Goal: Information Seeking & Learning: Learn about a topic

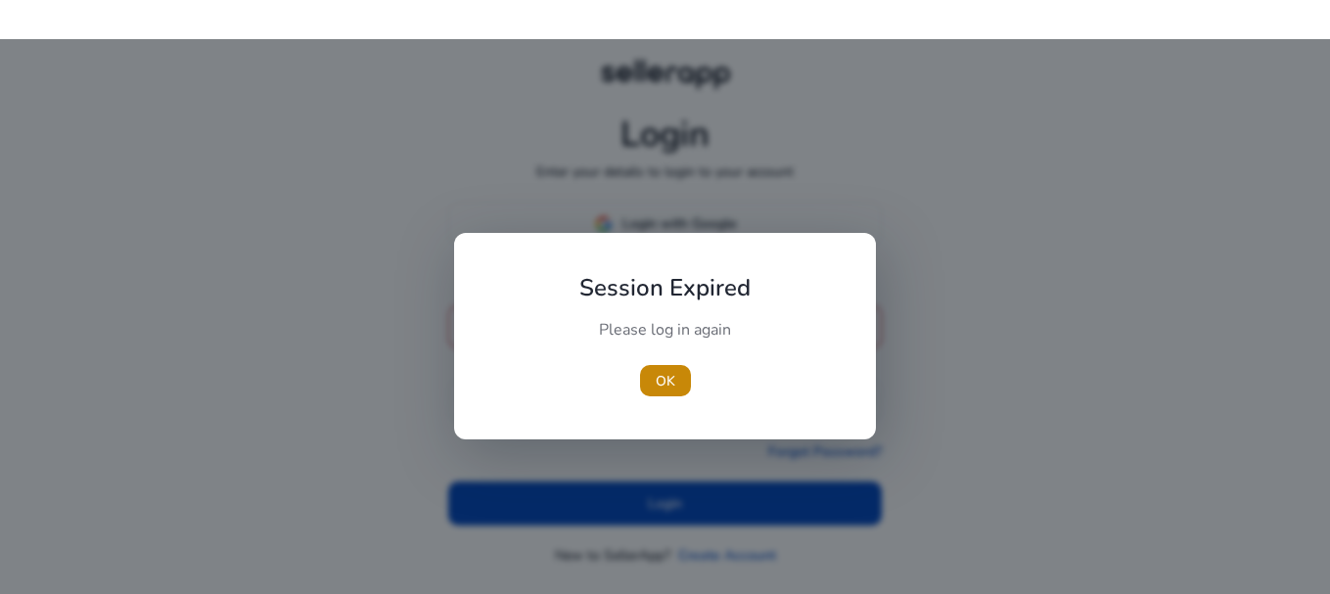
type input "**********"
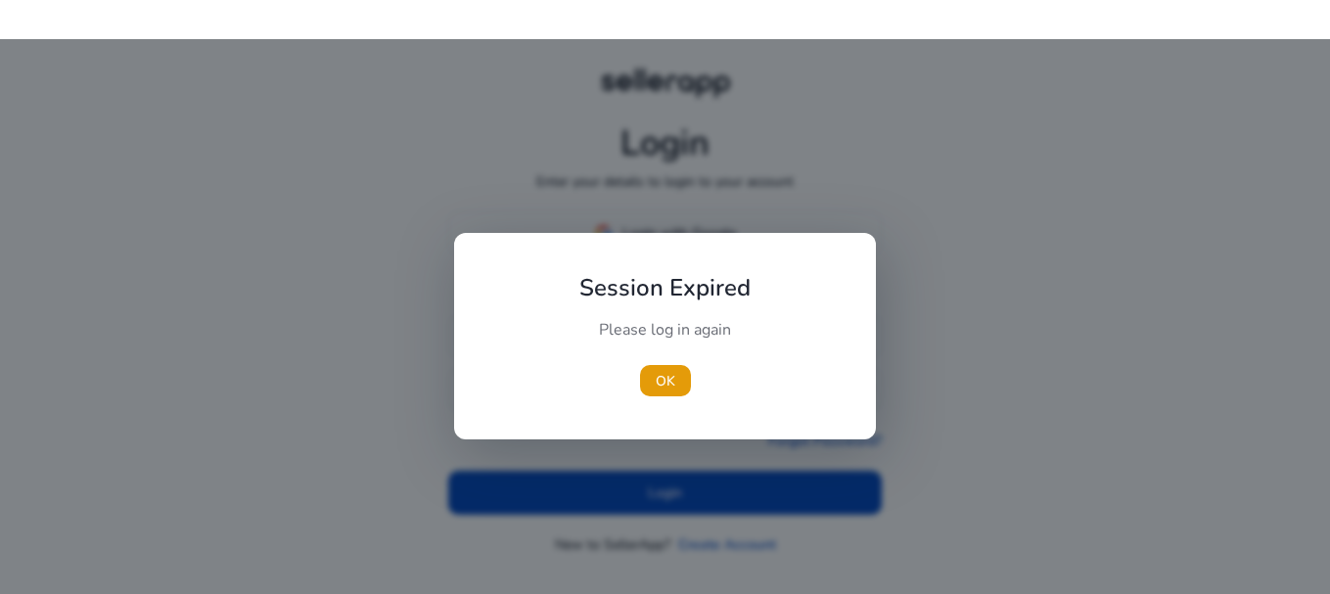
click at [649, 237] on div "Session Expired Please log in again OK" at bounding box center [665, 336] width 422 height 206
click at [667, 378] on span "OK" at bounding box center [666, 381] width 20 height 21
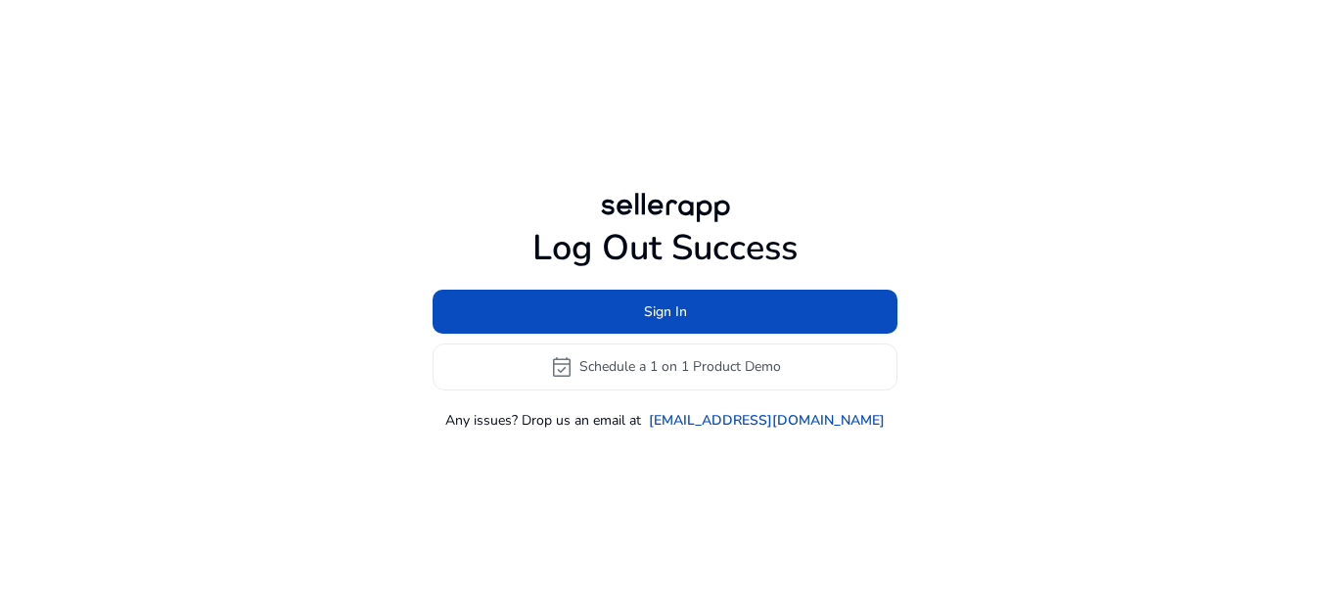
click at [618, 227] on h1 "Log Out Success" at bounding box center [665, 248] width 465 height 42
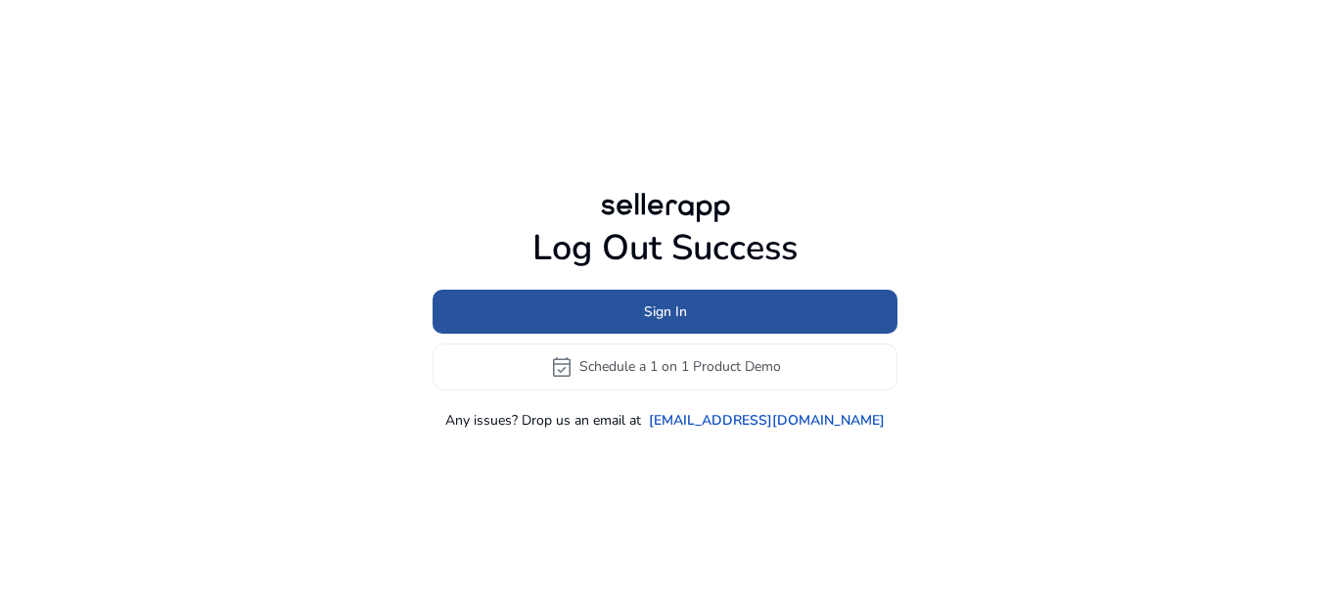
click at [686, 311] on span "Sign In" at bounding box center [665, 311] width 43 height 21
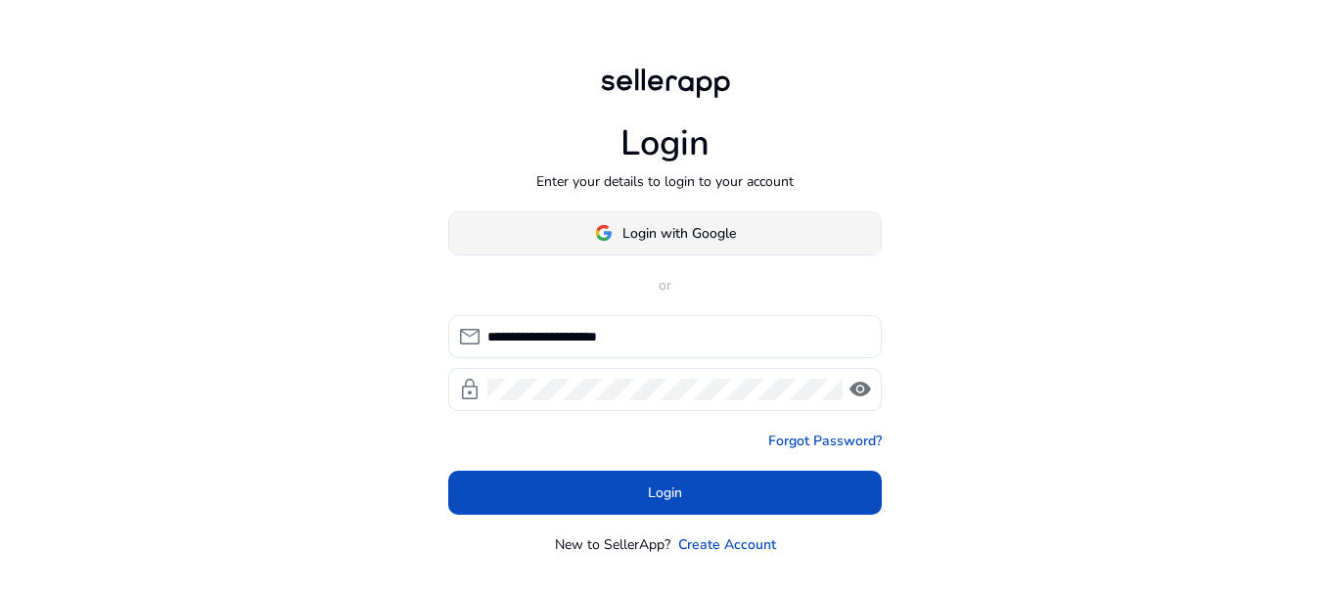
click at [758, 235] on span at bounding box center [665, 232] width 432 height 47
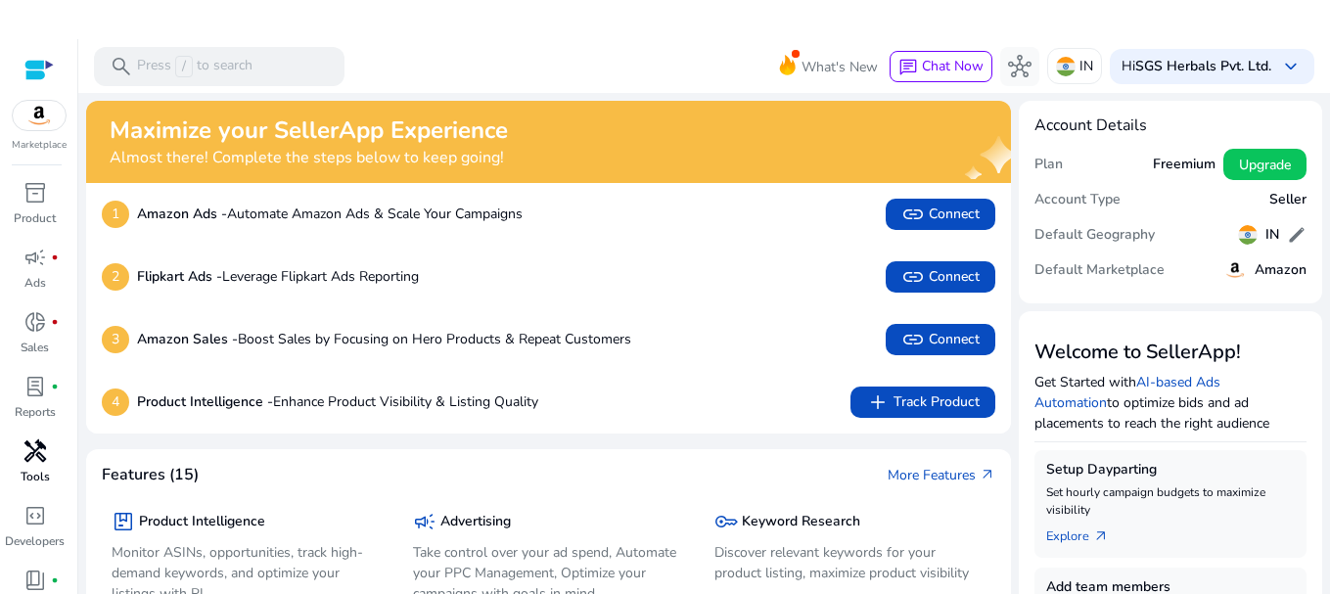
click at [59, 456] on div "handyman" at bounding box center [35, 450] width 55 height 31
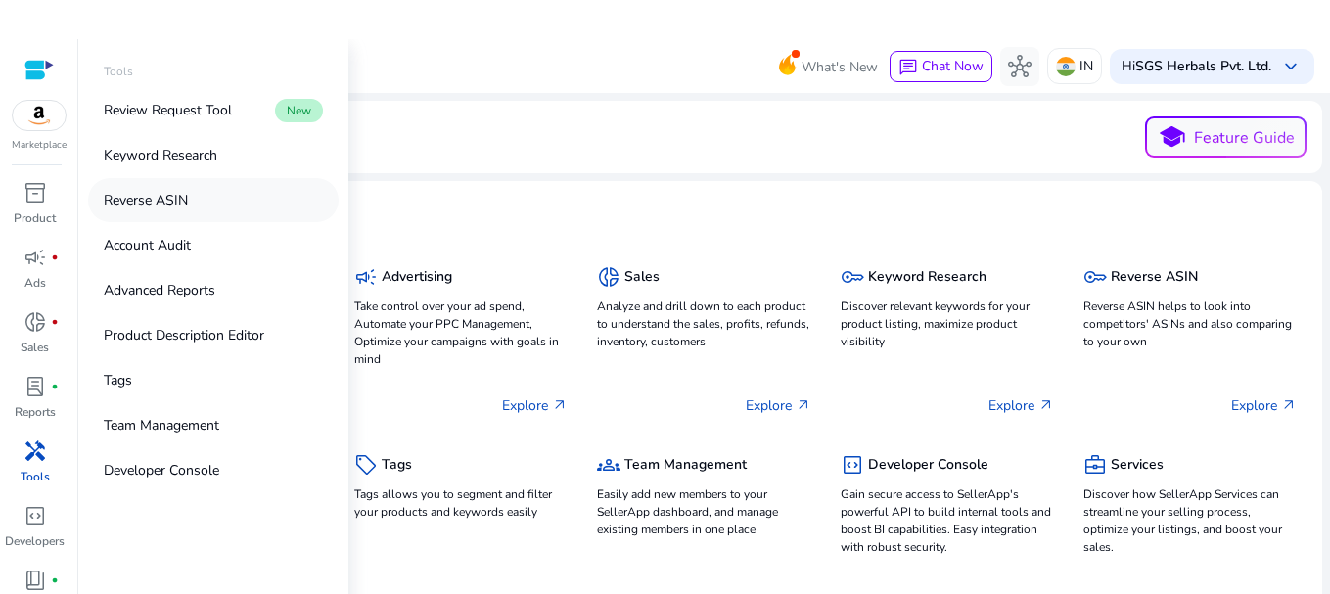
click at [188, 205] on p "Reverse ASIN" at bounding box center [146, 200] width 84 height 21
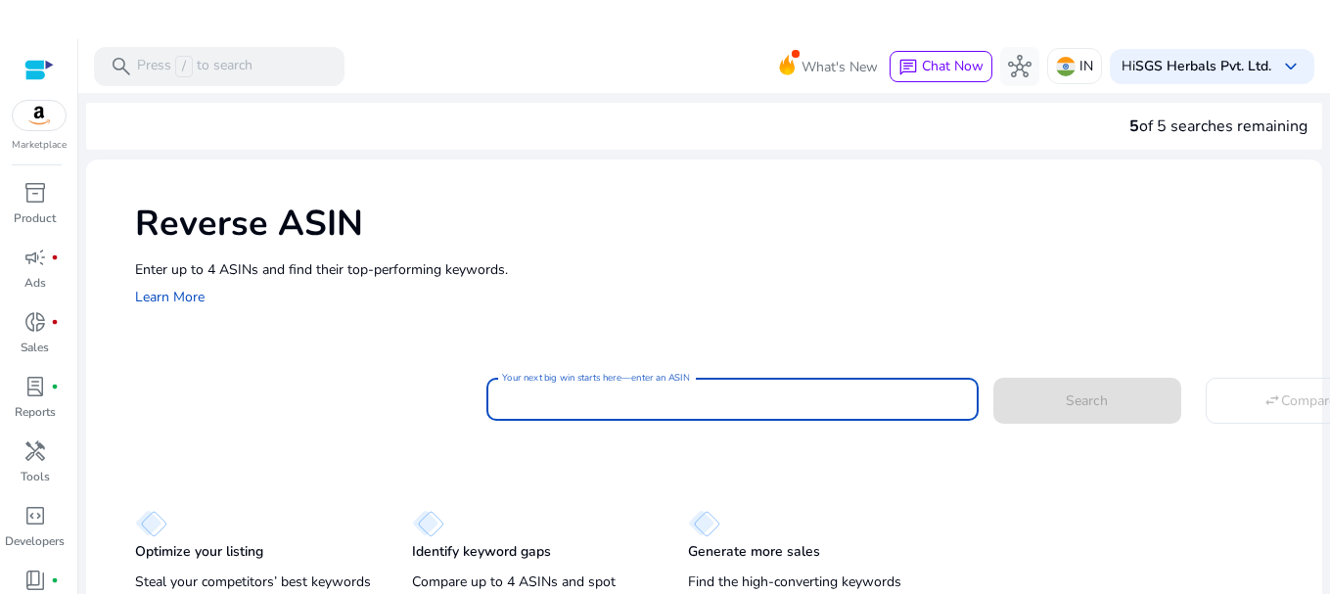
click at [572, 401] on input "Your next big win starts here—enter an ASIN" at bounding box center [732, 399] width 461 height 22
paste input "**********"
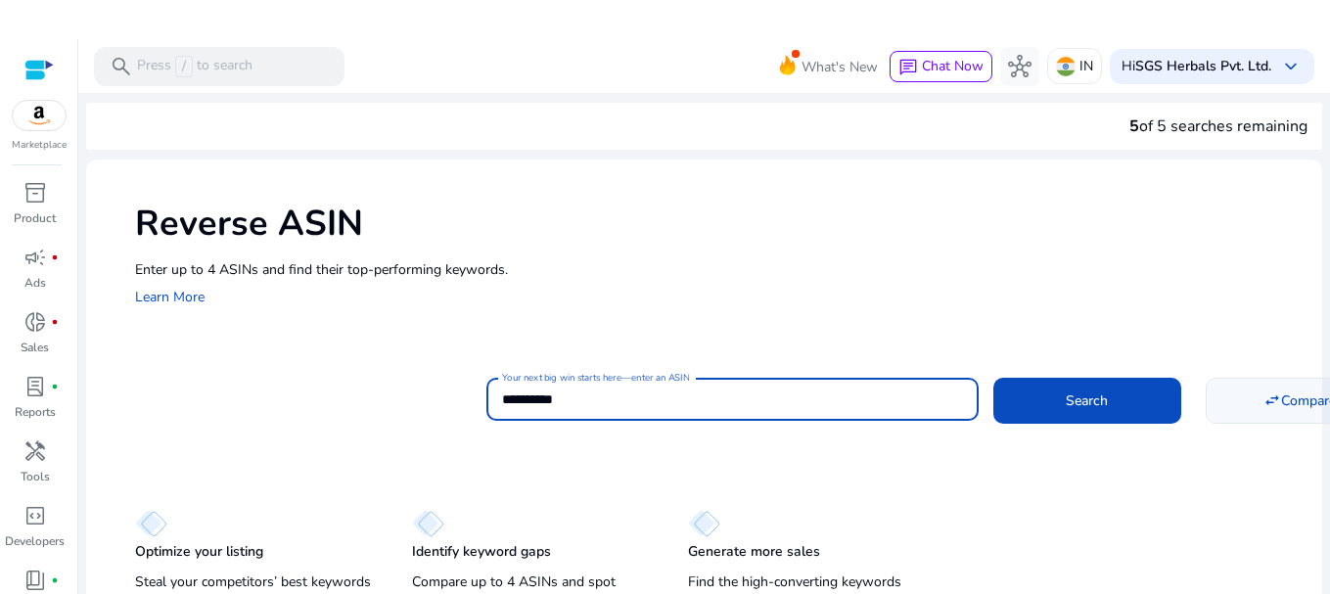
type input "**********"
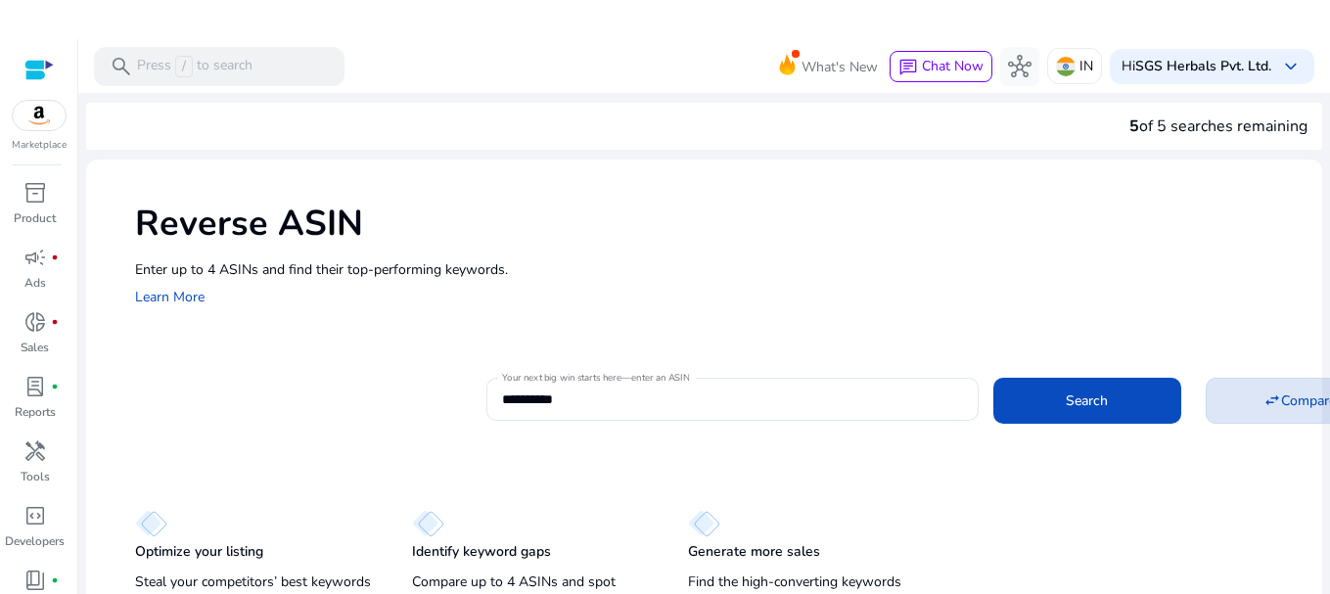
click at [1264, 416] on span at bounding box center [1300, 400] width 186 height 47
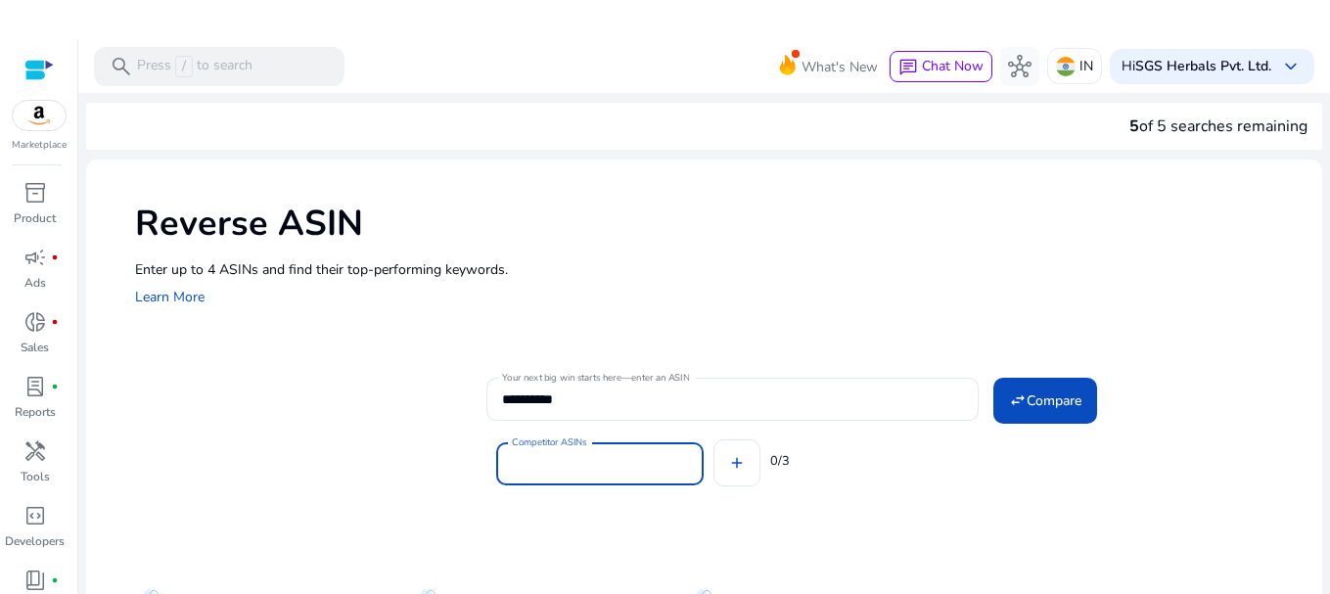
click at [623, 455] on input "Competitor ASINs" at bounding box center [600, 464] width 176 height 22
paste input "**********"
type input "**********"
click at [1031, 383] on span at bounding box center [1045, 400] width 104 height 47
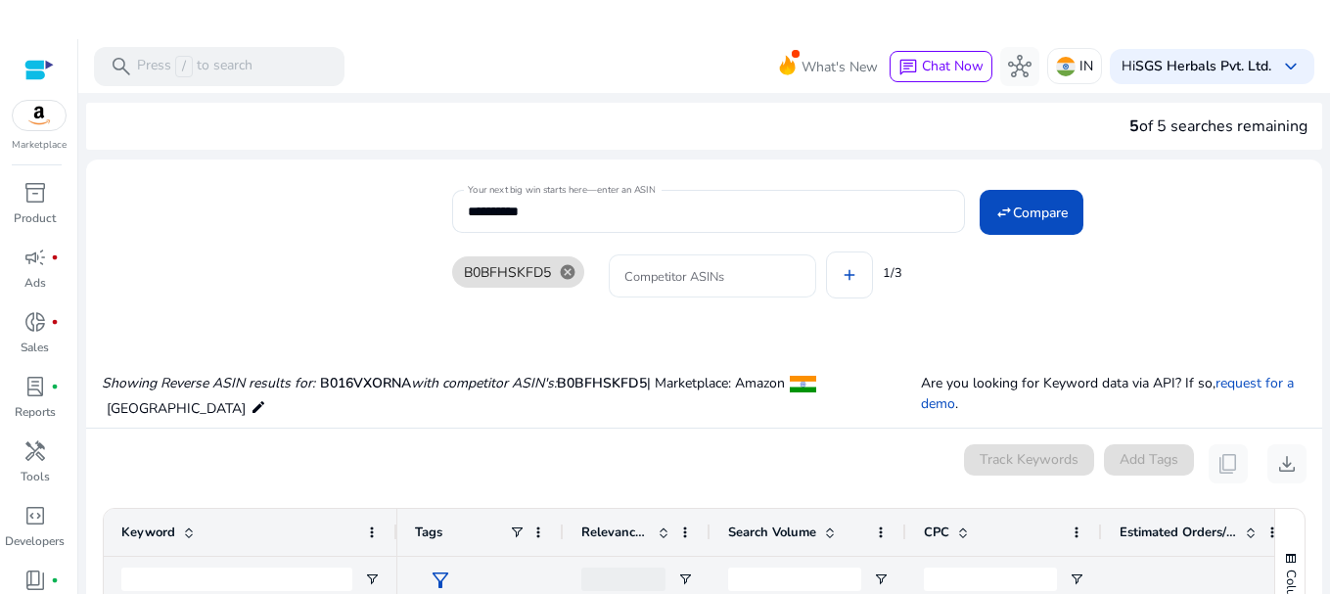
click at [707, 284] on input "Competitor ASINs" at bounding box center [712, 276] width 176 height 22
paste input "**********"
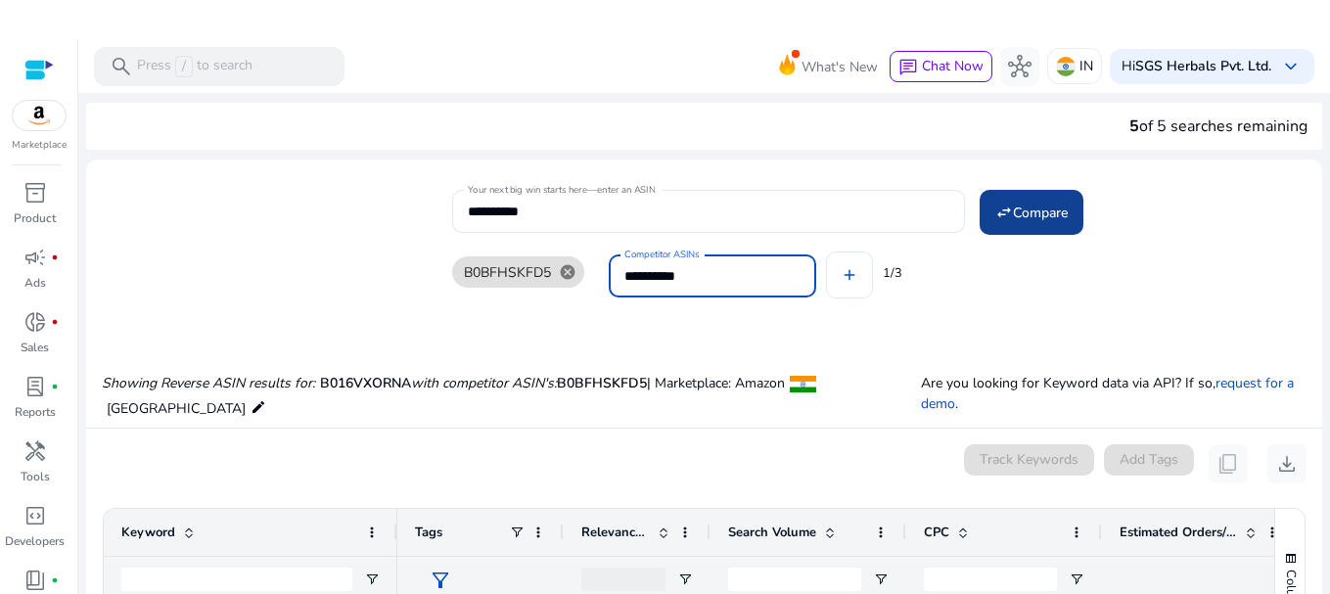
type input "**********"
drag, startPoint x: 1023, startPoint y: 228, endPoint x: 1019, endPoint y: 243, distance: 15.2
click at [1020, 241] on div "**********" at bounding box center [879, 248] width 854 height 126
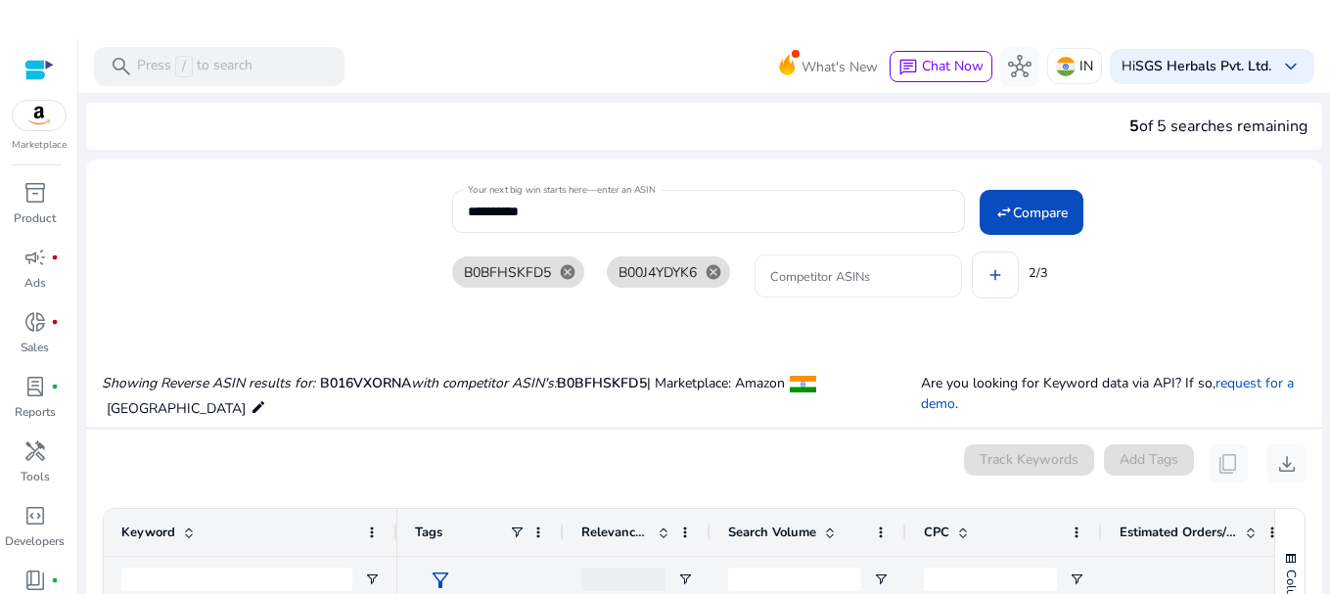
click at [818, 274] on input "Competitor ASINs" at bounding box center [858, 276] width 176 height 22
paste input "**********"
type input "**********"
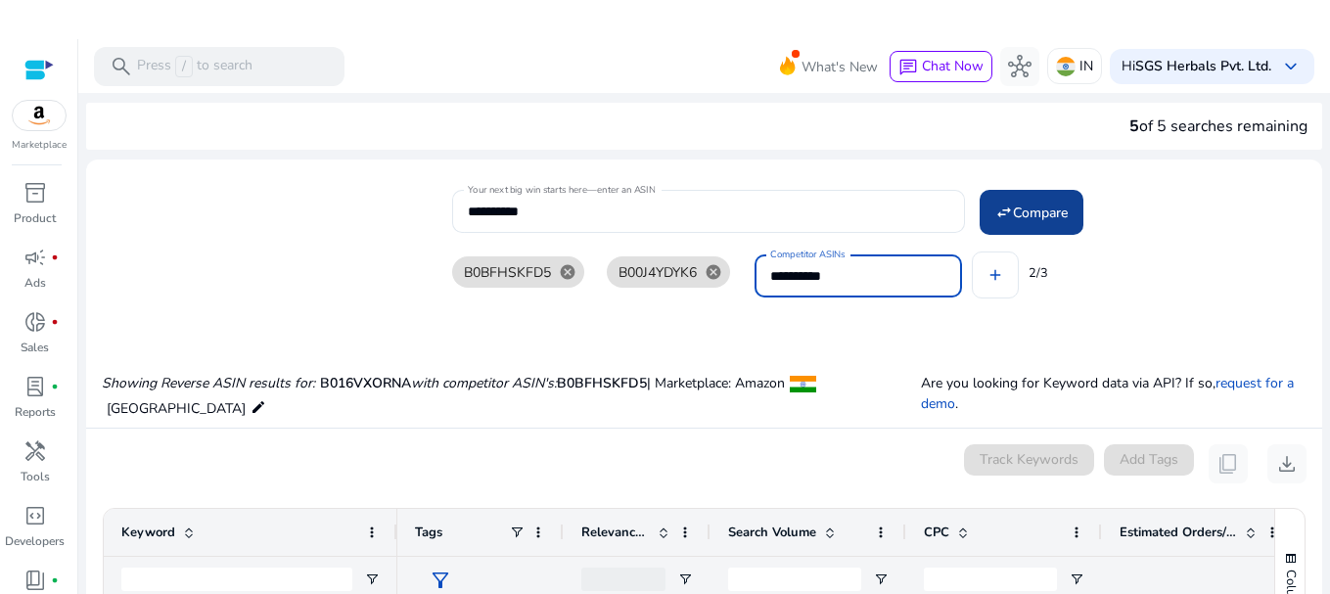
click at [1066, 222] on span at bounding box center [1032, 212] width 104 height 47
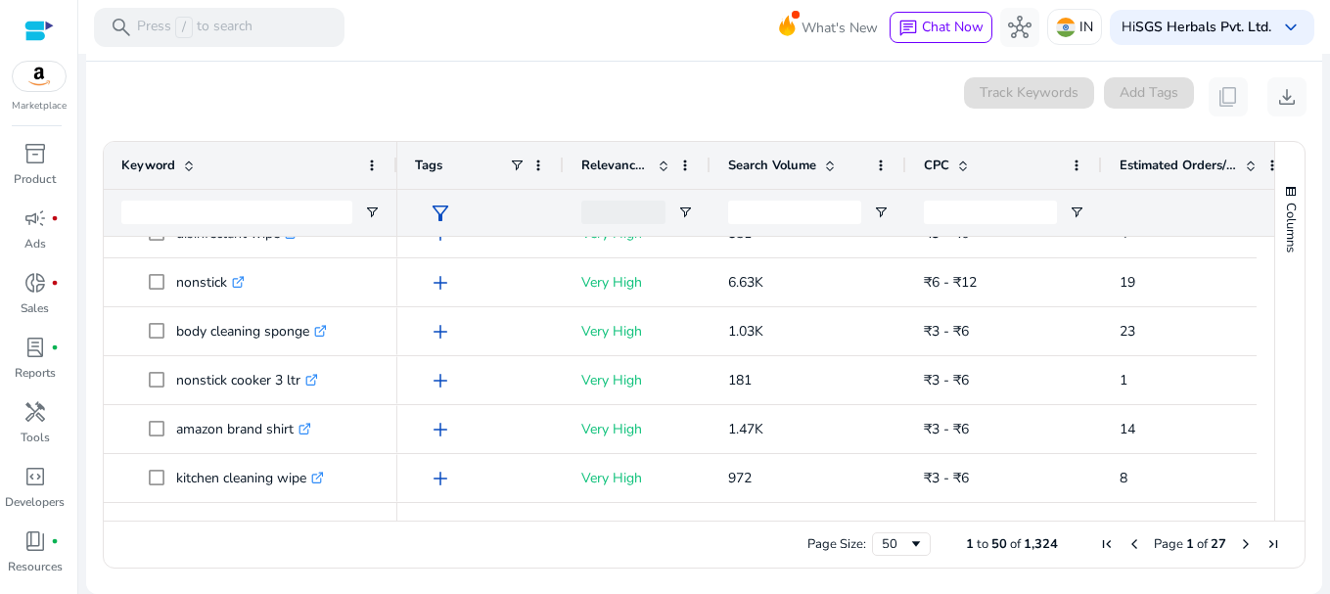
click at [1228, 544] on span "Page 1 of 27" at bounding box center [1190, 544] width 194 height 18
click at [1238, 544] on span "Next Page" at bounding box center [1246, 544] width 16 height 16
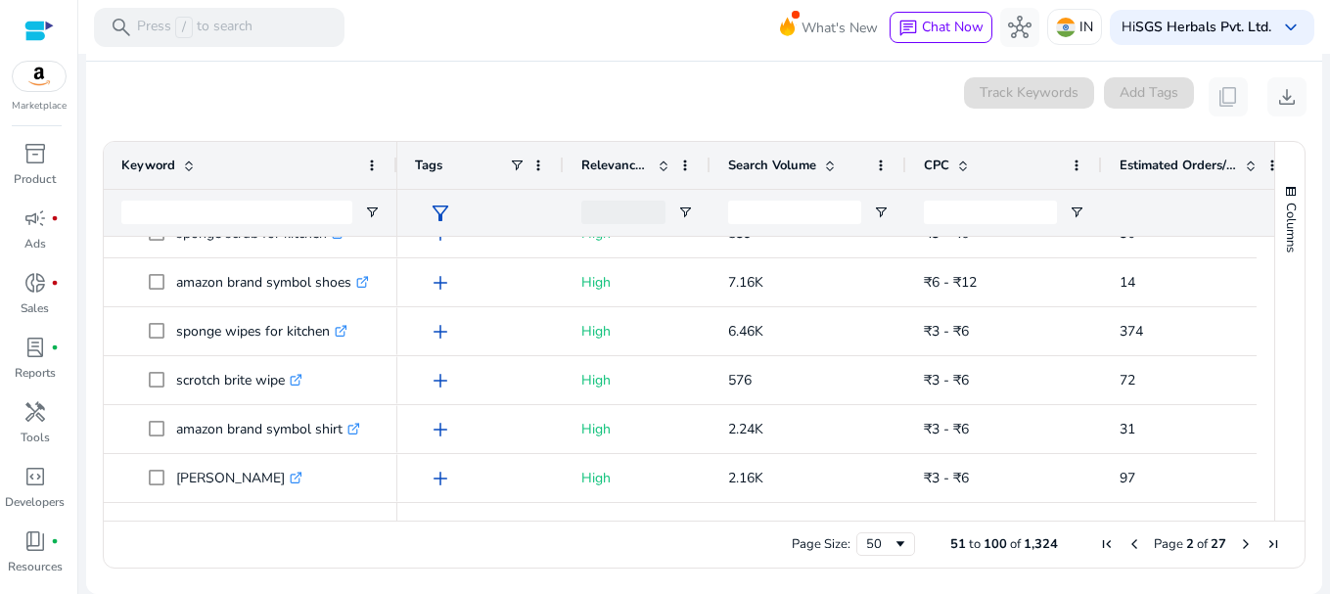
click at [1238, 541] on span "Next Page" at bounding box center [1246, 544] width 16 height 16
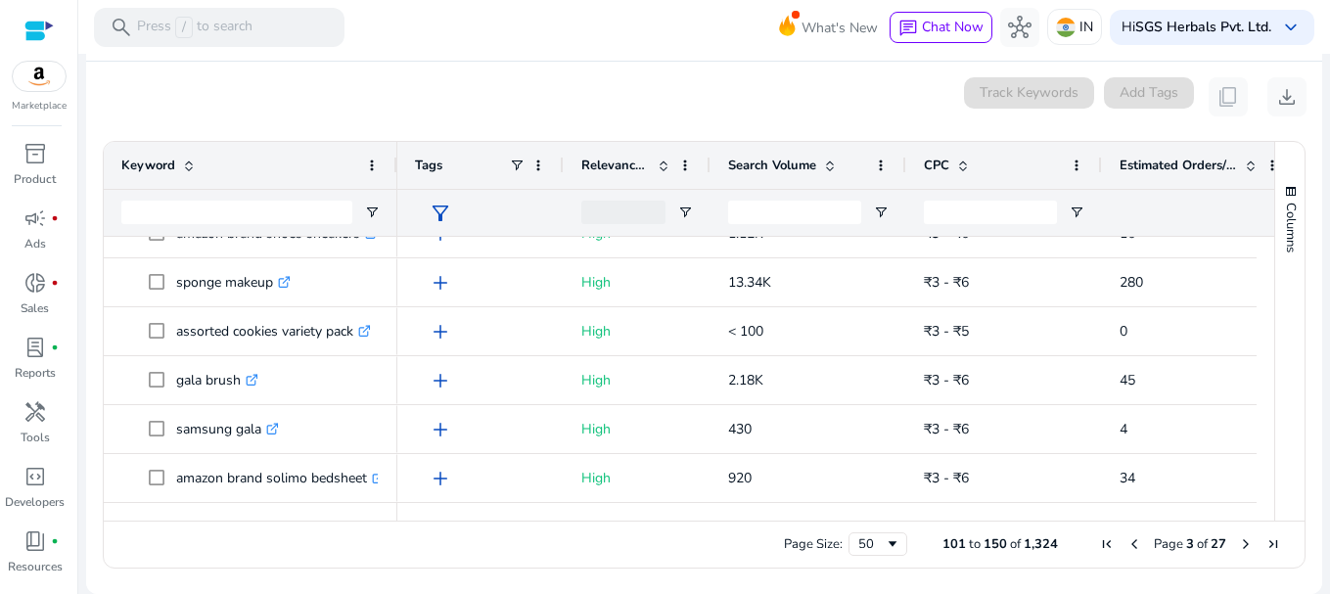
click at [1231, 534] on div "Page Size: 50 101 to 150 of 1,324 Page 3 of 27" at bounding box center [704, 544] width 1201 height 47
click at [1238, 542] on span "Next Page" at bounding box center [1246, 544] width 16 height 16
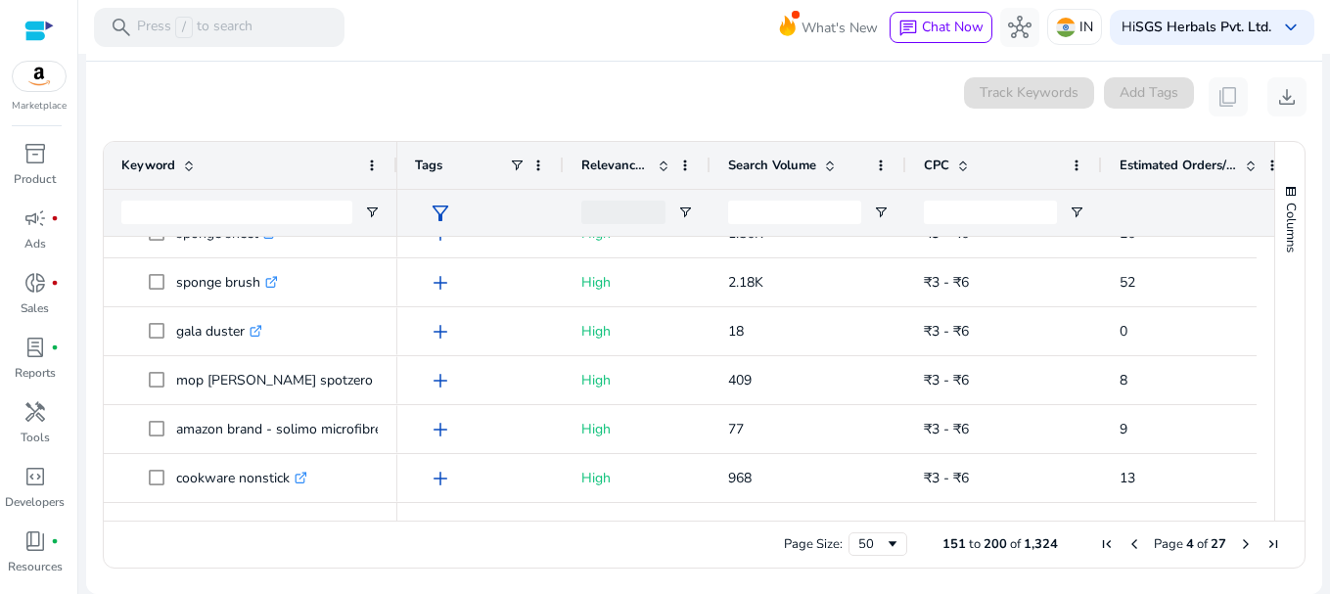
click at [1238, 544] on span "Next Page" at bounding box center [1246, 544] width 16 height 16
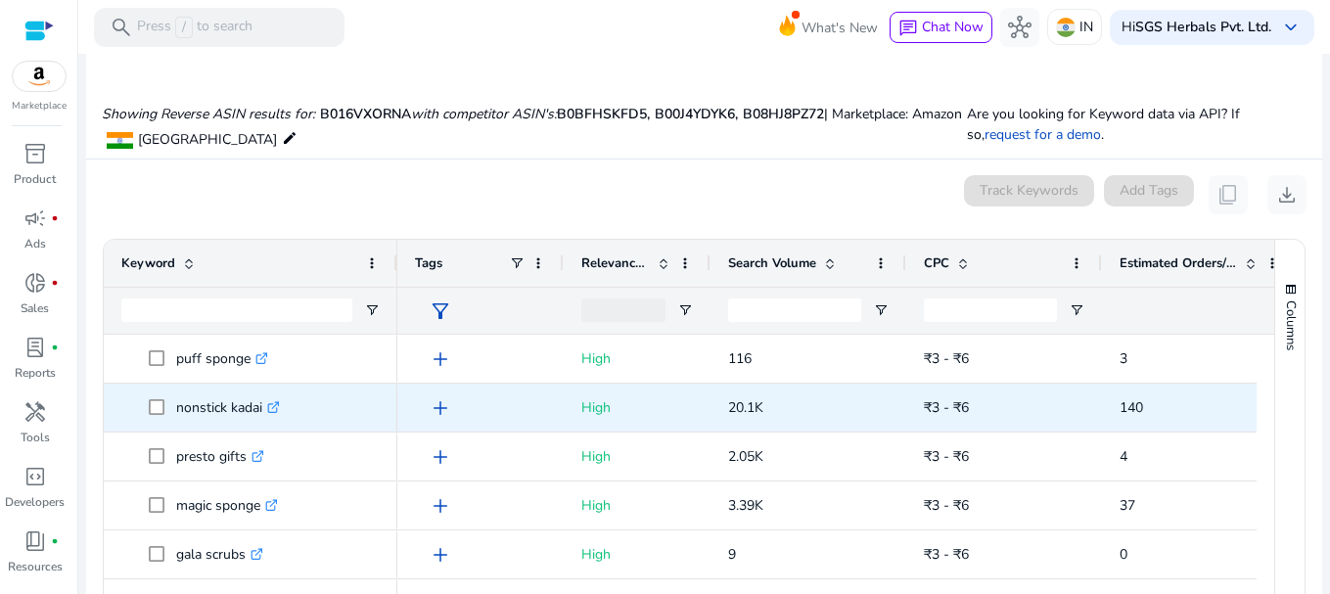
scroll to position [1076, 0]
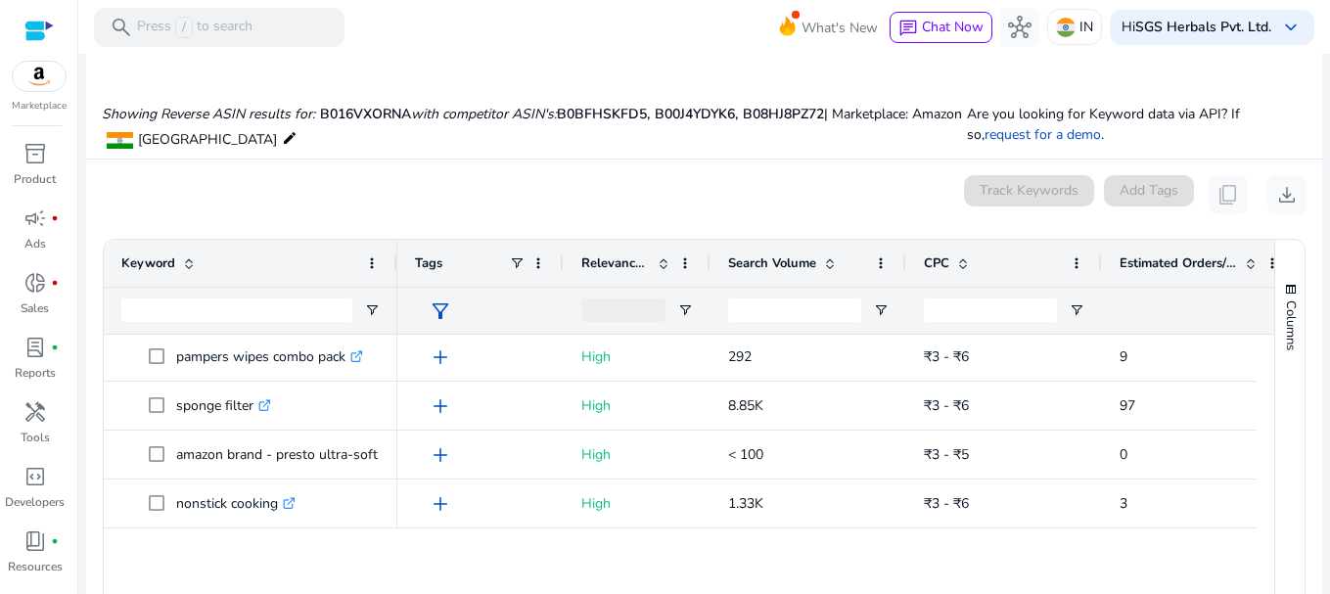
scroll to position [27, 0]
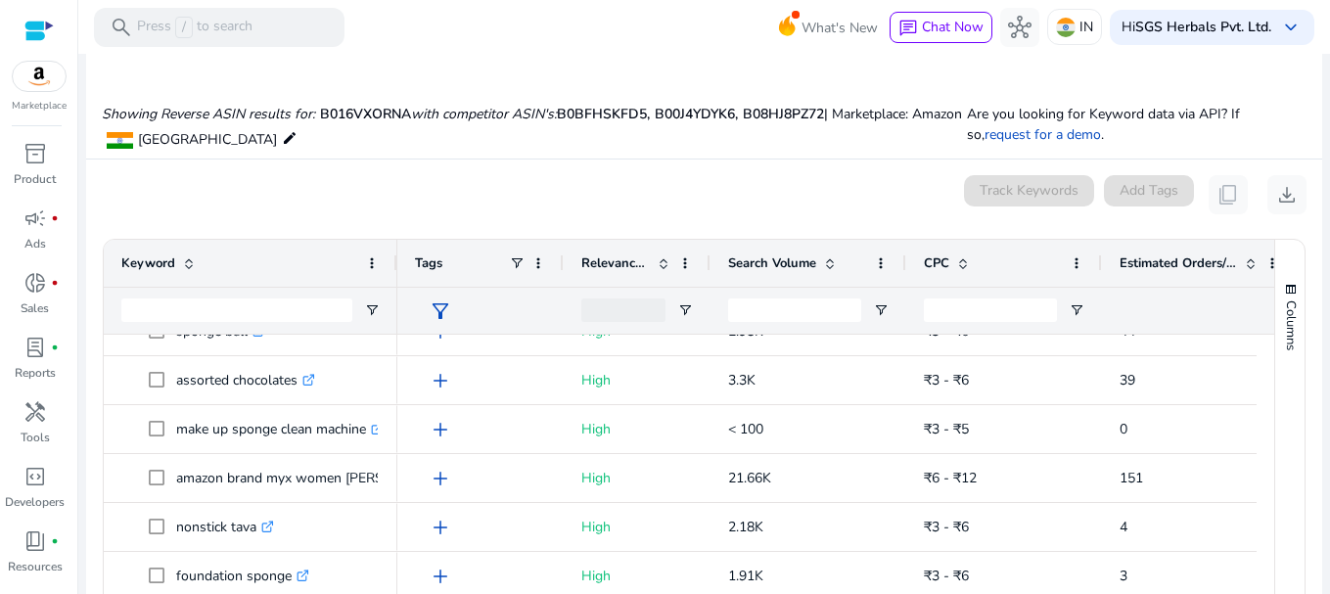
drag, startPoint x: 720, startPoint y: 173, endPoint x: 938, endPoint y: 168, distance: 218.3
click at [721, 174] on mat-card "0 keyword(s) selected Track Keywords Add Tags content_copy download 201 to 250 …" at bounding box center [704, 426] width 1236 height 532
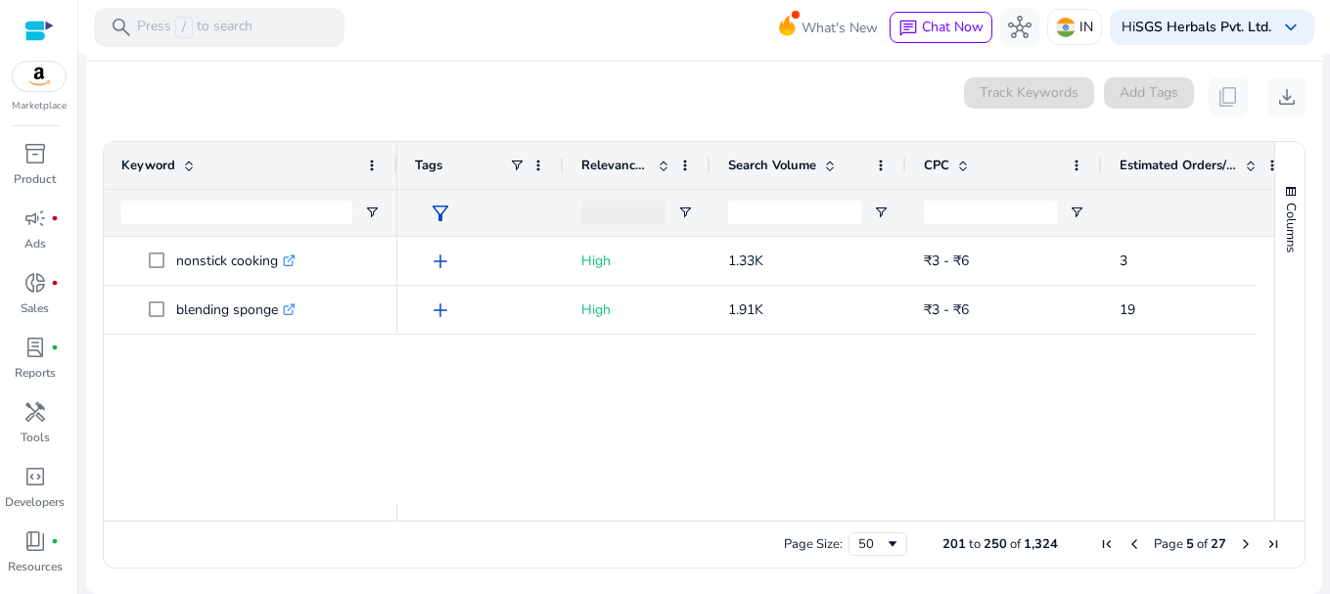
scroll to position [0, 0]
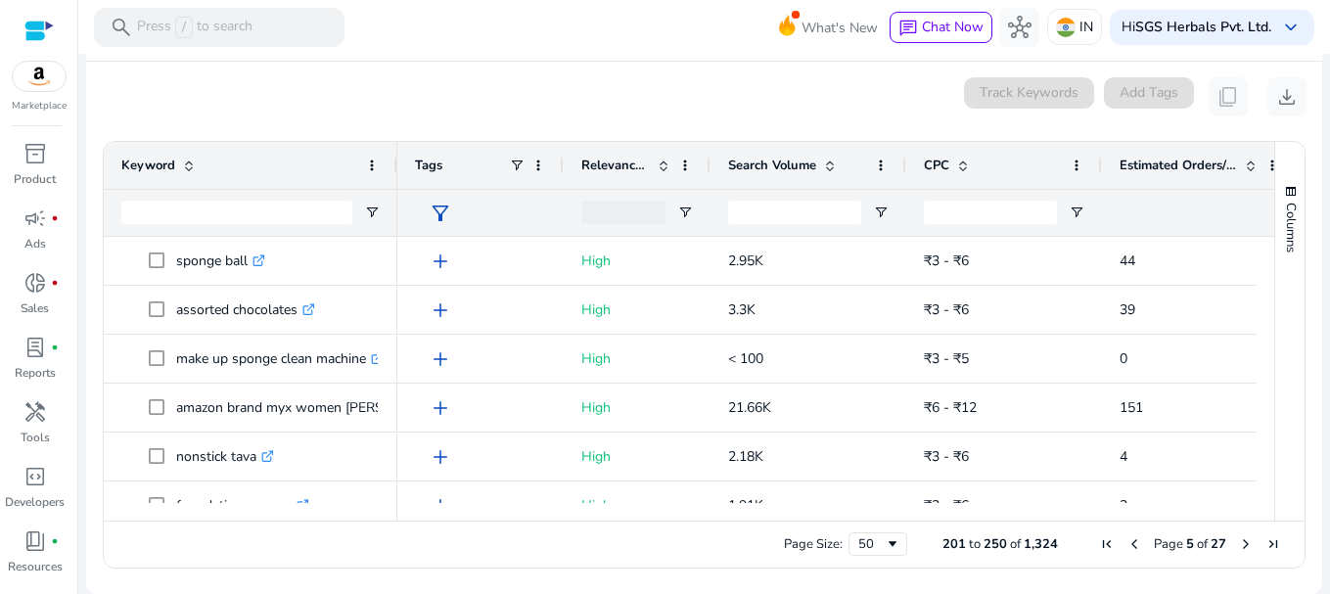
click at [1126, 542] on span "Previous Page" at bounding box center [1134, 544] width 16 height 16
click at [1126, 546] on span "Previous Page" at bounding box center [1134, 544] width 16 height 16
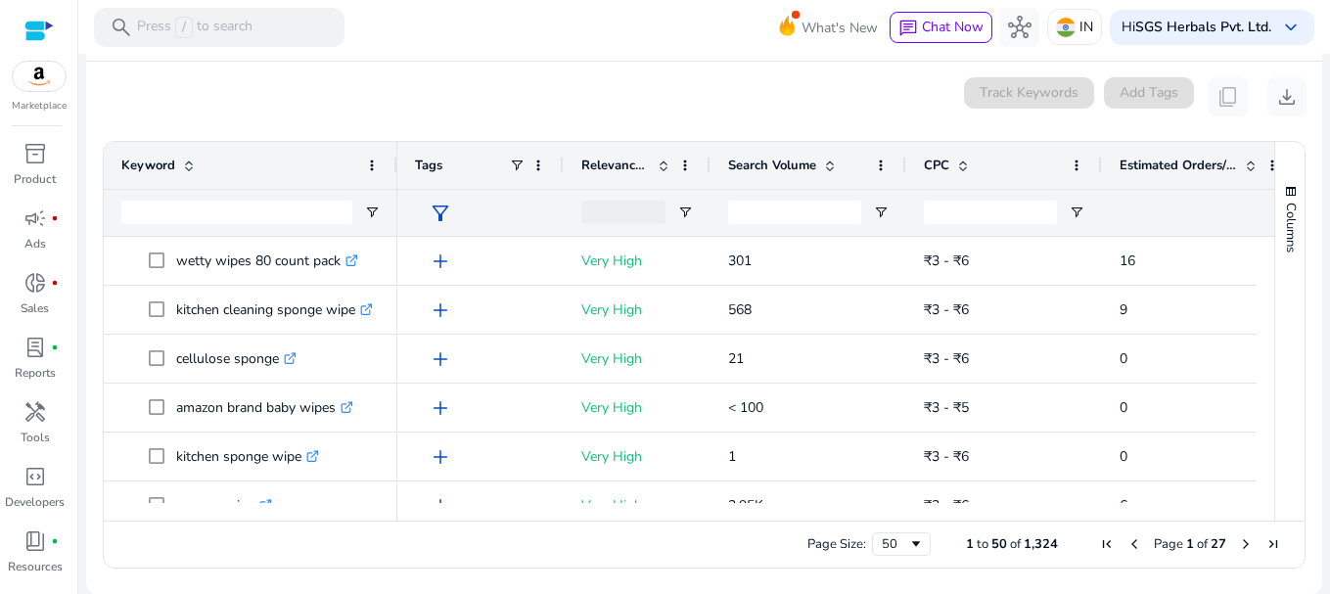
click at [1126, 546] on span "Previous Page" at bounding box center [1134, 544] width 16 height 16
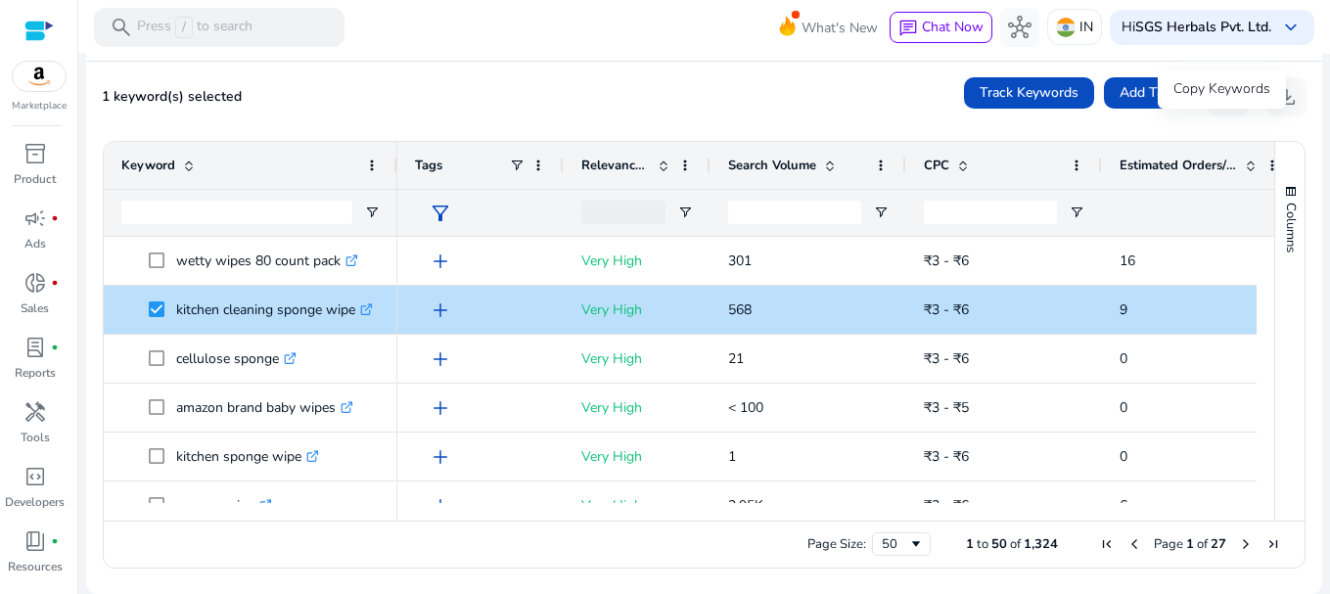
click at [1217, 96] on div "Copy Keywords" at bounding box center [1222, 88] width 128 height 39
click at [1222, 102] on div "Copy Keywords" at bounding box center [1222, 88] width 128 height 39
click at [727, 78] on div "1 keyword(s) selected Track Keywords Add Tags content_copy download" at bounding box center [704, 96] width 1205 height 39
click at [1216, 86] on div "Copy Keywords" at bounding box center [1222, 88] width 128 height 39
click at [1224, 118] on mat-card "1 keyword(s) selected Track Keywords Add Tags content_copy download Press SPACE…" at bounding box center [704, 328] width 1236 height 532
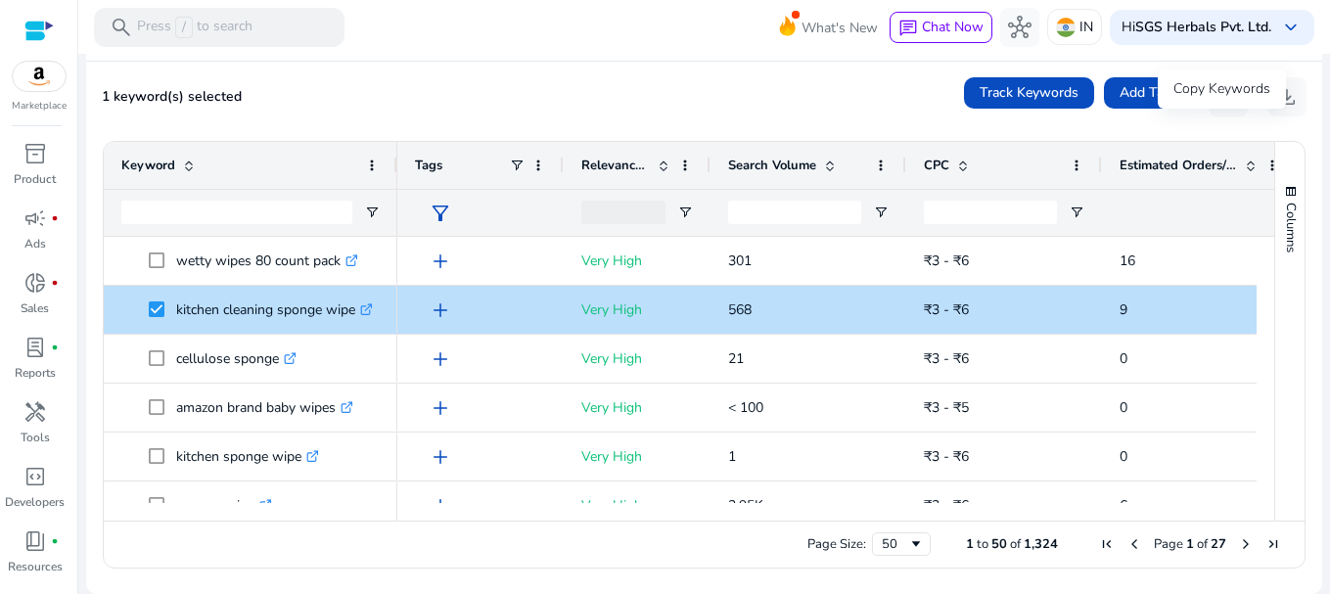
click at [1218, 104] on div "Copy Keywords" at bounding box center [1222, 88] width 128 height 39
click at [1212, 117] on mat-card "1 keyword(s) selected Track Keywords Add Tags content_copy download Press SPACE…" at bounding box center [704, 328] width 1236 height 532
click at [1211, 95] on div "Copy Keywords" at bounding box center [1222, 88] width 128 height 39
click at [1228, 117] on mat-card "1 keyword(s) selected Track Keywords Add Tags content_copy download Press SPACE…" at bounding box center [704, 328] width 1236 height 532
click at [1220, 99] on div "Copy Keywords" at bounding box center [1222, 88] width 128 height 39
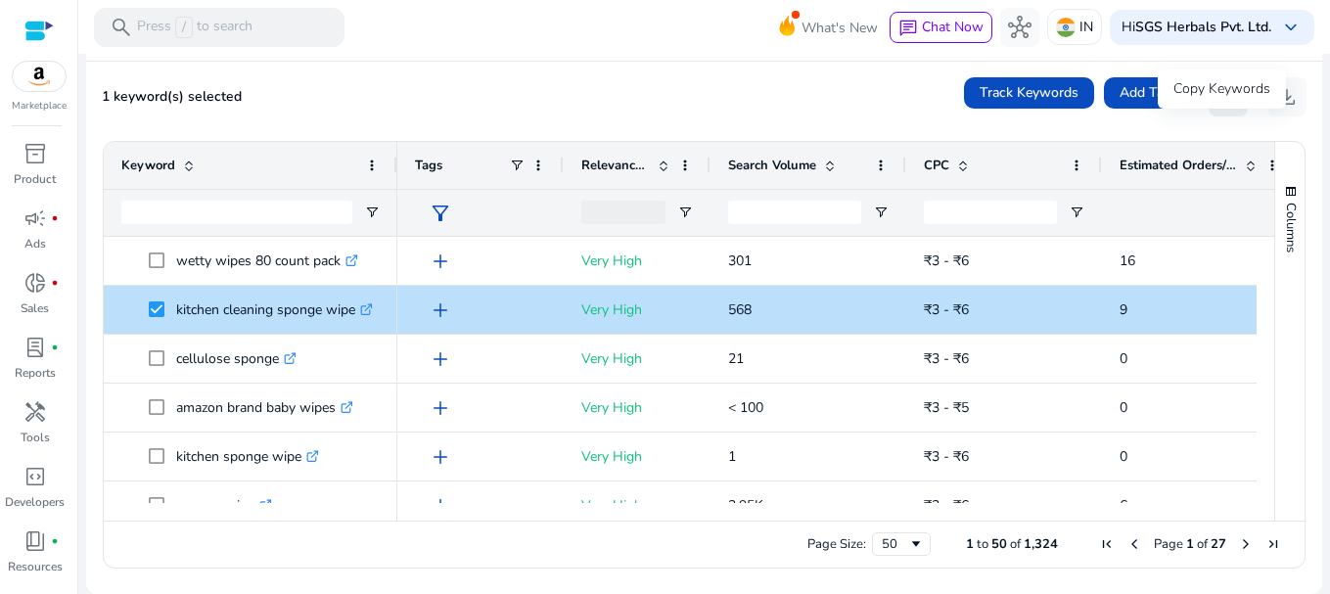
click at [1220, 99] on div "Copy Keywords" at bounding box center [1222, 88] width 128 height 39
click at [1226, 124] on mat-card "1 keyword(s) selected Track Keywords Add Tags content_copy download Press SPACE…" at bounding box center [704, 328] width 1236 height 532
click at [496, 91] on div "1 keyword(s) selected Track Keywords Add Tags content_copy download" at bounding box center [704, 96] width 1205 height 39
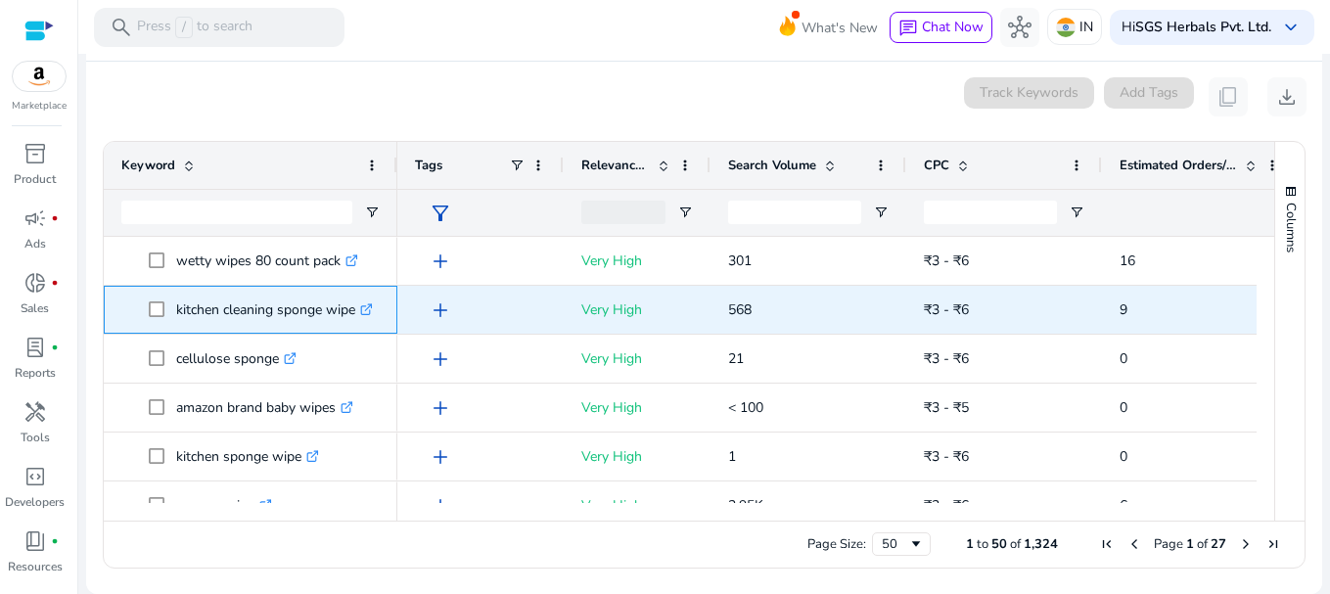
click at [337, 305] on p "kitchen cleaning sponge wipe .st0{fill:#2c8af8}" at bounding box center [274, 310] width 197 height 40
copy p "kitchen cleaning sponge wipe"
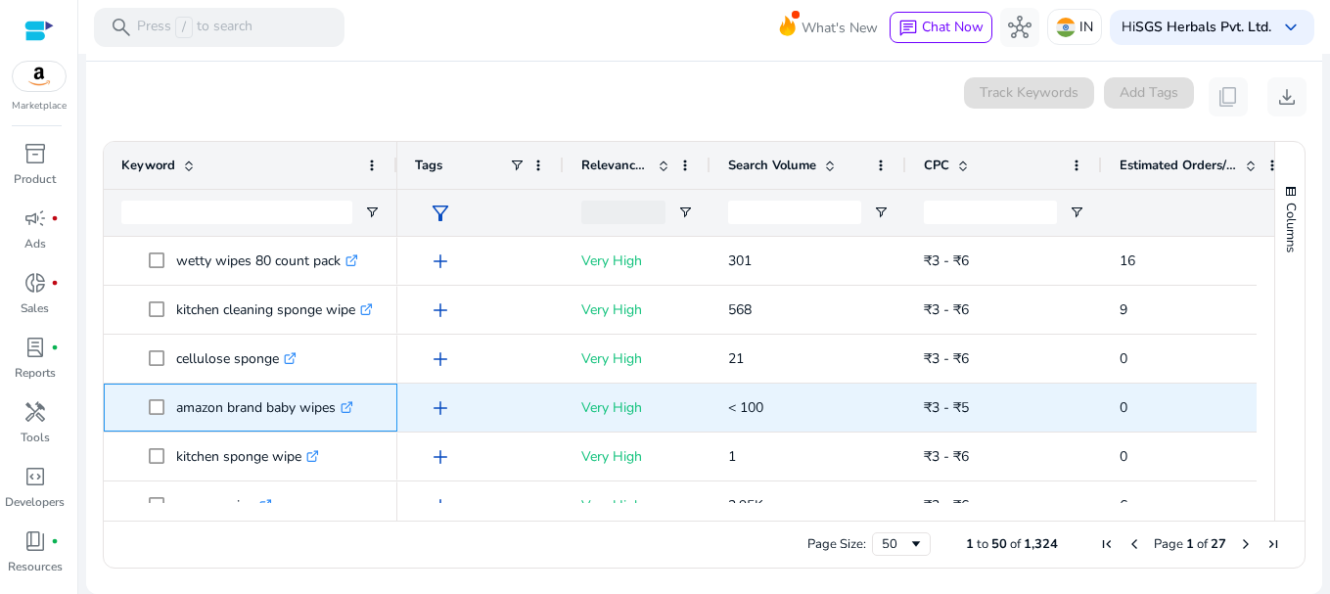
click at [386, 427] on div "amazon brand baby wipes .st0{fill:#2c8af8}" at bounding box center [251, 408] width 294 height 48
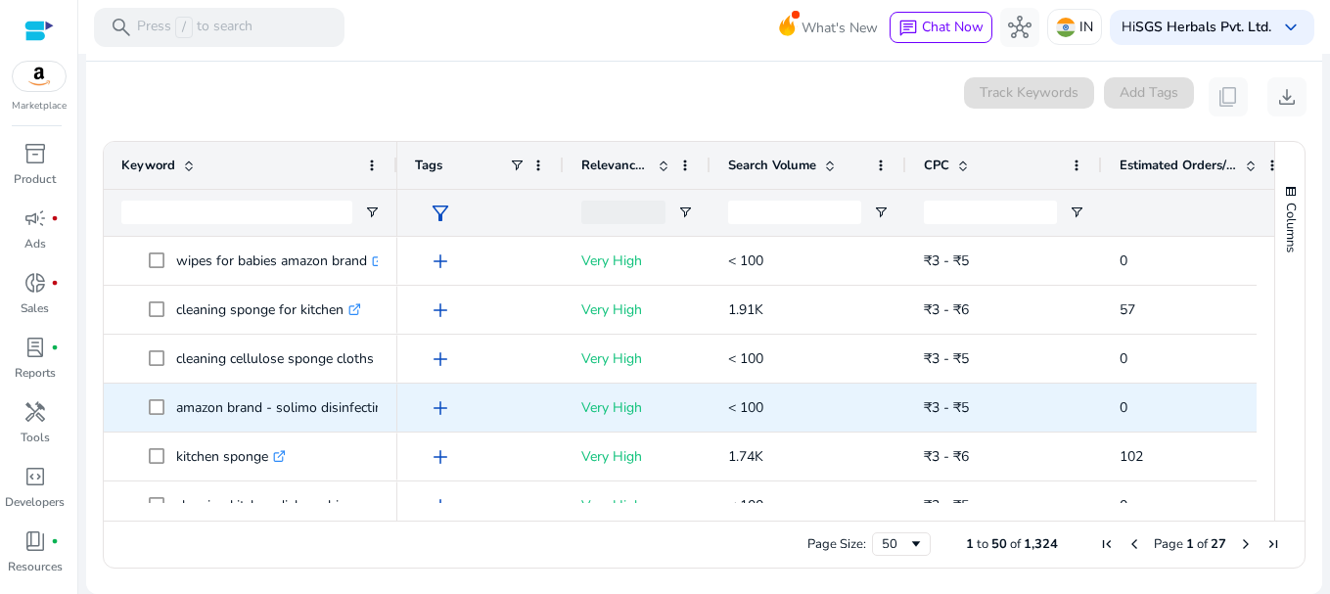
scroll to position [391, 0]
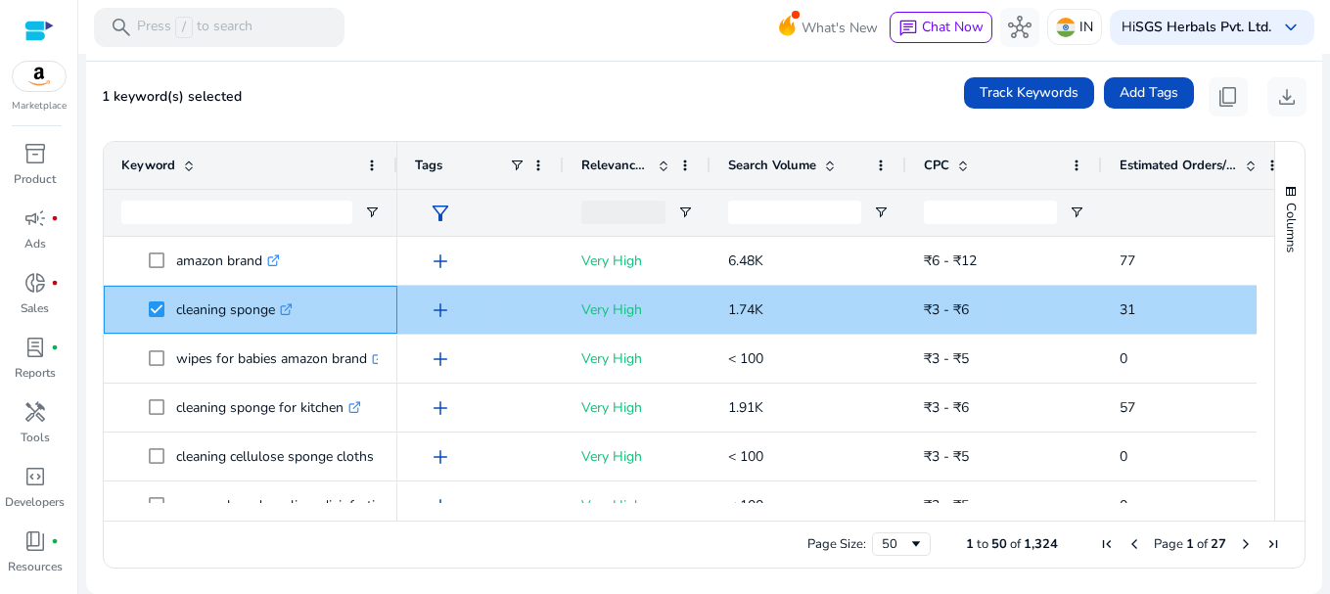
click at [311, 312] on span "cleaning sponge .st0{fill:#2c8af8}" at bounding box center [264, 310] width 231 height 40
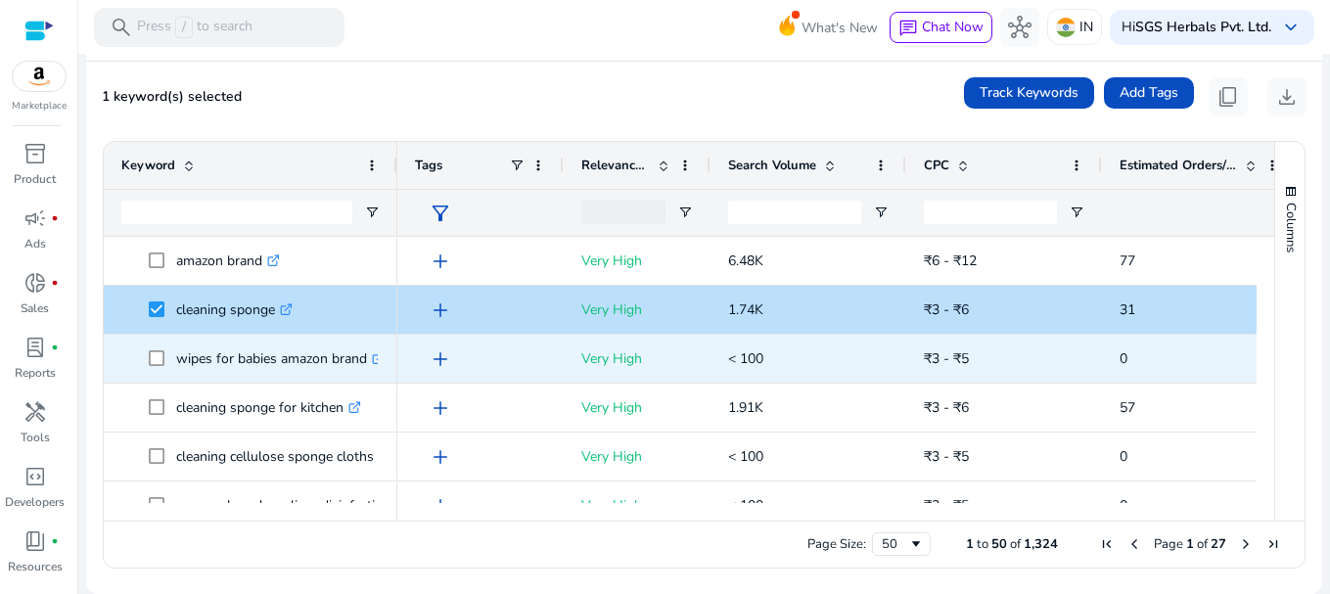
click at [319, 336] on div "wipes for babies amazon brand .st0{fill:#2c8af8}" at bounding box center [250, 359] width 258 height 46
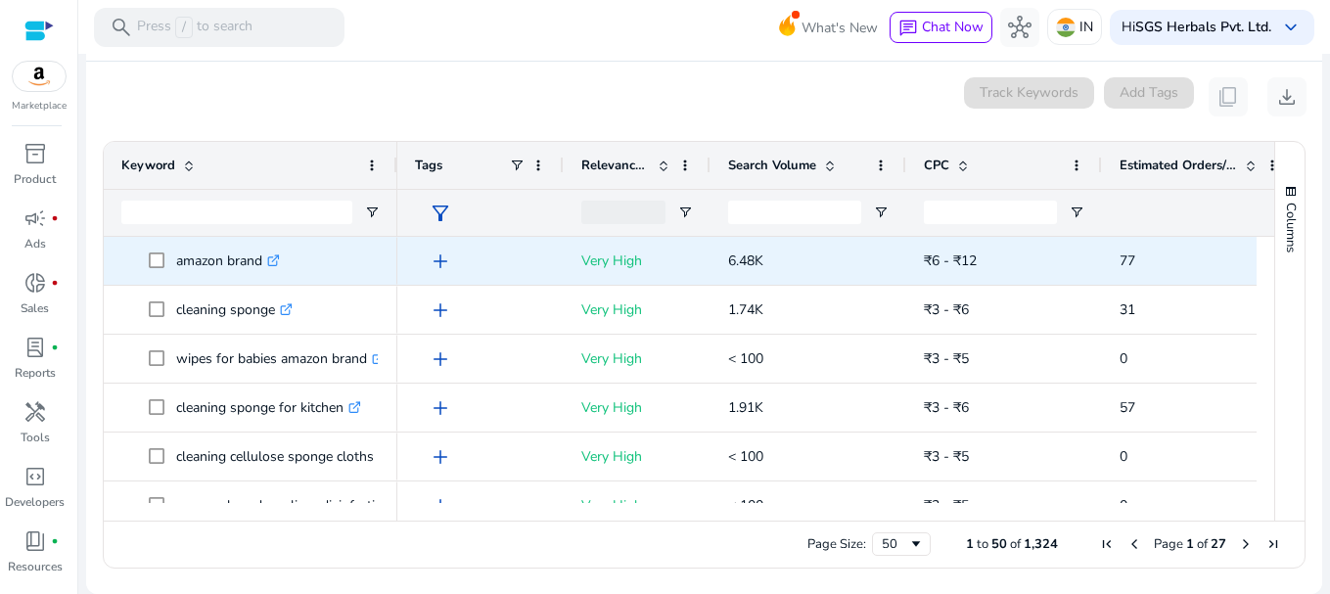
scroll to position [294, 0]
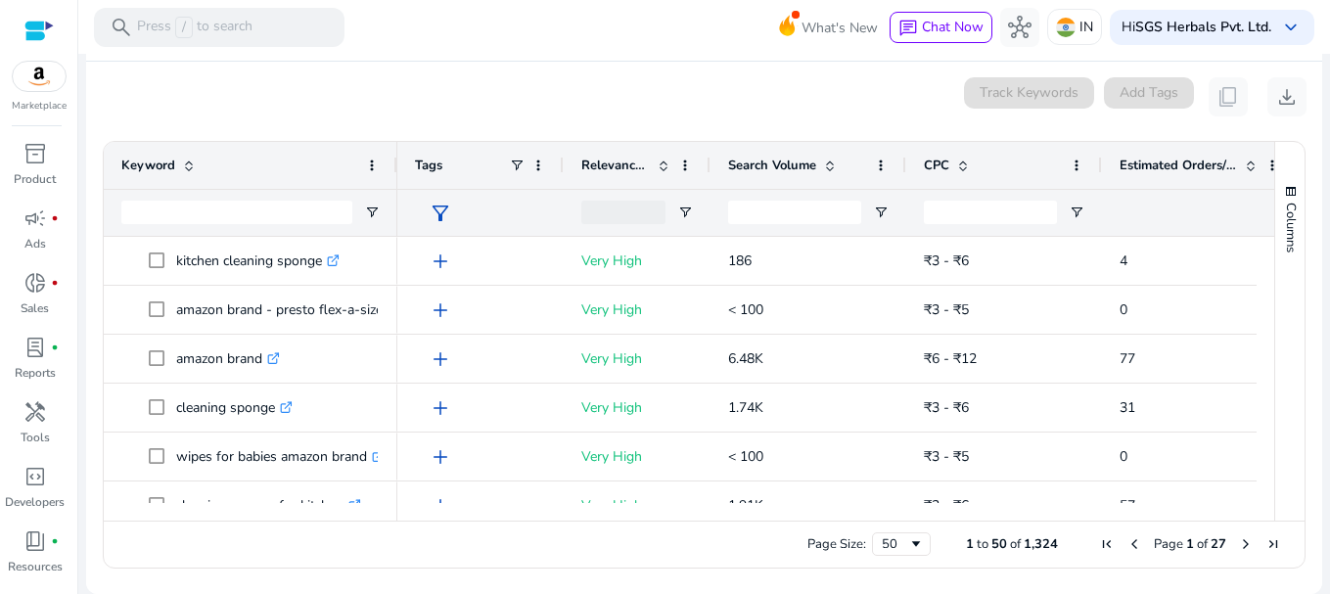
click at [683, 529] on div "Page Size: 50 1 to 50 of 1,324 Page 1 of 27" at bounding box center [704, 544] width 1201 height 47
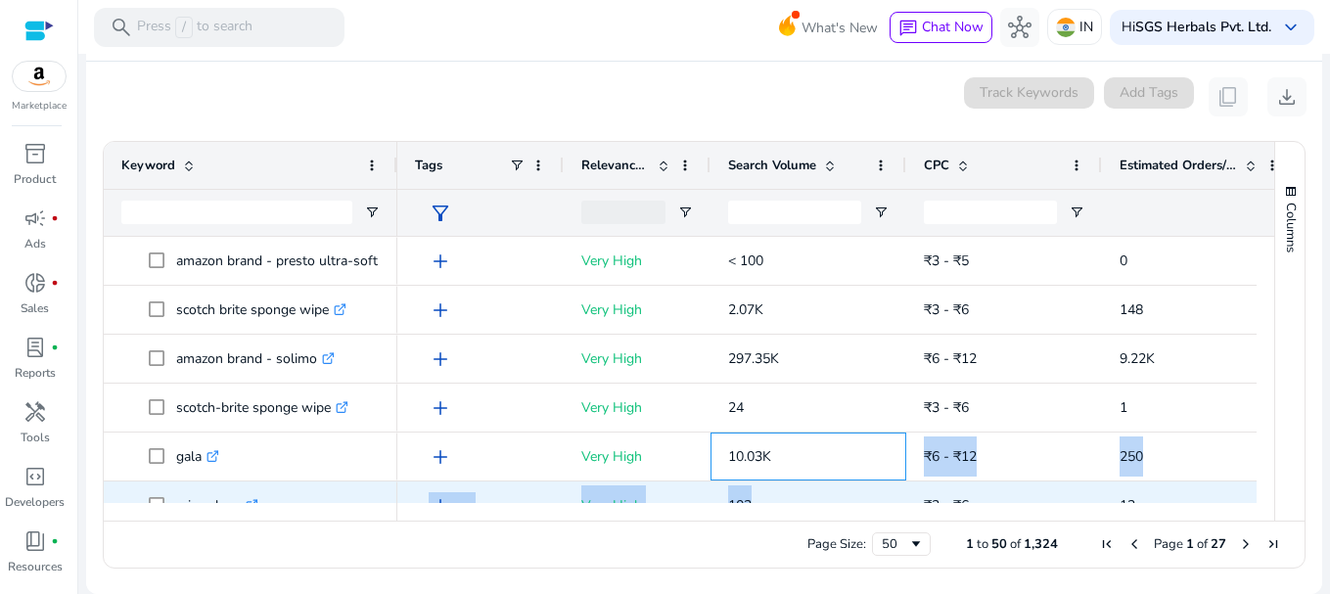
drag, startPoint x: 853, startPoint y: 490, endPoint x: 869, endPoint y: 383, distance: 108.8
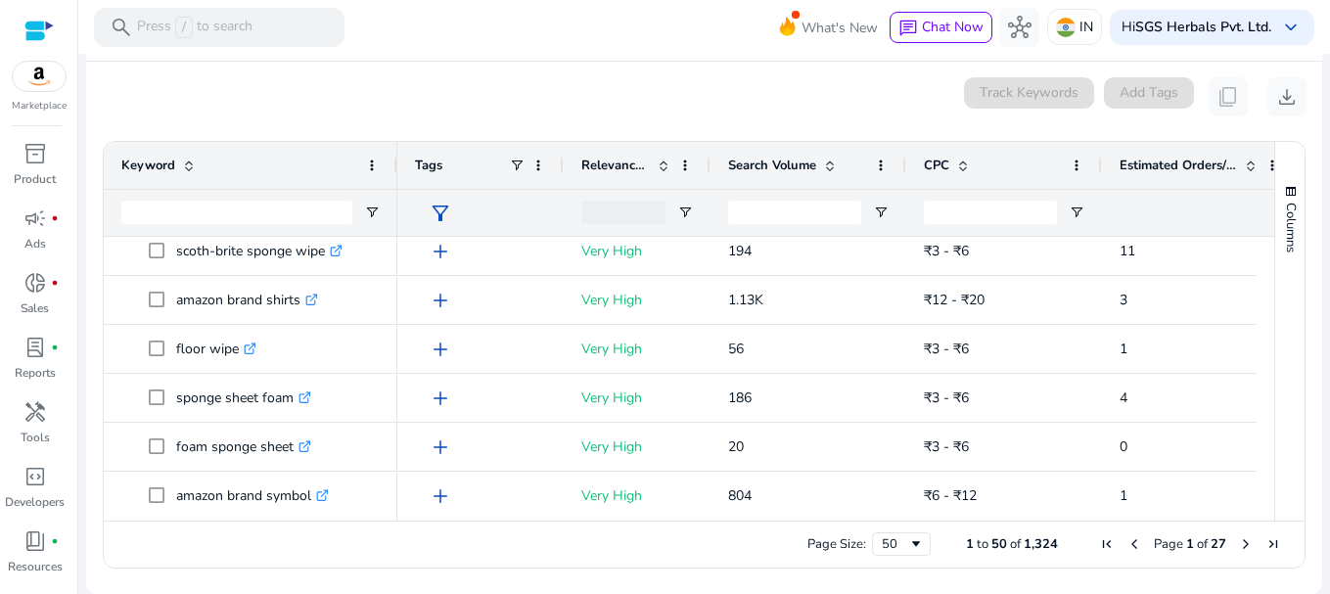
scroll to position [1370, 0]
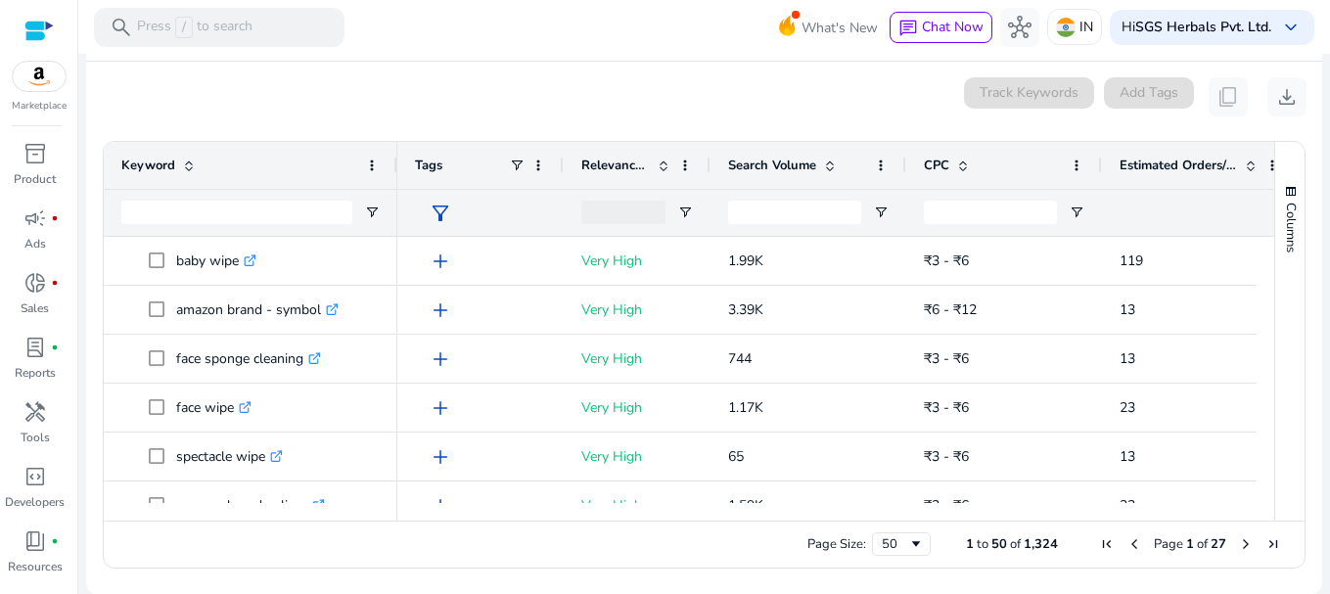
click at [769, 88] on div "0 keyword(s) selected Track Keywords Add Tags content_copy download" at bounding box center [704, 96] width 1205 height 39
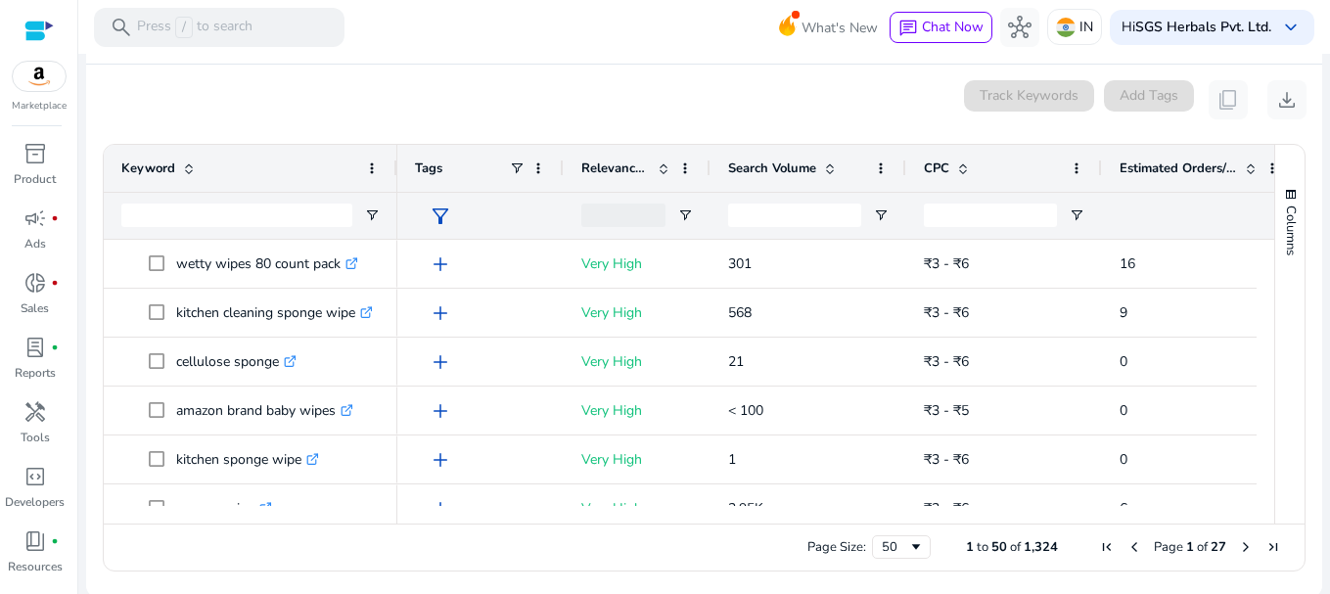
scroll to position [328, 0]
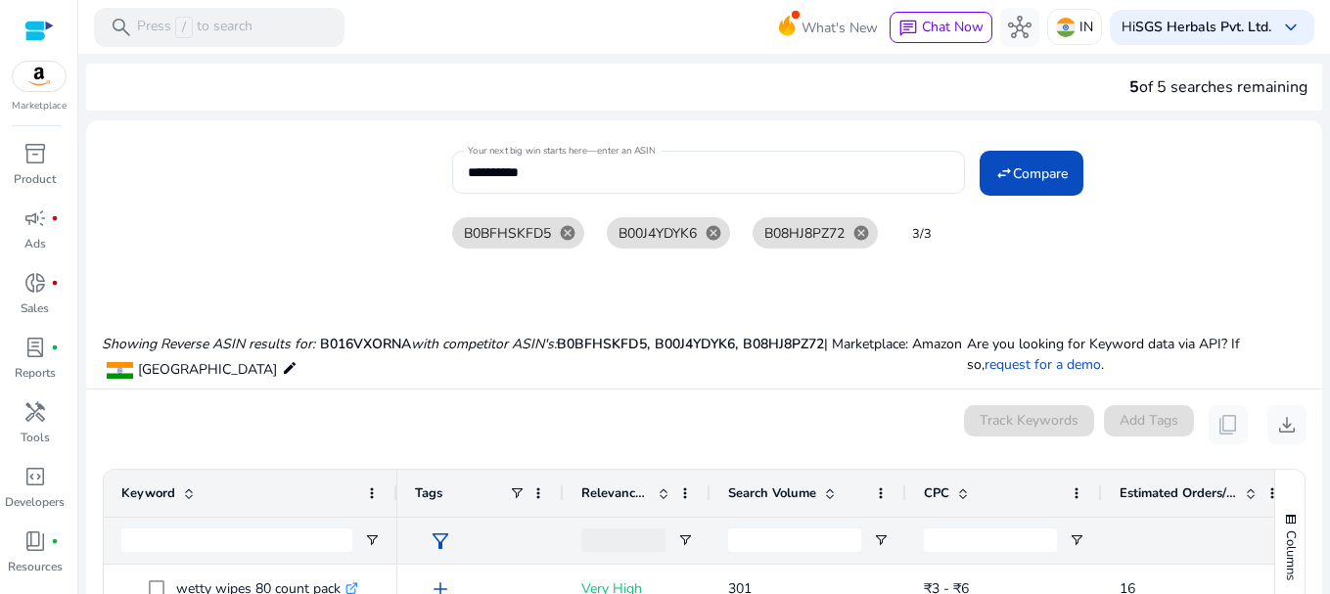
scroll to position [328, 0]
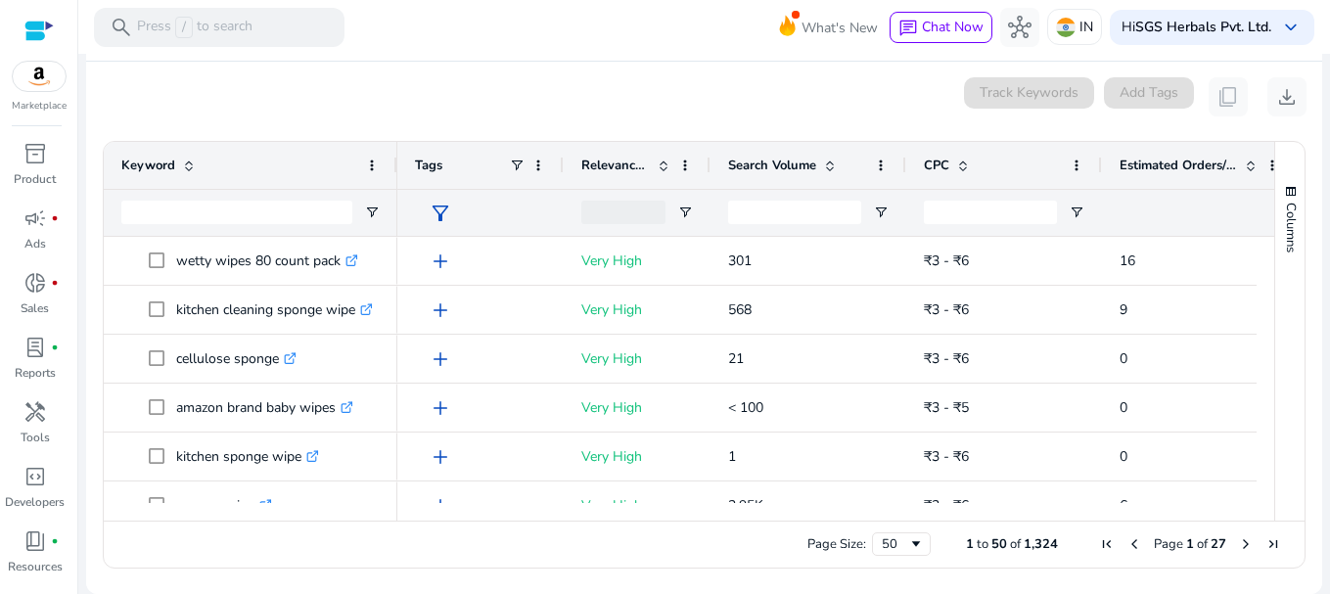
click at [1238, 540] on span "Next Page" at bounding box center [1246, 544] width 16 height 16
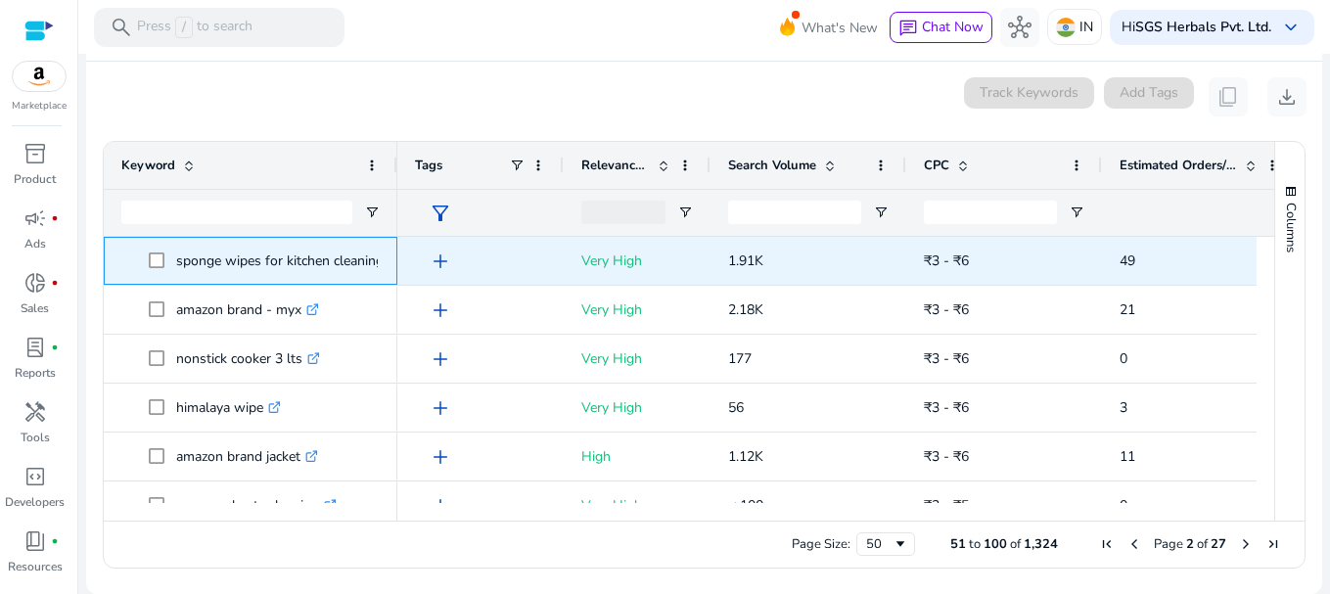
click at [359, 250] on p "sponge wipes for kitchen cleaning .st0{fill:#2c8af8}" at bounding box center [288, 261] width 225 height 40
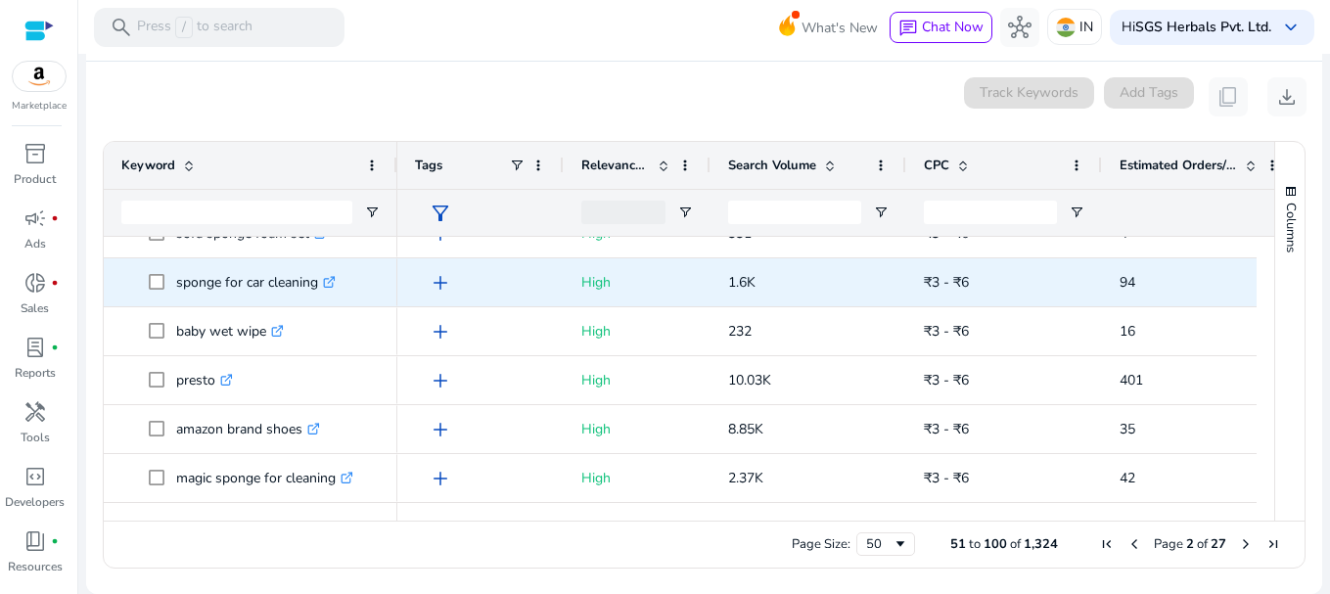
scroll to position [1104, 0]
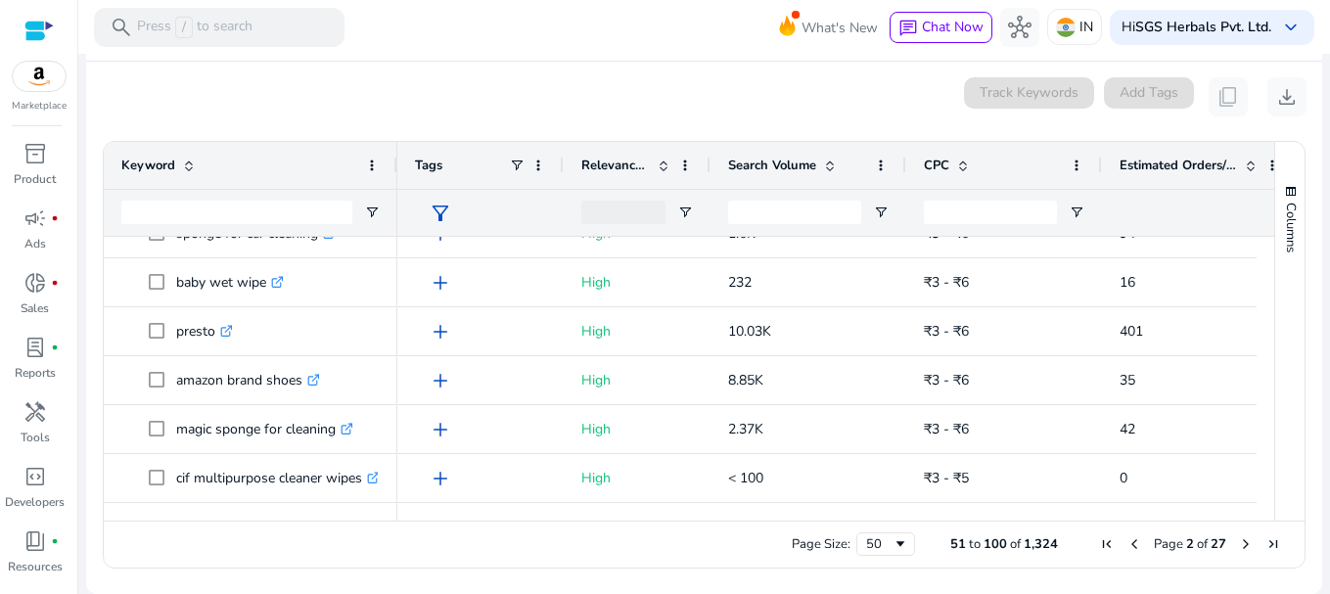
click at [1126, 545] on span "Previous Page" at bounding box center [1134, 544] width 16 height 16
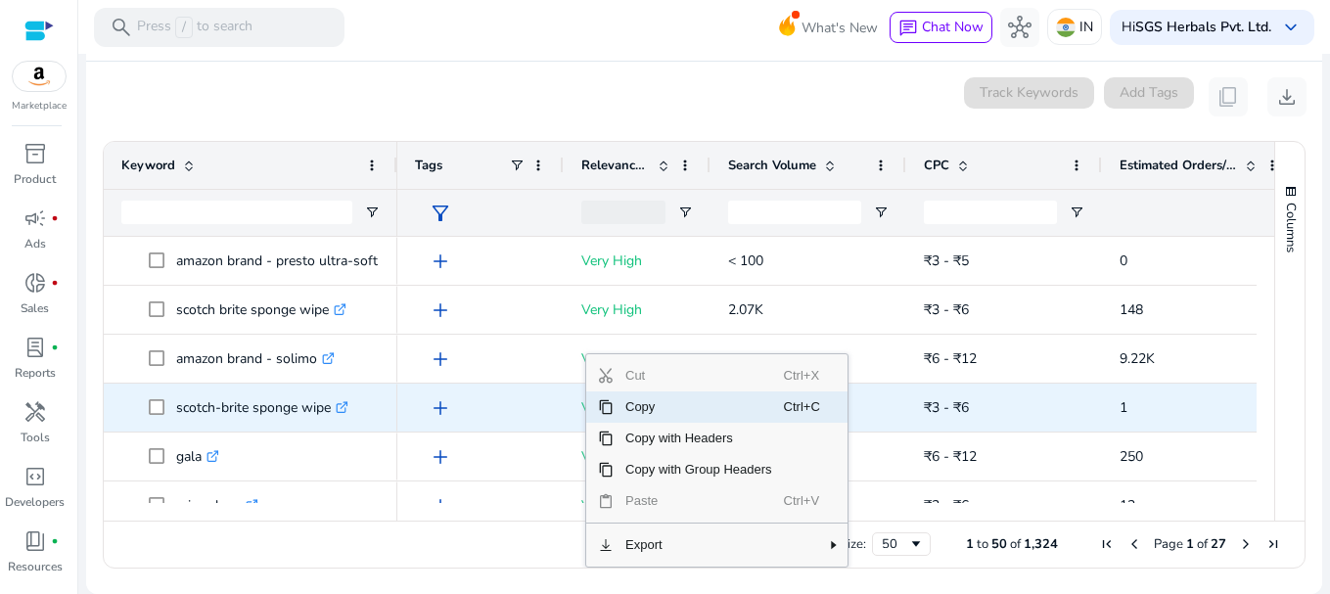
scroll to position [686, 0]
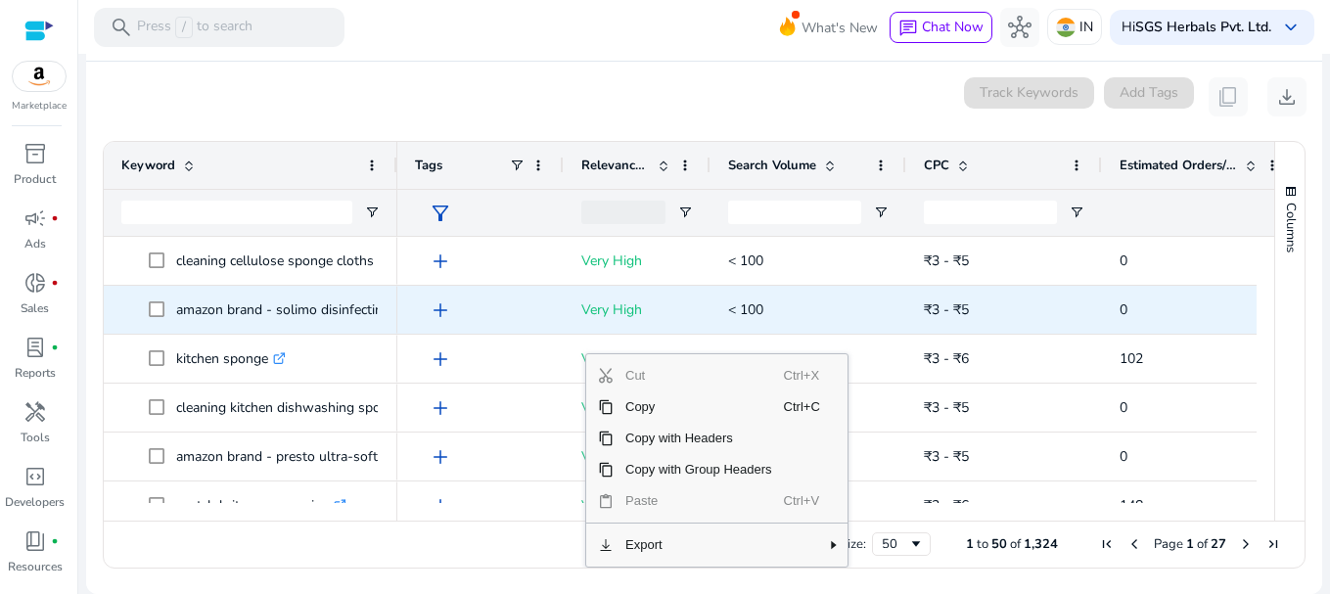
click at [831, 323] on p "< 100" at bounding box center [808, 310] width 160 height 40
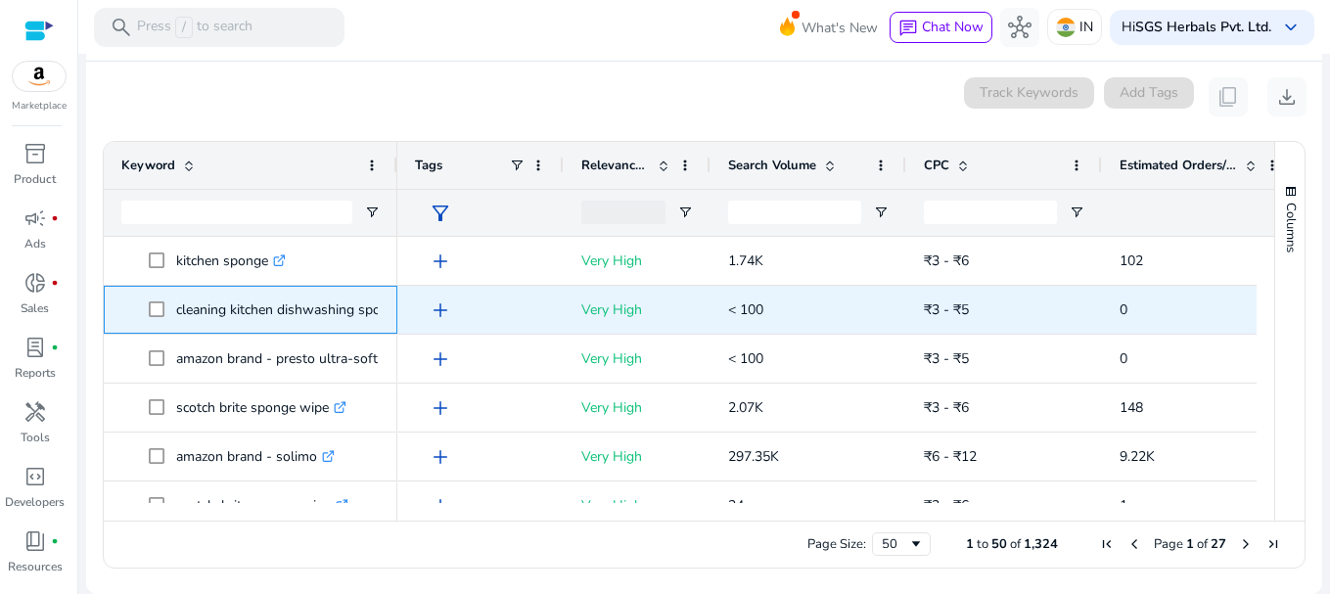
click at [326, 325] on p "cleaning kitchen dishwashing sponge .st0{fill:#2c8af8}" at bounding box center [298, 310] width 245 height 40
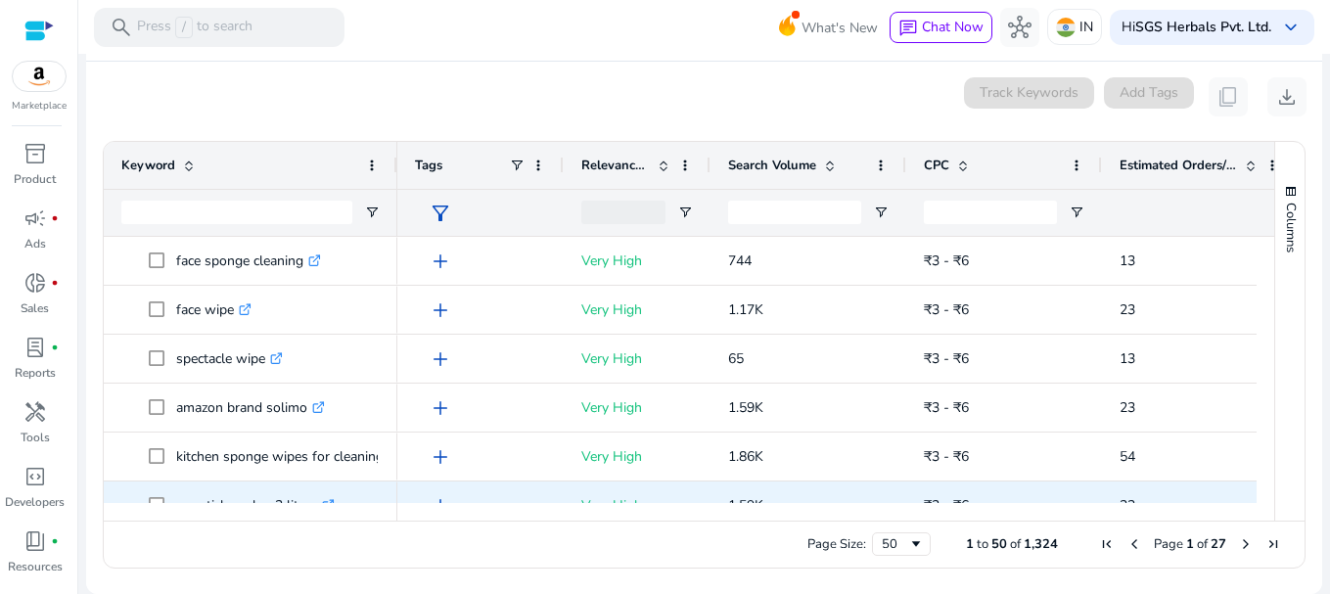
scroll to position [1566, 0]
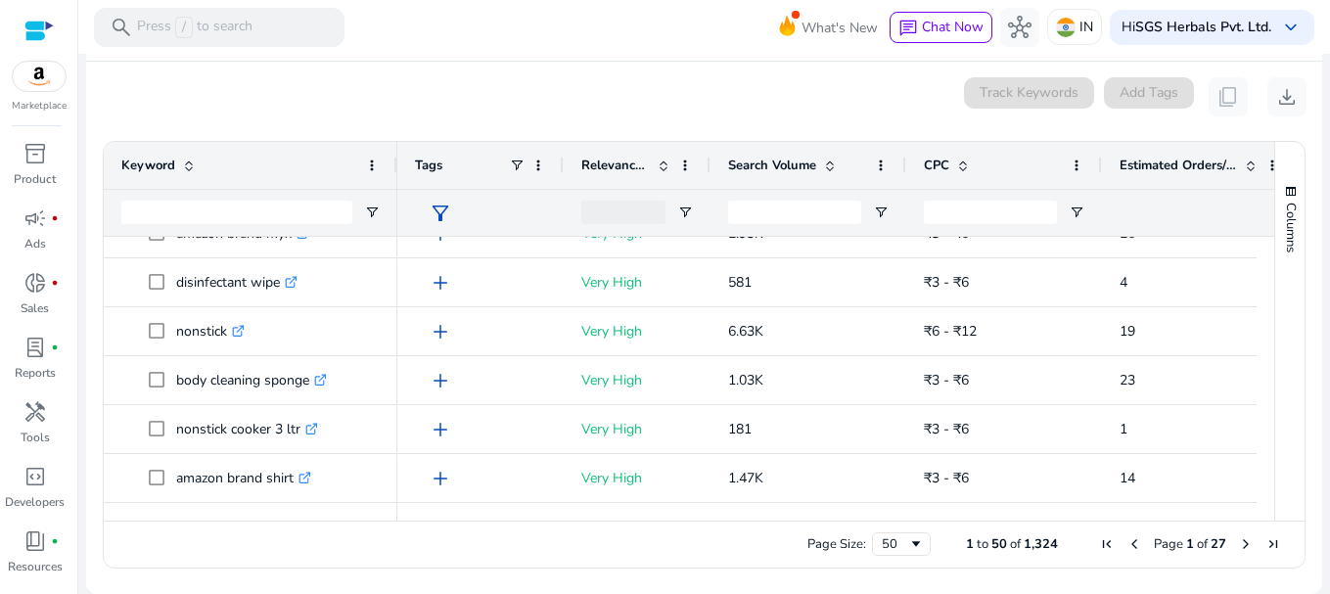
scroll to position [2180, 0]
click at [1238, 547] on span "Next Page" at bounding box center [1246, 544] width 16 height 16
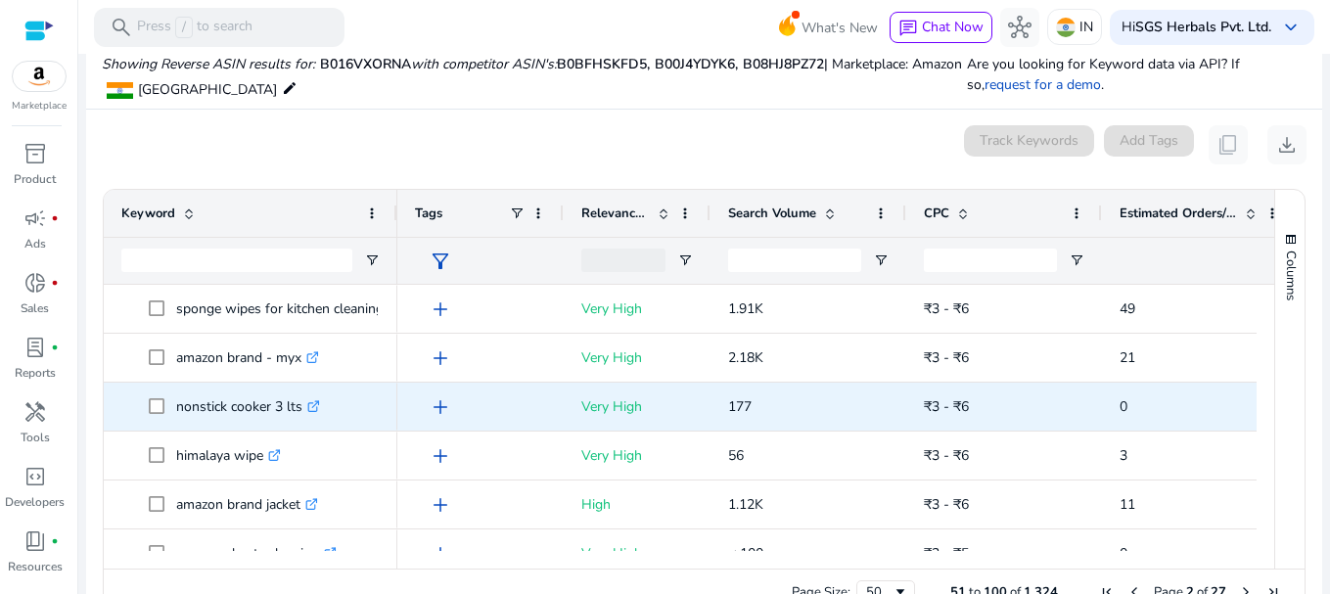
scroll to position [328, 0]
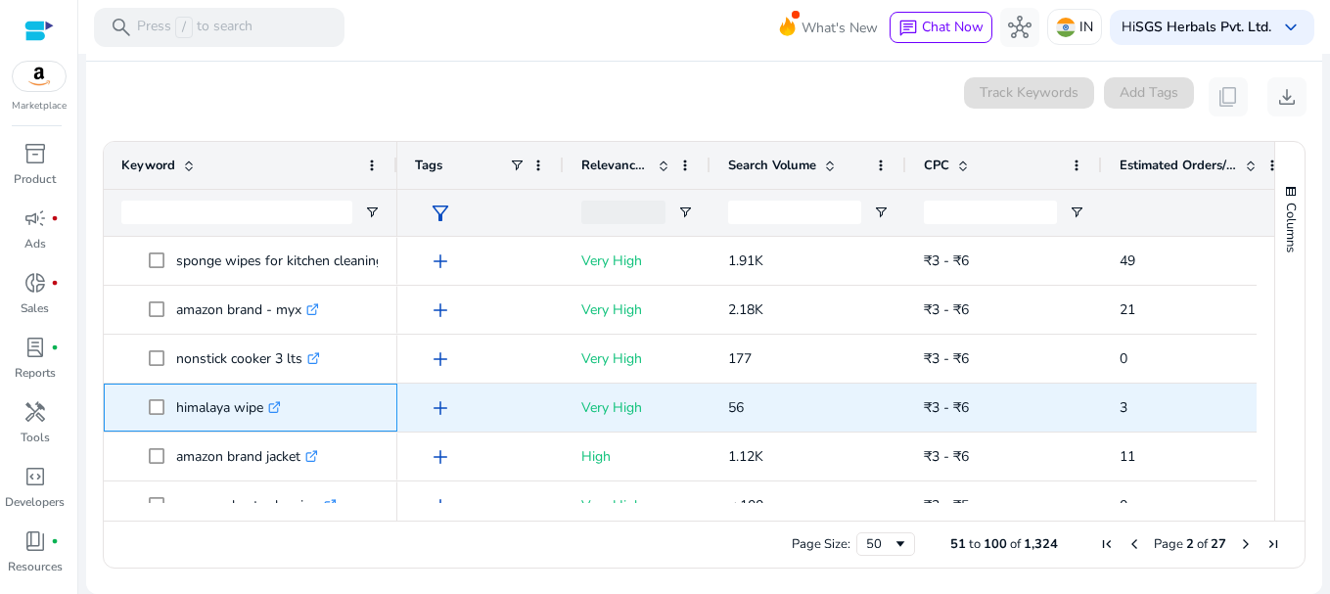
click at [374, 400] on span "himalaya wipe .st0{fill:#2c8af8}" at bounding box center [264, 408] width 231 height 40
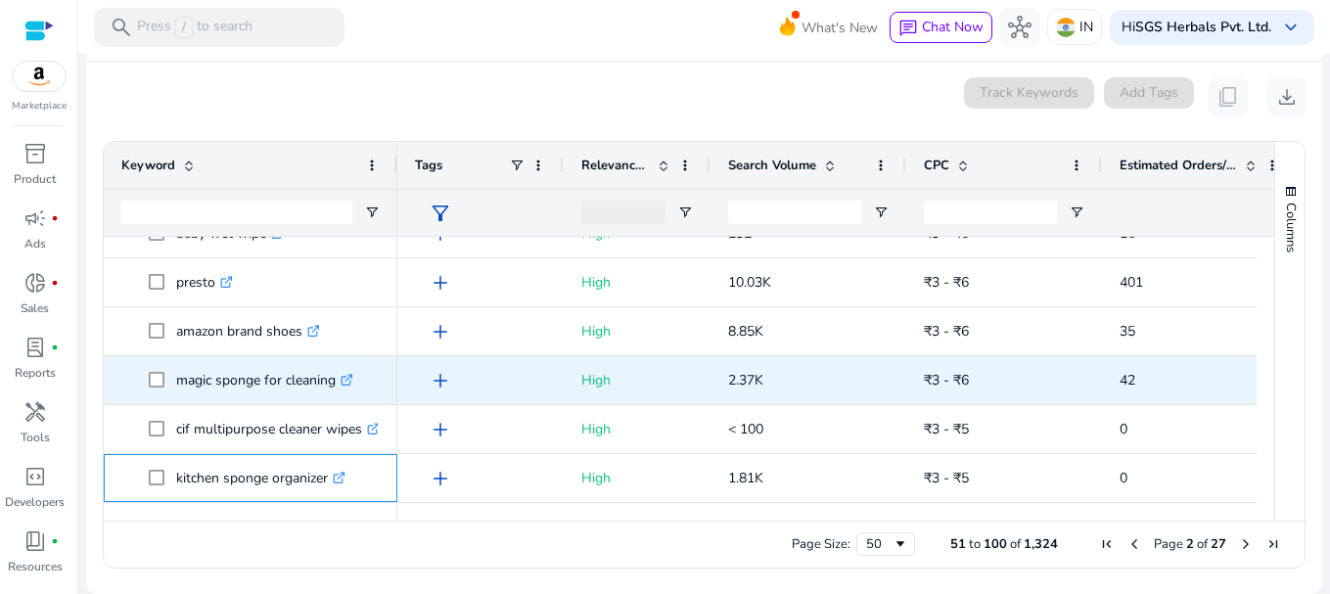
scroll to position [1153, 0]
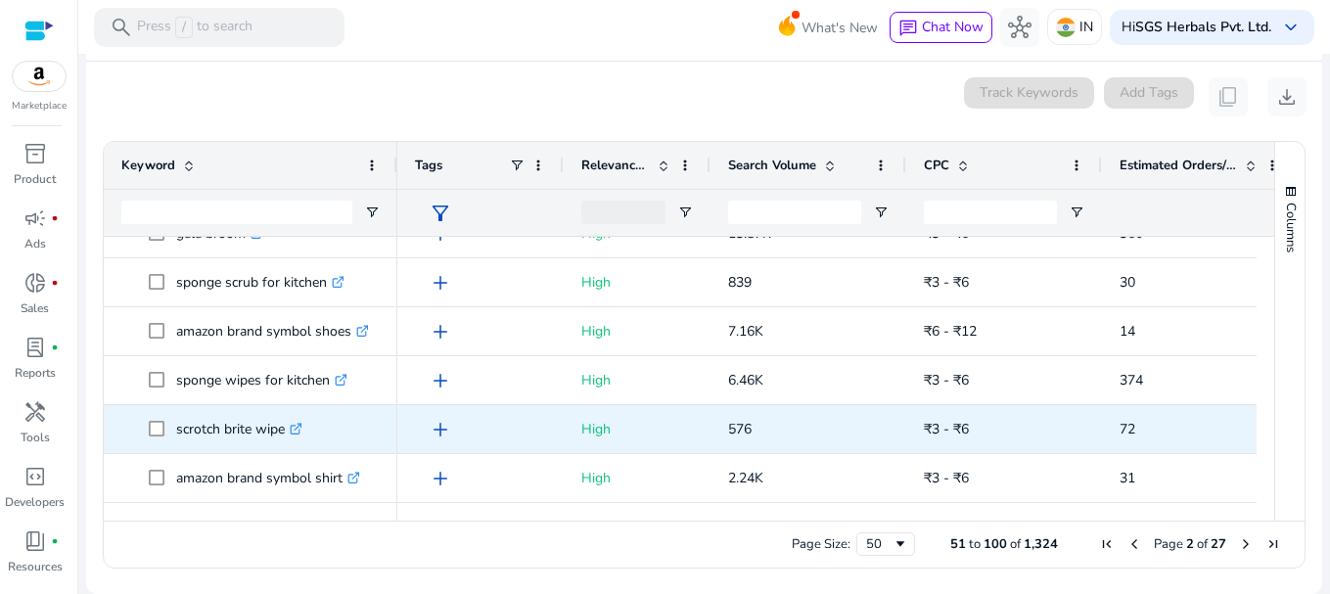
scroll to position [2180, 0]
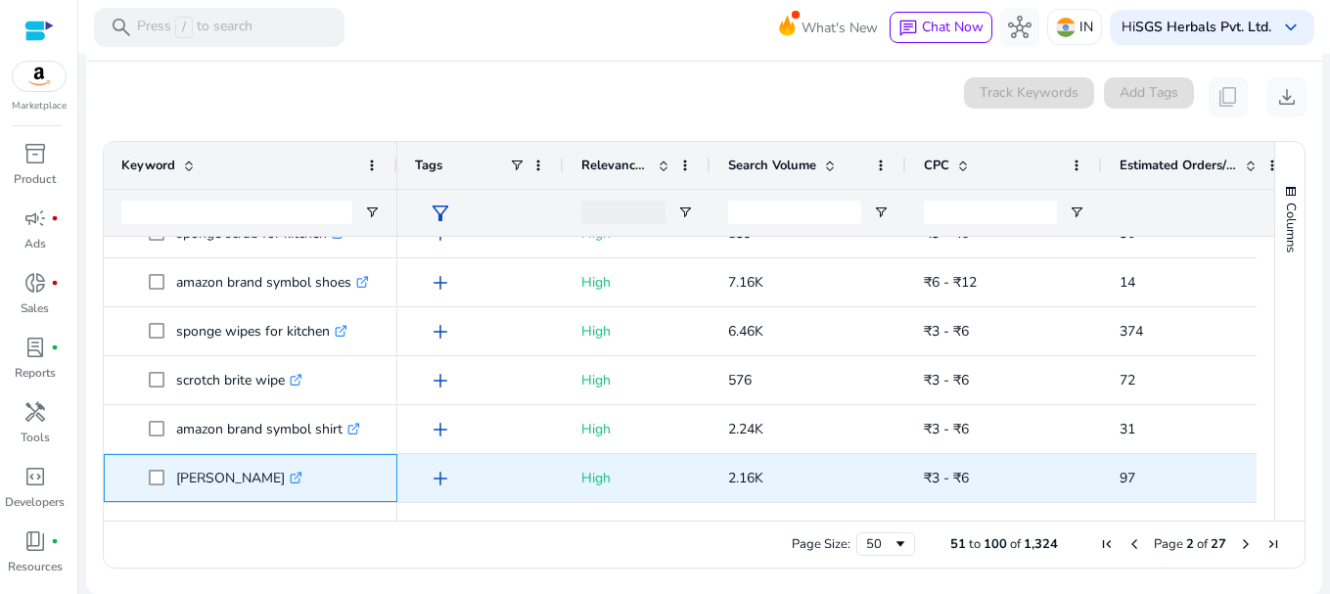
click at [345, 477] on span "milton spotzero .st0{fill:#2c8af8}" at bounding box center [264, 478] width 231 height 40
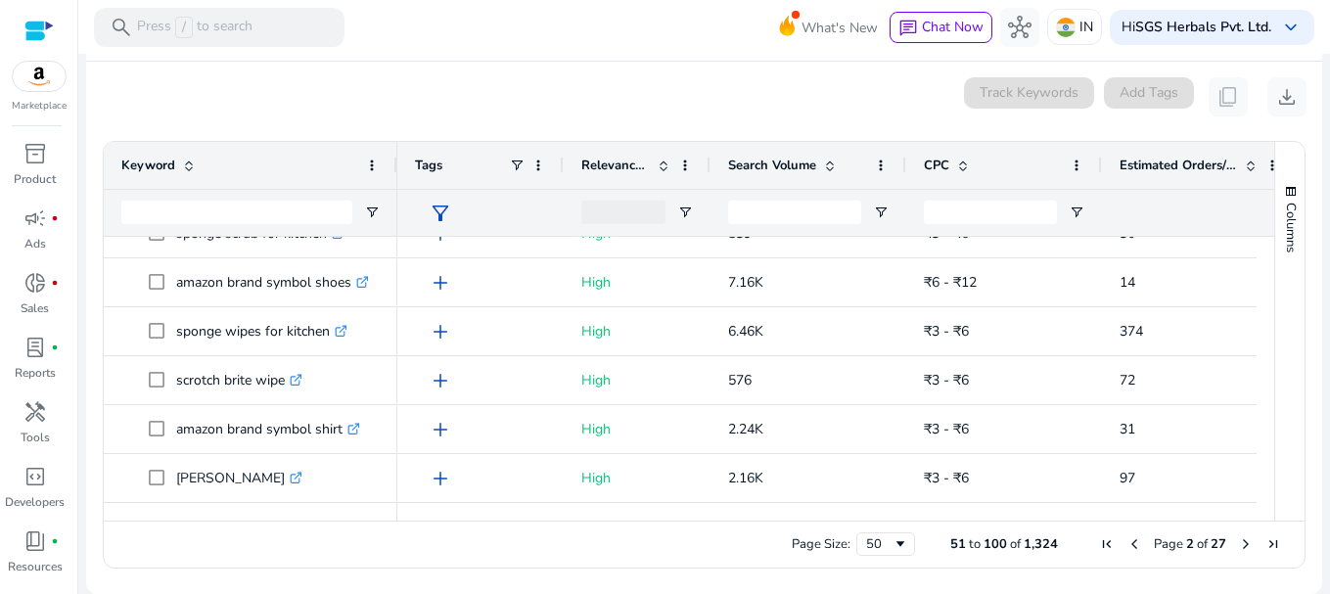
click at [1241, 542] on span "Next Page" at bounding box center [1246, 544] width 16 height 16
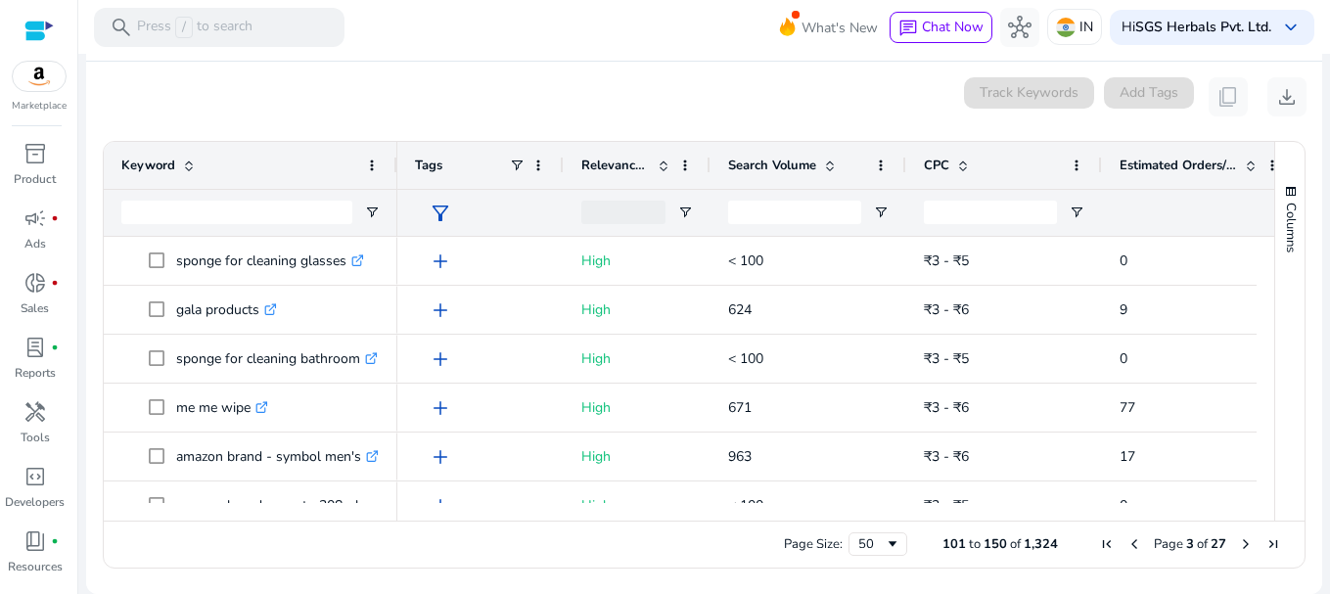
scroll to position [0, 0]
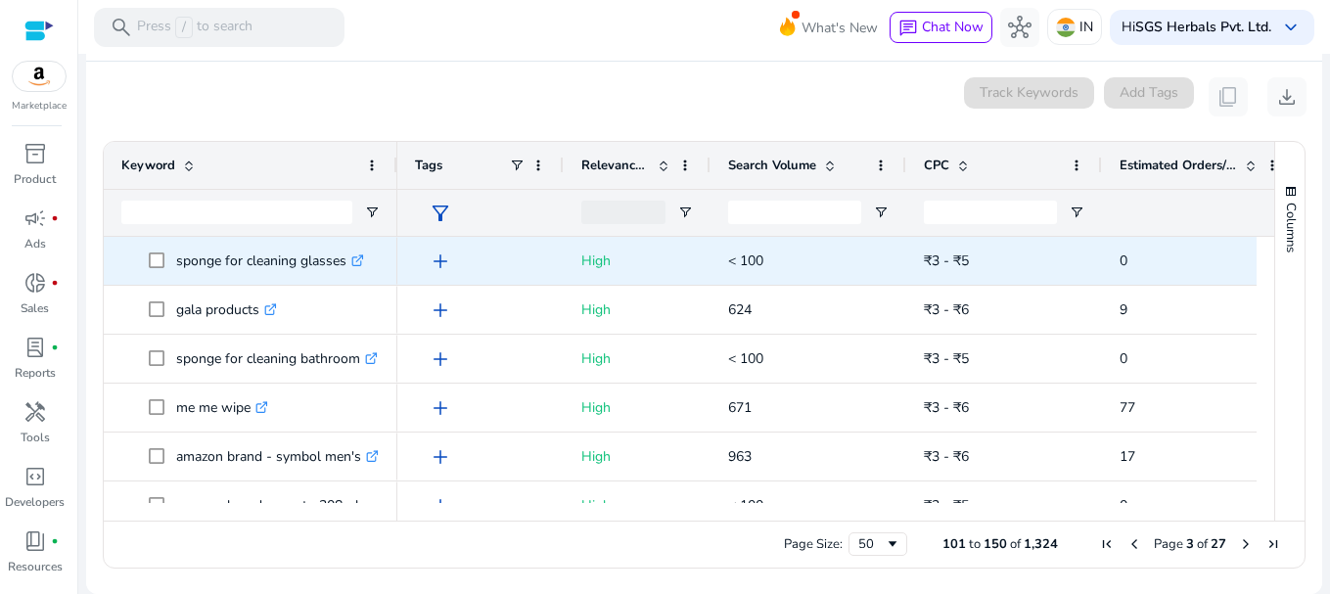
click at [361, 265] on icon at bounding box center [357, 261] width 10 height 10
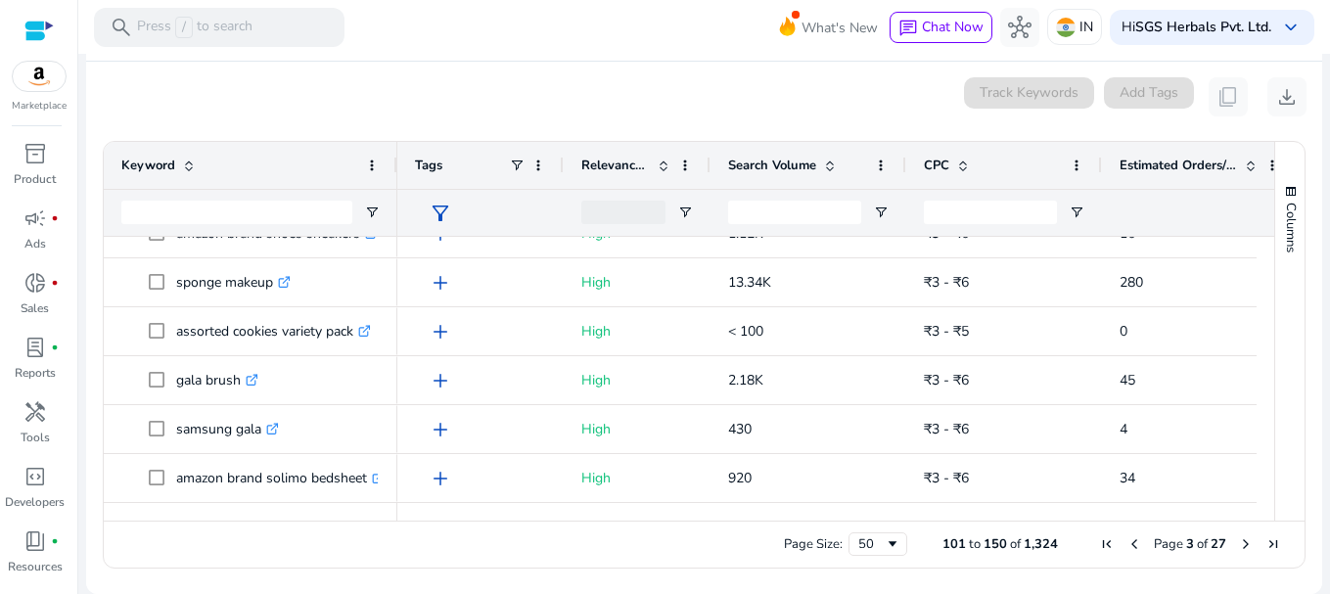
click at [1238, 541] on span "Next Page" at bounding box center [1246, 544] width 16 height 16
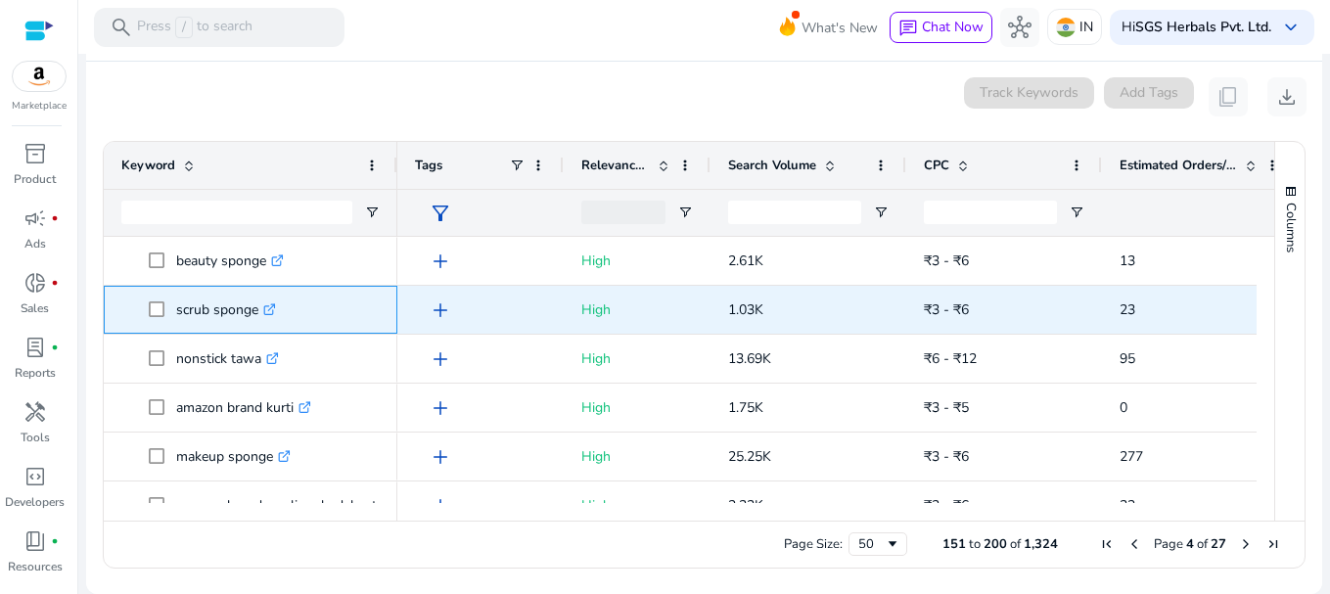
click at [328, 305] on span "scrub sponge .st0{fill:#2c8af8}" at bounding box center [264, 310] width 231 height 40
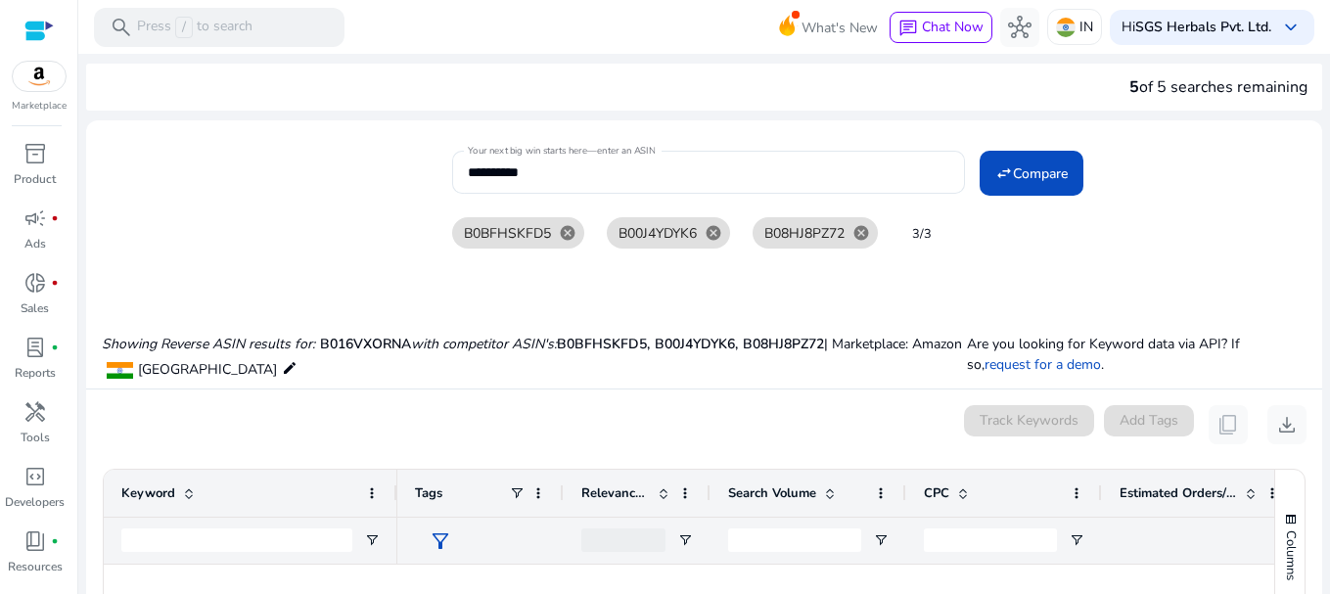
scroll to position [2180, 0]
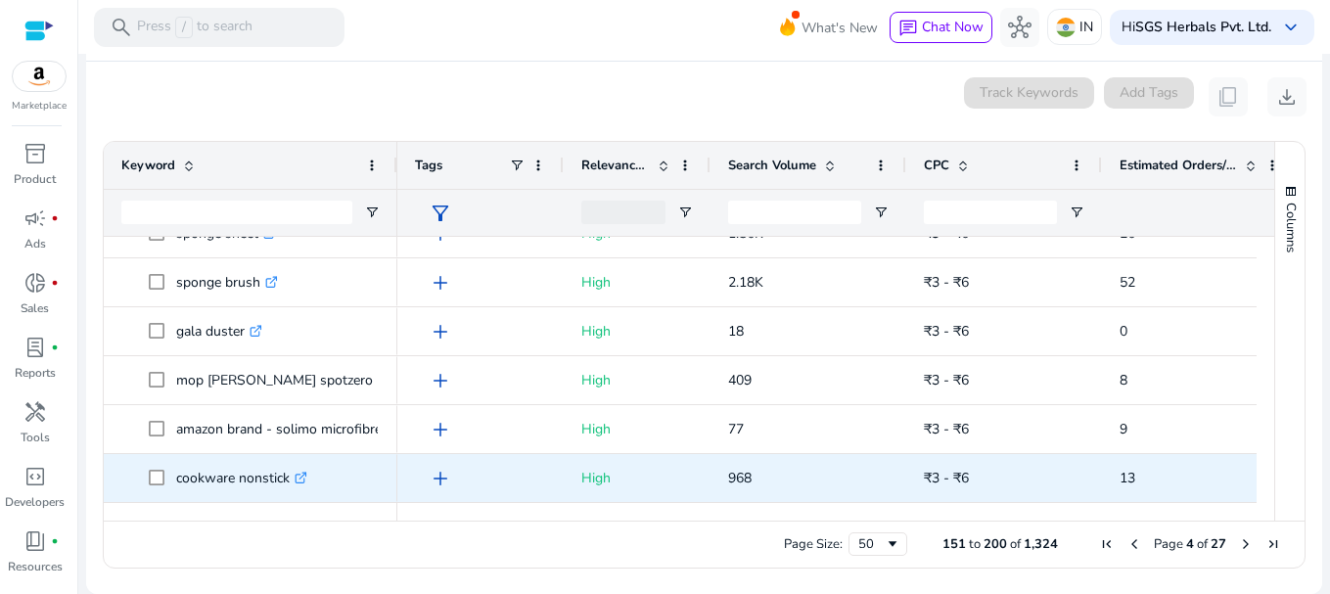
click at [376, 480] on span "cookware nonstick .st0{fill:#2c8af8}" at bounding box center [264, 478] width 231 height 40
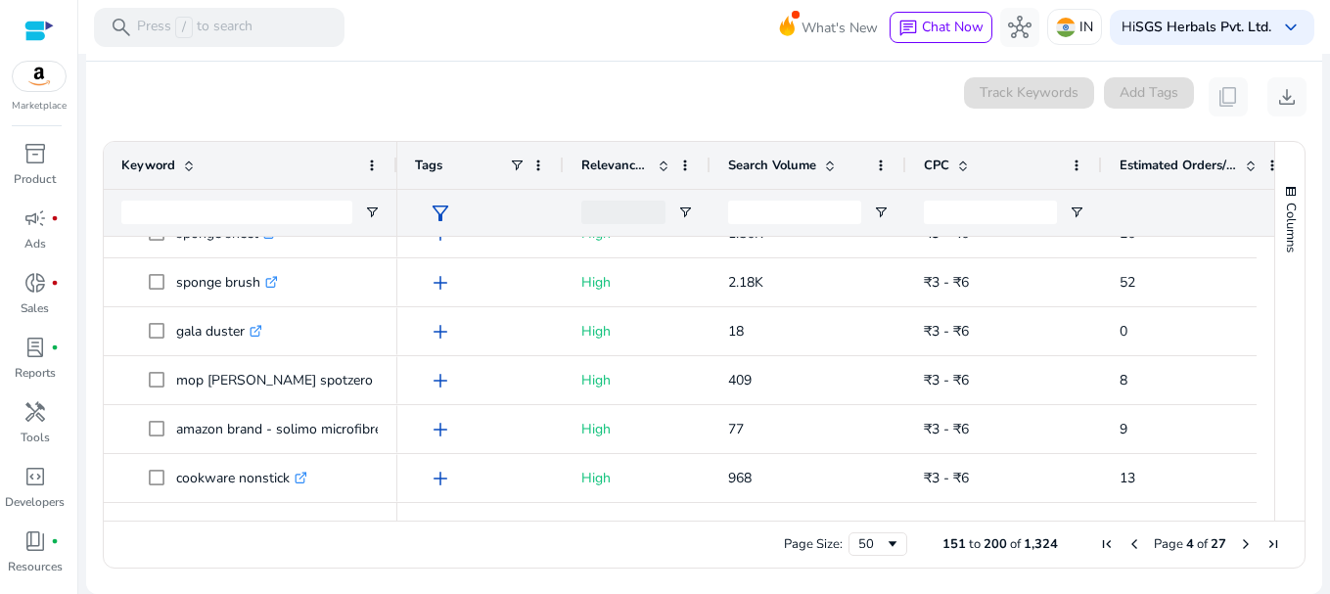
click at [1238, 546] on span "Next Page" at bounding box center [1246, 544] width 16 height 16
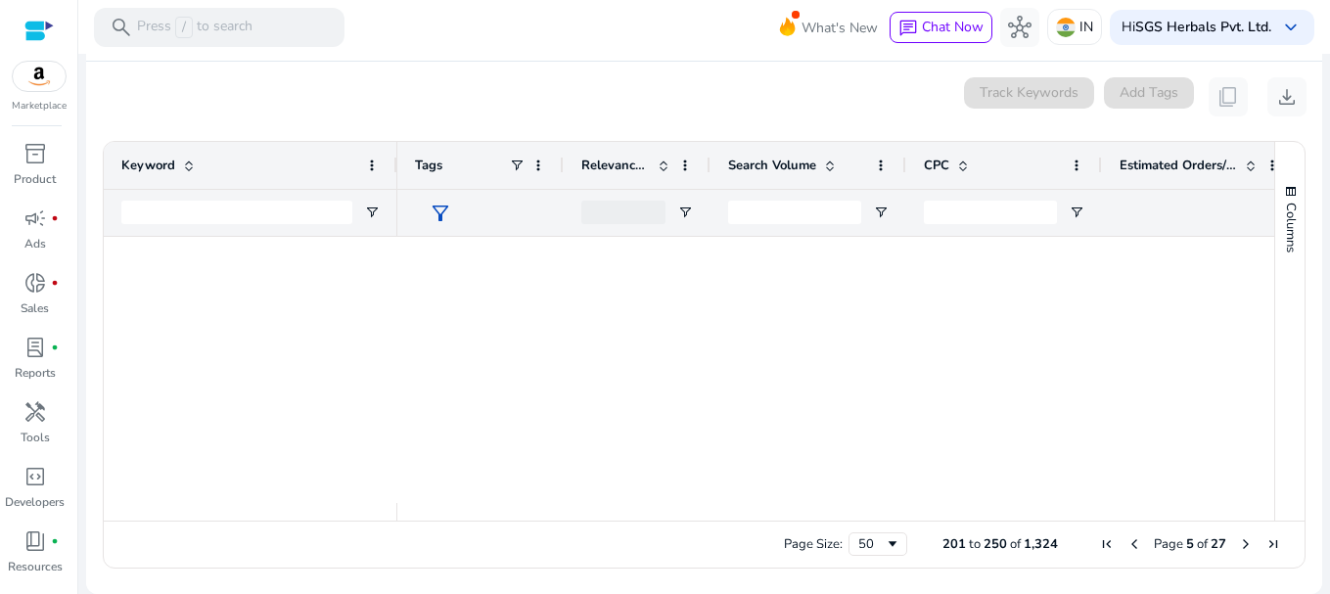
scroll to position [0, 0]
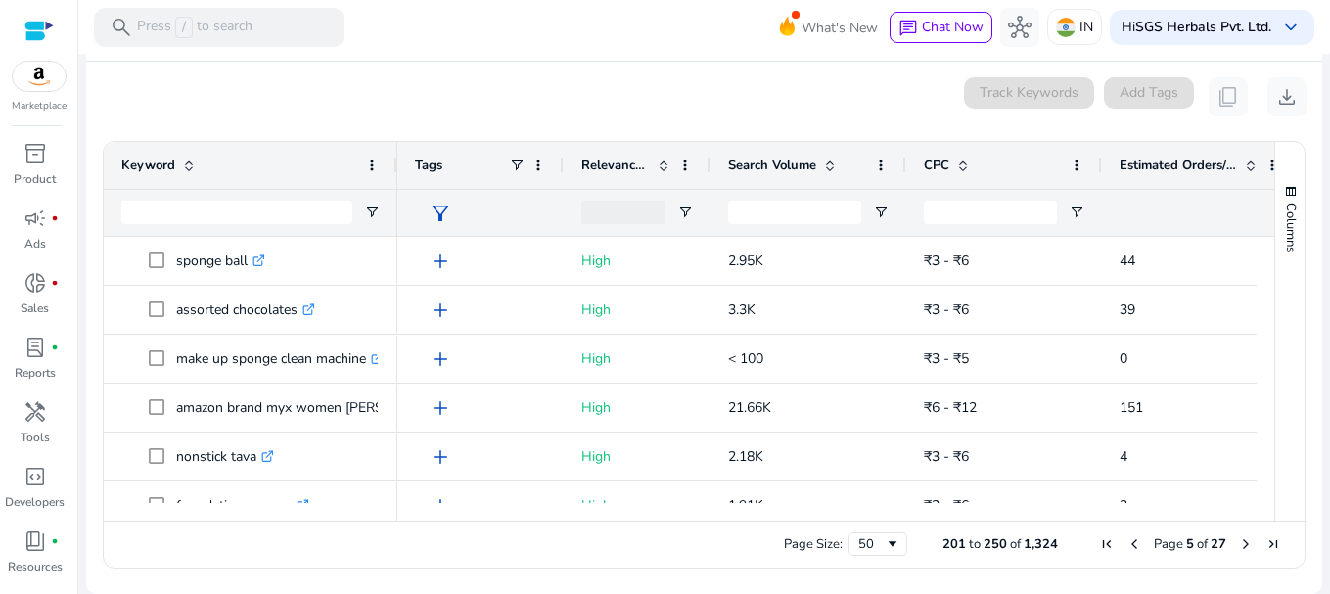
click at [461, 68] on mat-card "0 keyword(s) selected Track Keywords Add Tags content_copy download 201 to 250 …" at bounding box center [704, 328] width 1236 height 532
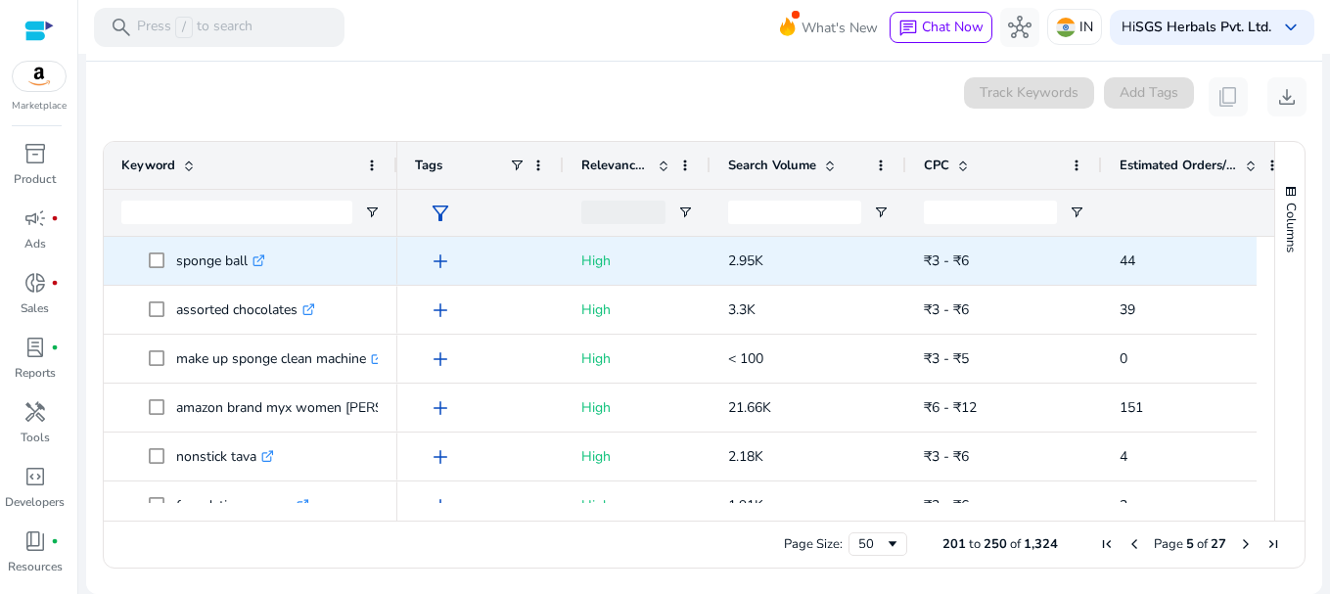
click at [375, 242] on span "sponge ball .st0{fill:#2c8af8}" at bounding box center [264, 261] width 231 height 40
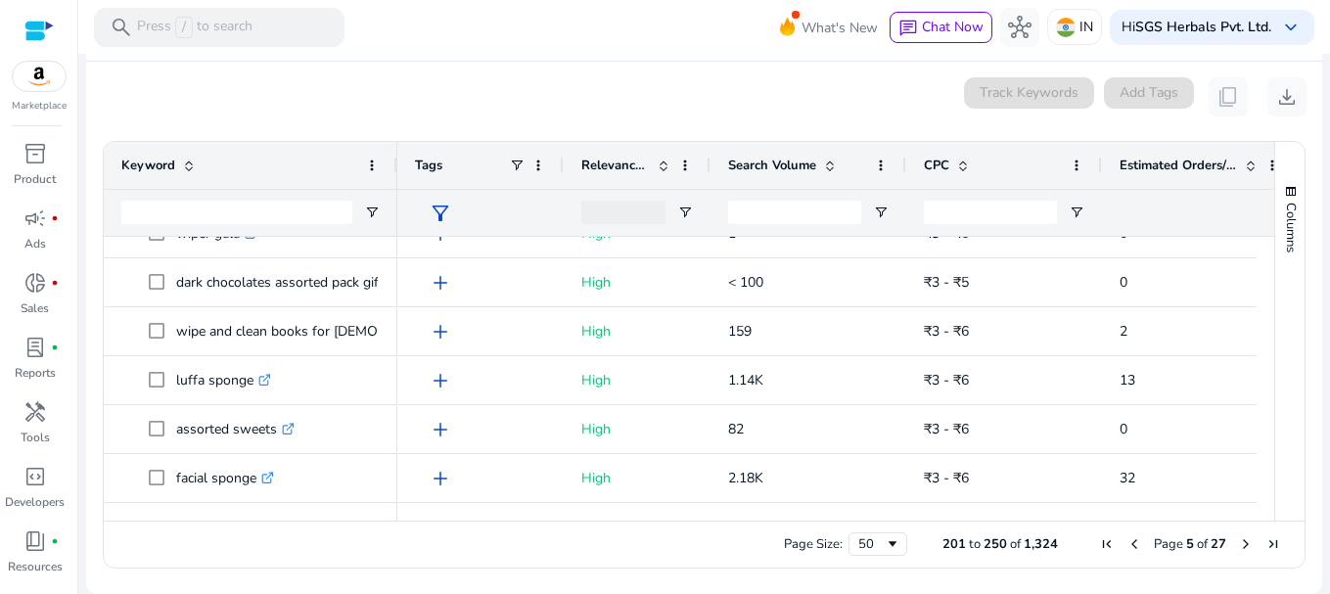
click at [1238, 545] on span "Next Page" at bounding box center [1246, 544] width 16 height 16
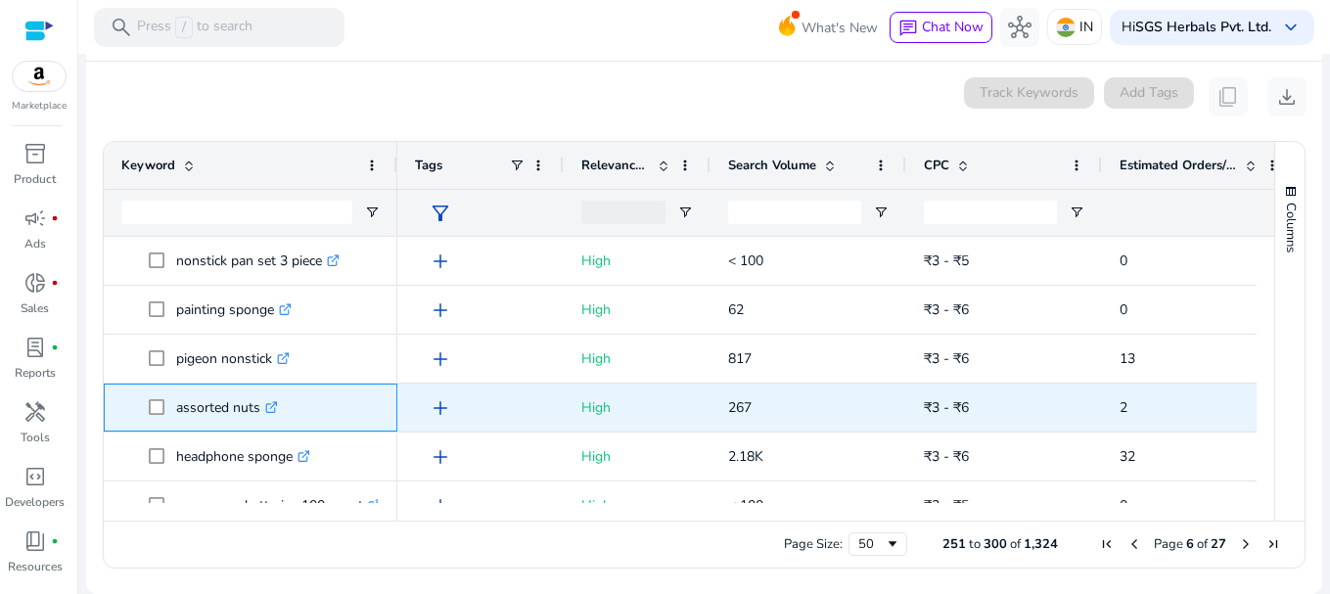
click at [316, 386] on div "assorted nuts .st0{fill:#2c8af8}" at bounding box center [250, 408] width 258 height 46
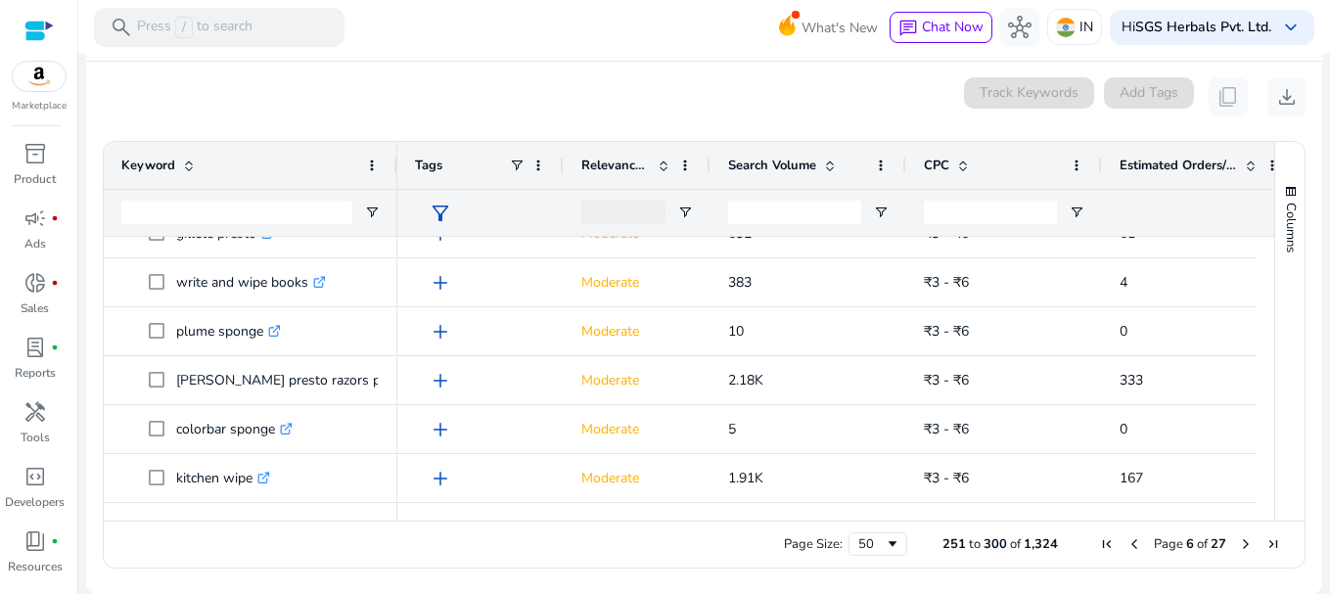
click at [1238, 543] on span "Next Page" at bounding box center [1246, 544] width 16 height 16
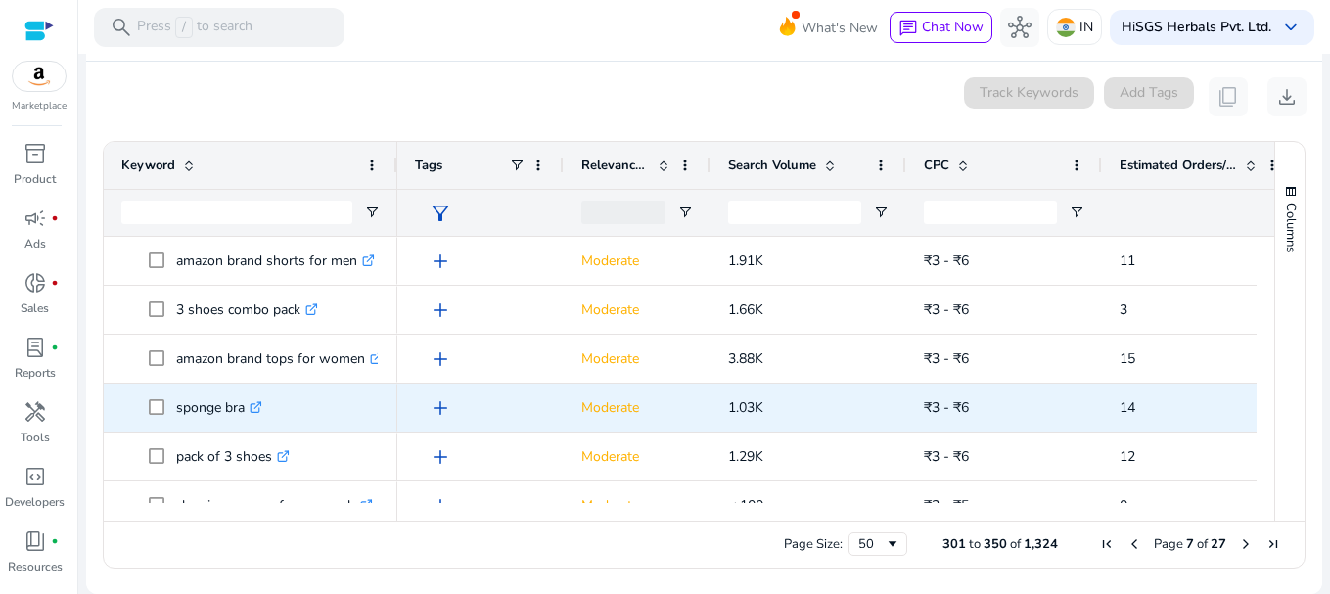
click at [332, 408] on span "sponge bra .st0{fill:#2c8af8}" at bounding box center [264, 408] width 231 height 40
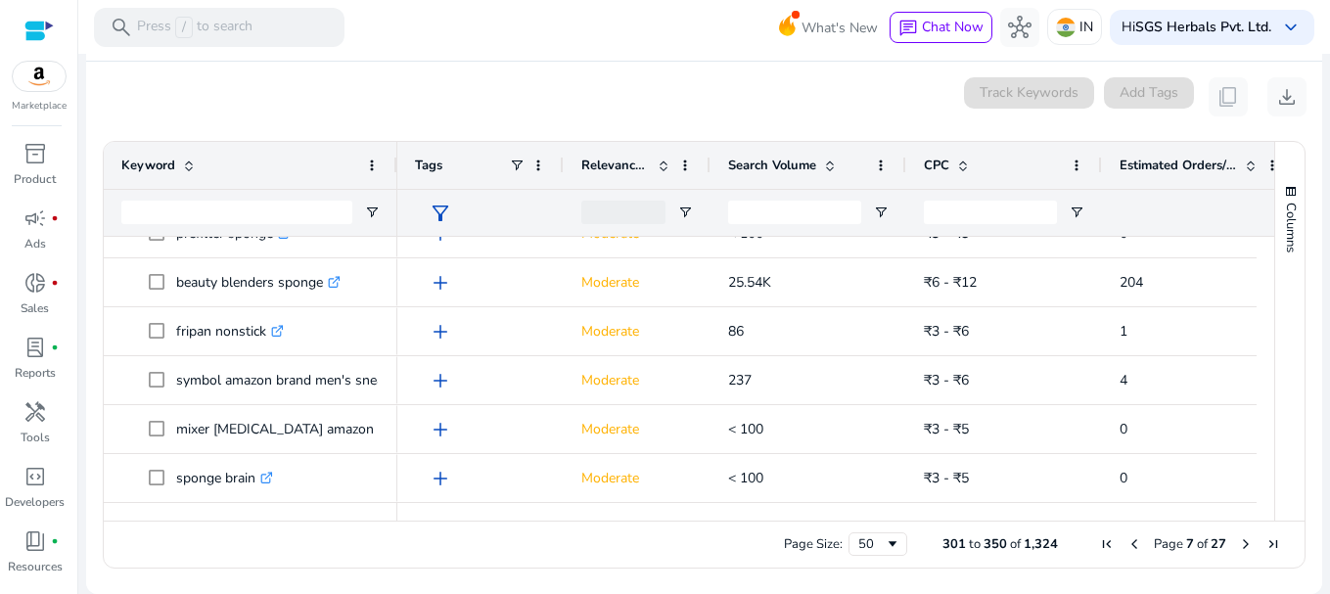
click at [1238, 545] on span "Next Page" at bounding box center [1246, 544] width 16 height 16
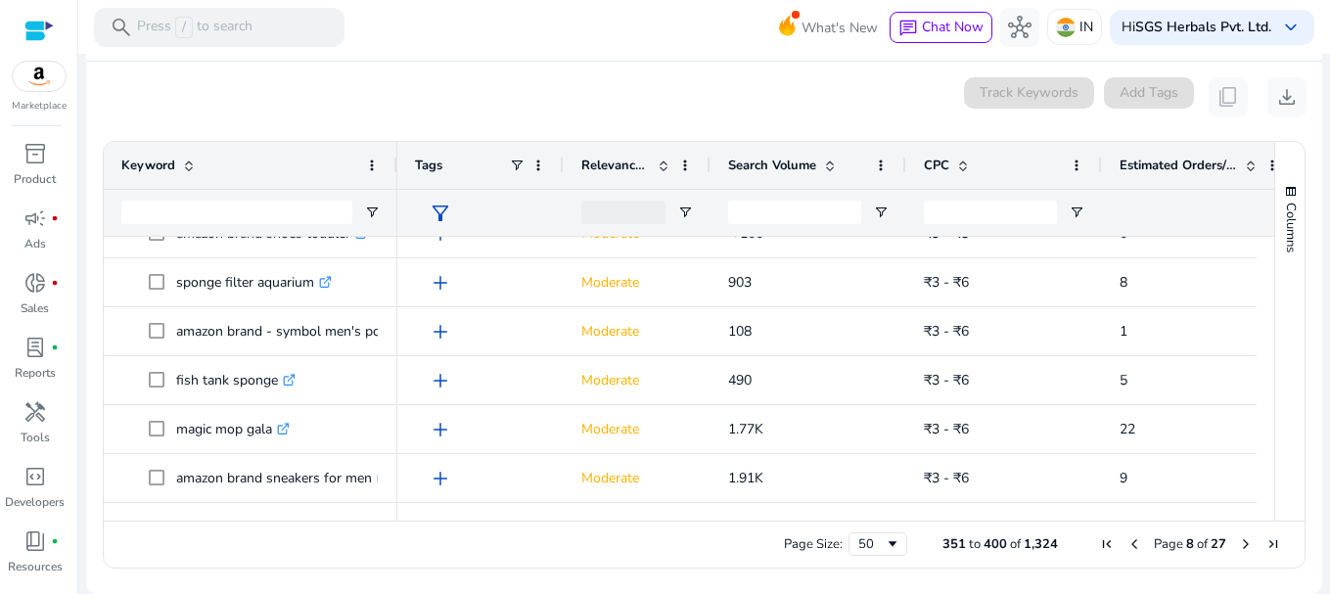
click at [1229, 545] on span "Page 8 of 27" at bounding box center [1190, 544] width 194 height 18
click at [1238, 545] on span "Next Page" at bounding box center [1246, 544] width 16 height 16
click at [1238, 544] on span "Next Page" at bounding box center [1246, 544] width 16 height 16
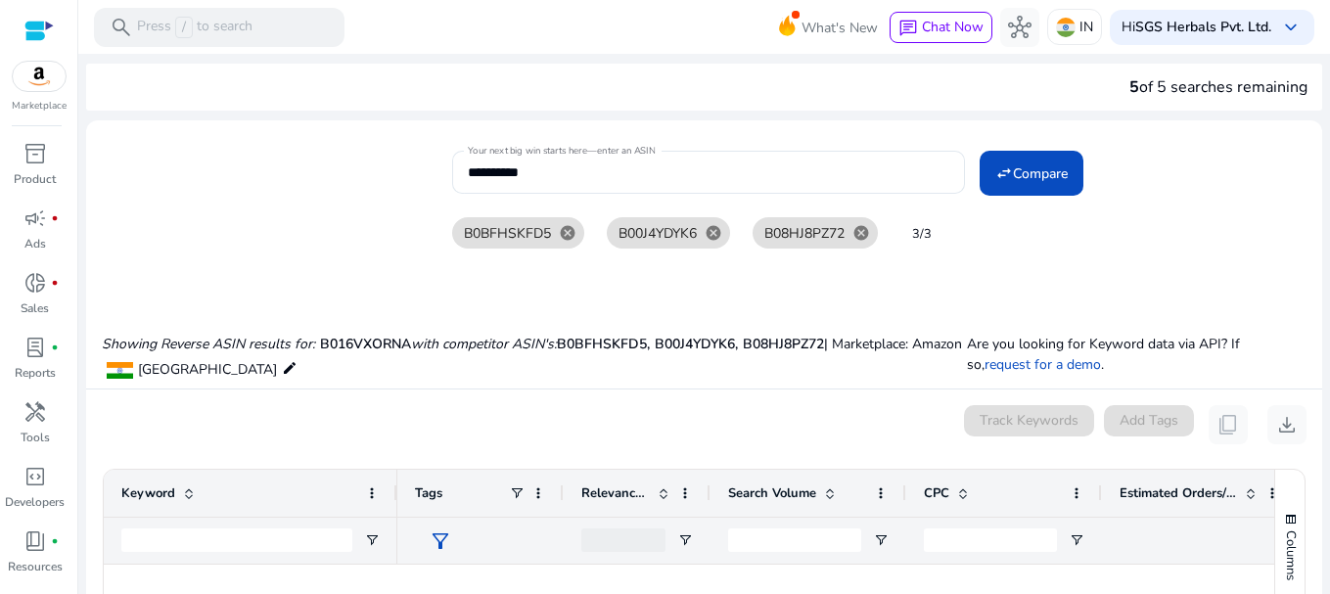
scroll to position [2180, 0]
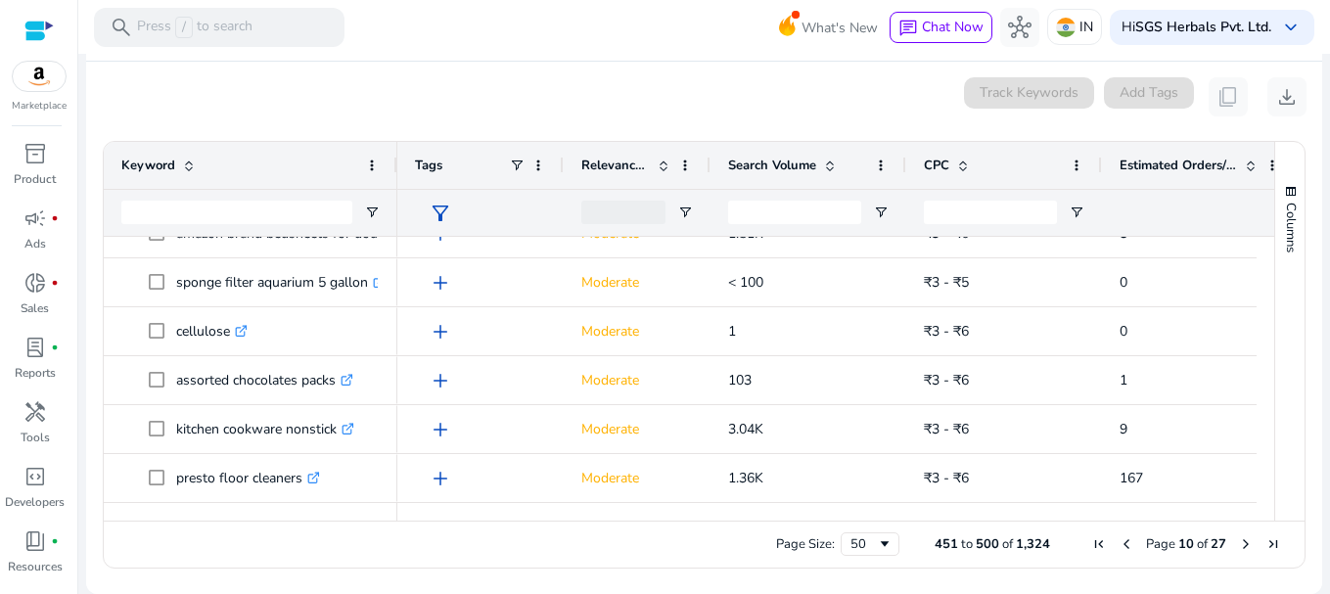
click at [1238, 548] on span "Next Page" at bounding box center [1246, 544] width 16 height 16
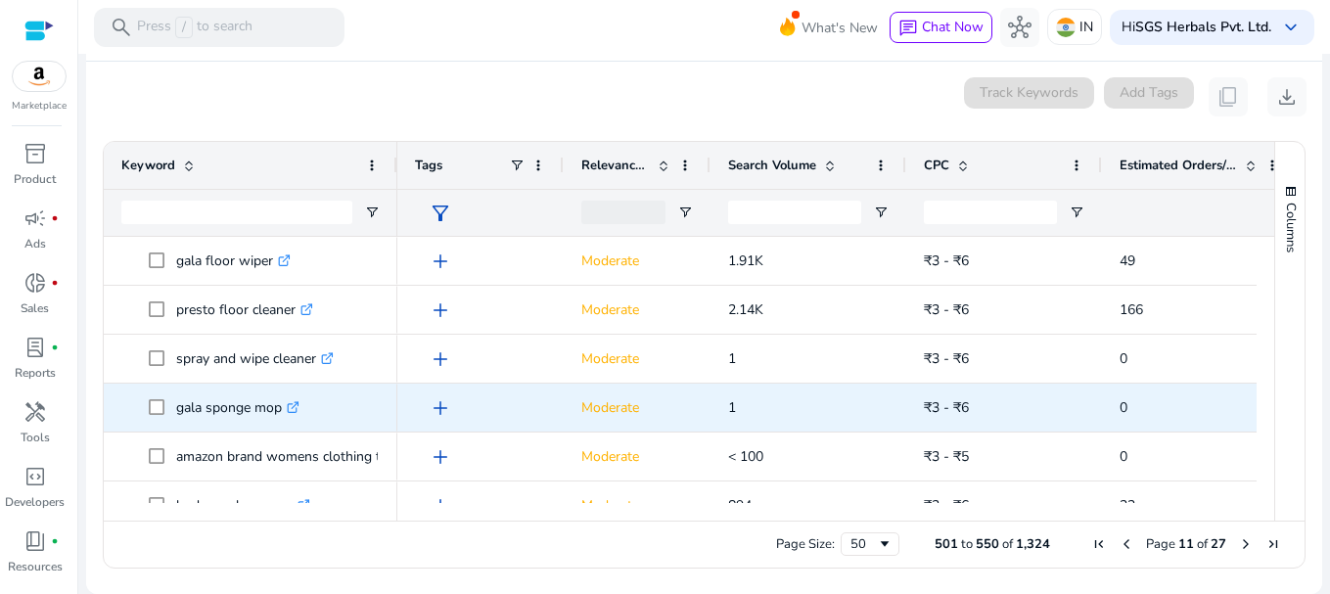
scroll to position [0, 0]
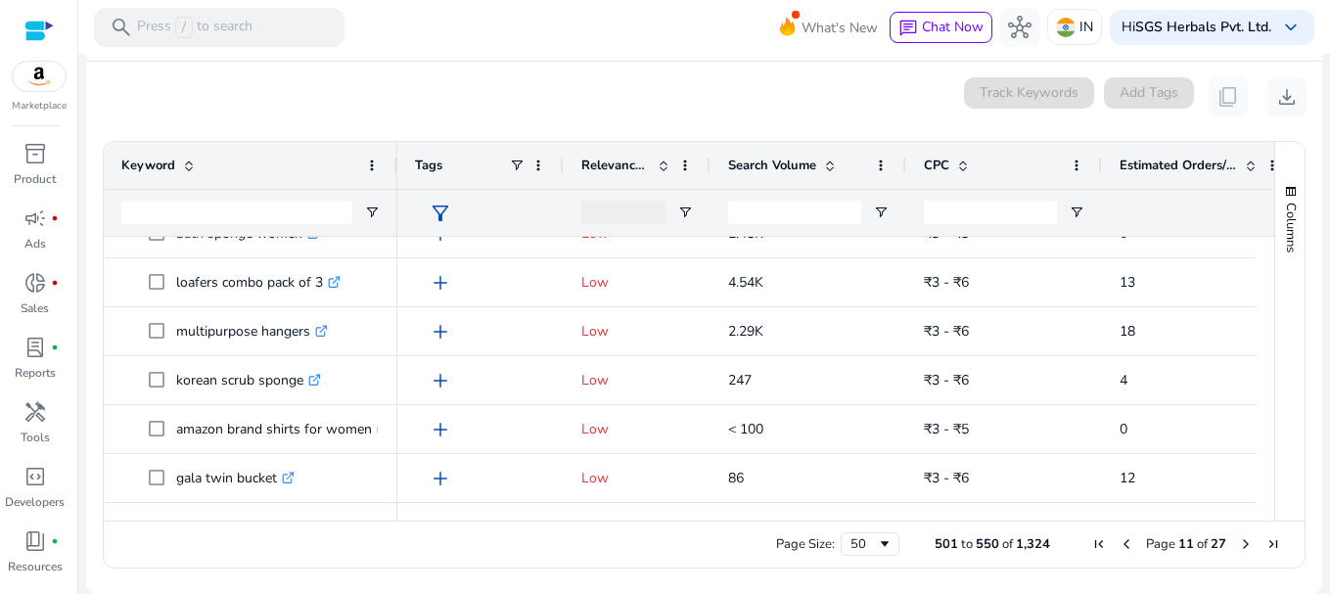
click at [1238, 544] on span "Next Page" at bounding box center [1246, 544] width 16 height 16
click at [1245, 536] on span "Next Page" at bounding box center [1246, 544] width 16 height 16
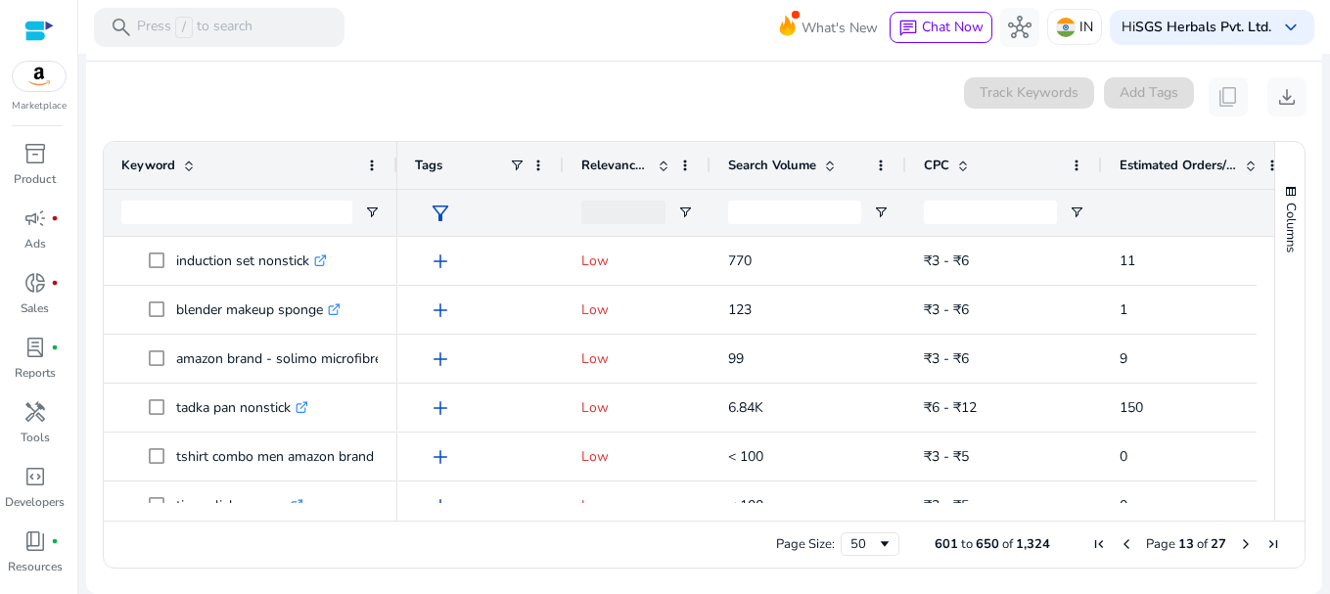
click at [1091, 542] on span "First Page" at bounding box center [1099, 544] width 16 height 16
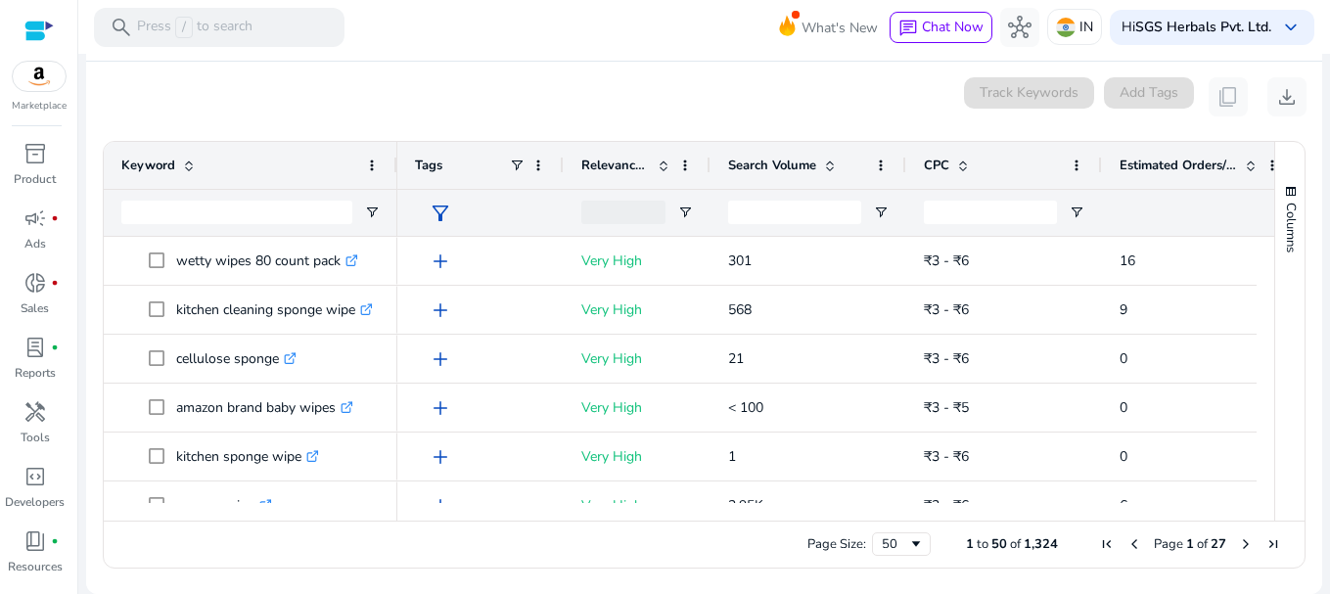
click at [1073, 527] on div "Page Size: 50 1 to 50 of 1,324 Page 1 of 27" at bounding box center [704, 544] width 1201 height 47
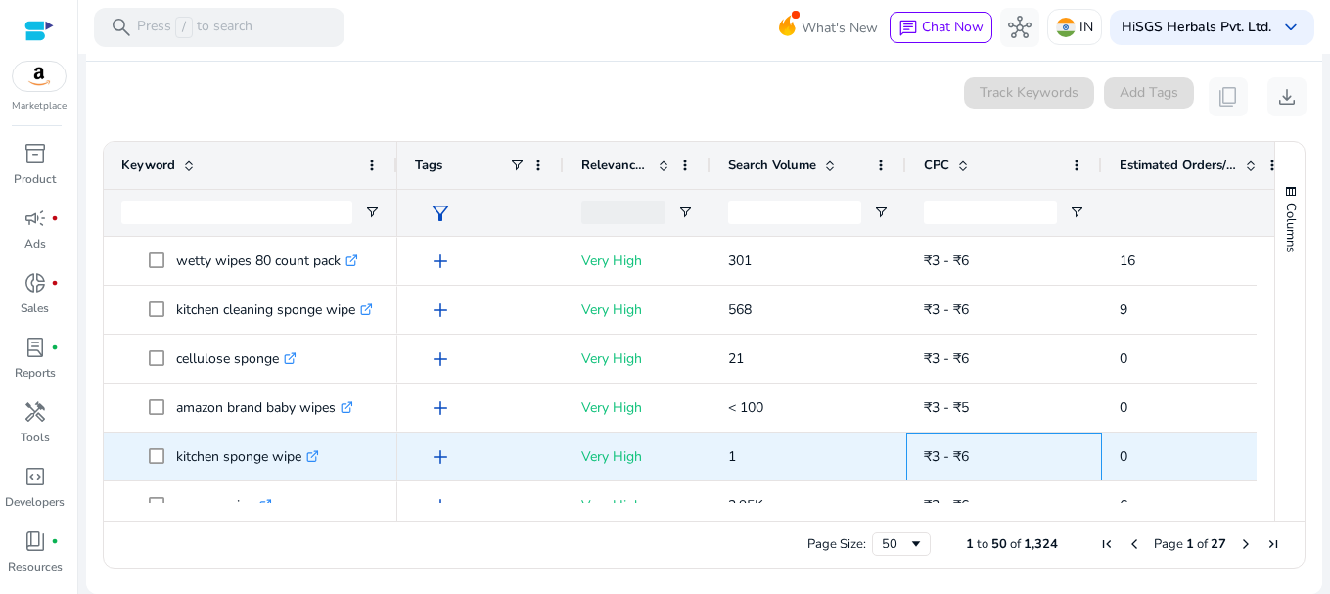
click at [1075, 434] on div "₹3 - ₹6" at bounding box center [1004, 457] width 160 height 46
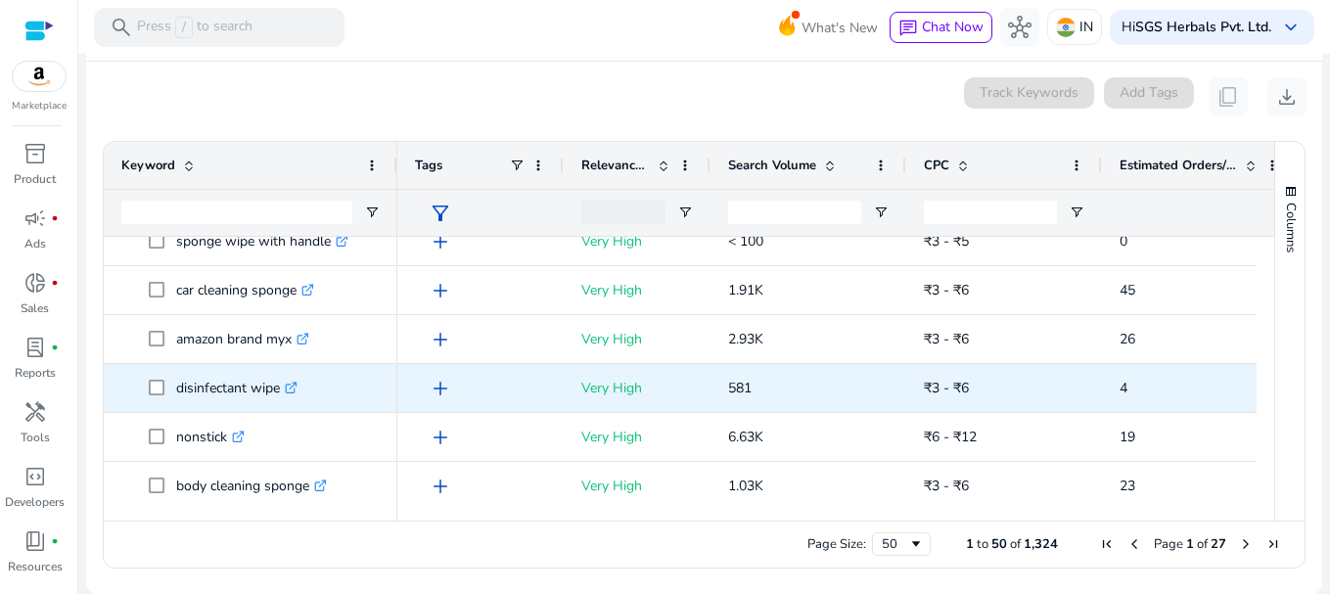
scroll to position [2055, 0]
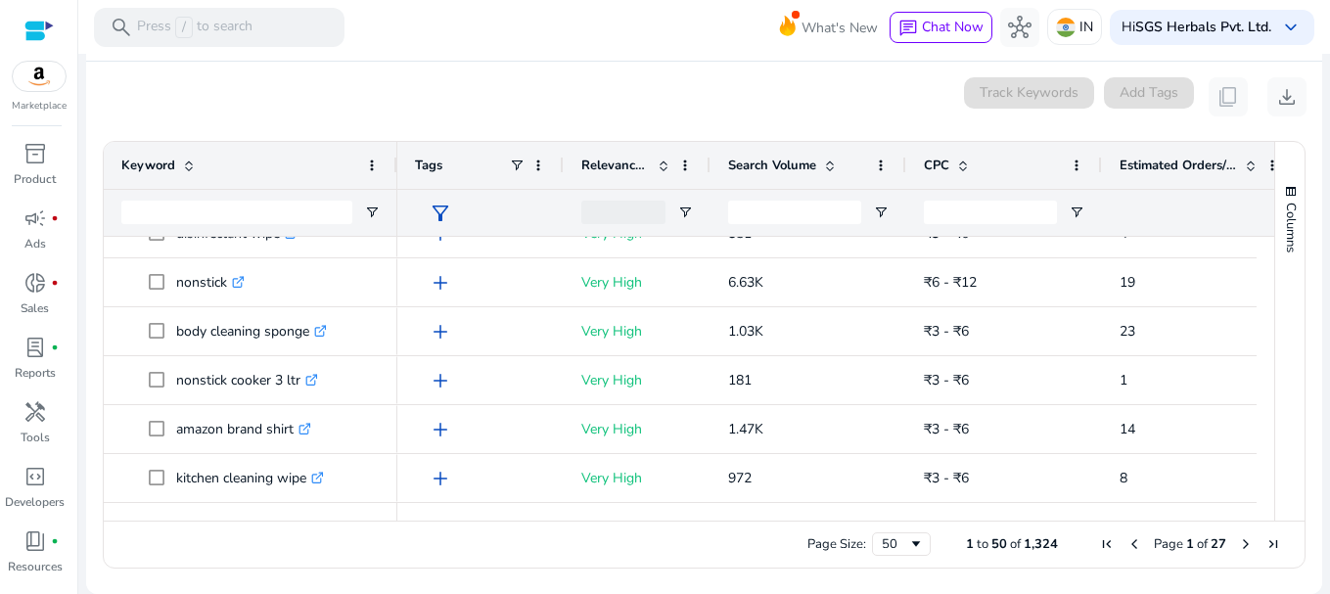
click at [1239, 533] on div "Page Size: 50 1 to 50 of 1,324 Page 1 of 27" at bounding box center [704, 544] width 1201 height 47
click at [1239, 537] on span "Next Page" at bounding box center [1246, 544] width 16 height 16
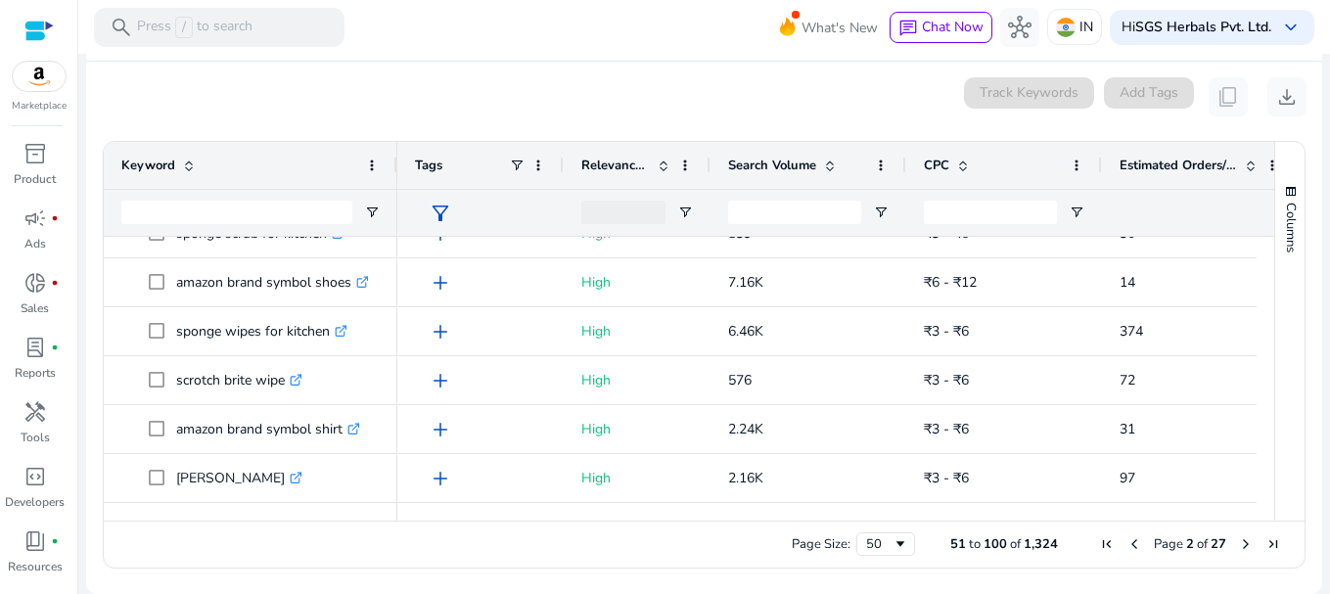
click at [1238, 551] on span "Next Page" at bounding box center [1246, 544] width 16 height 16
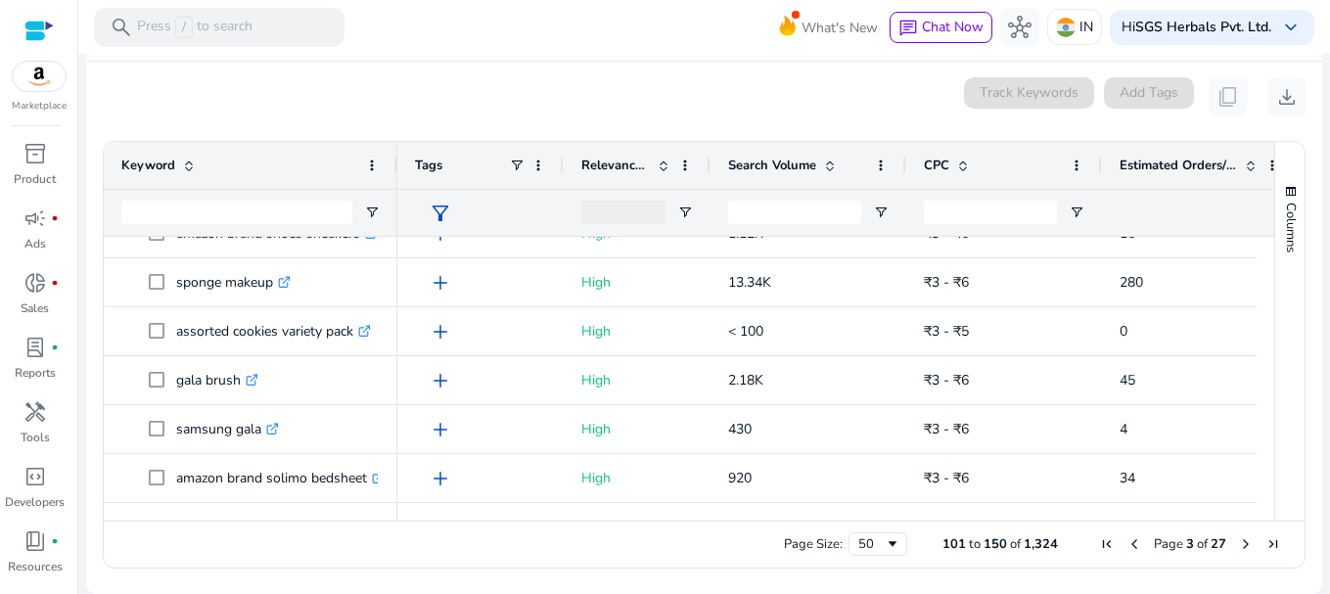
click at [1238, 536] on span "Next Page" at bounding box center [1246, 544] width 16 height 16
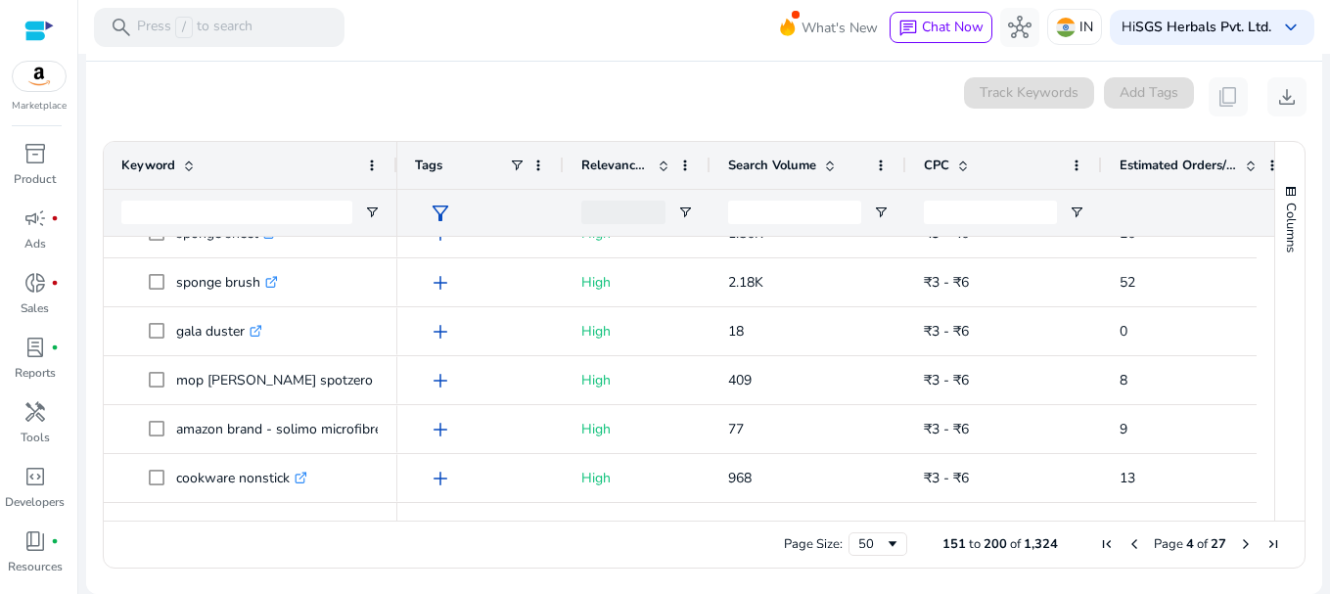
click at [1238, 544] on span "Next Page" at bounding box center [1246, 544] width 16 height 16
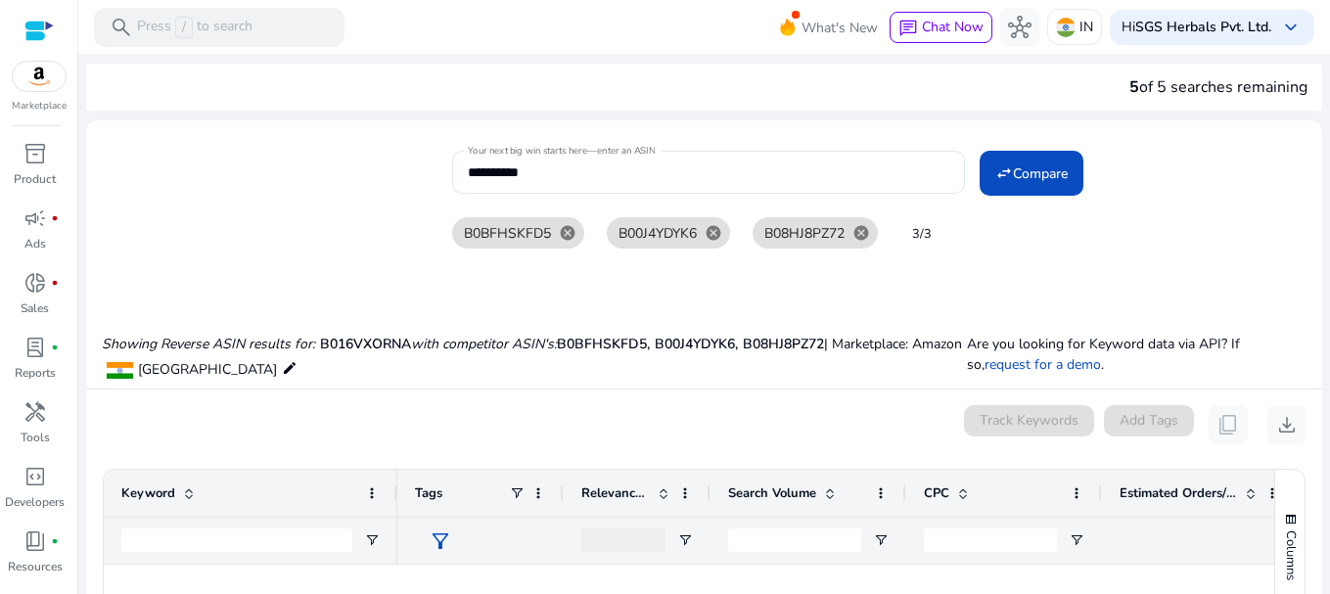
scroll to position [2180, 0]
